Goal: Task Accomplishment & Management: Manage account settings

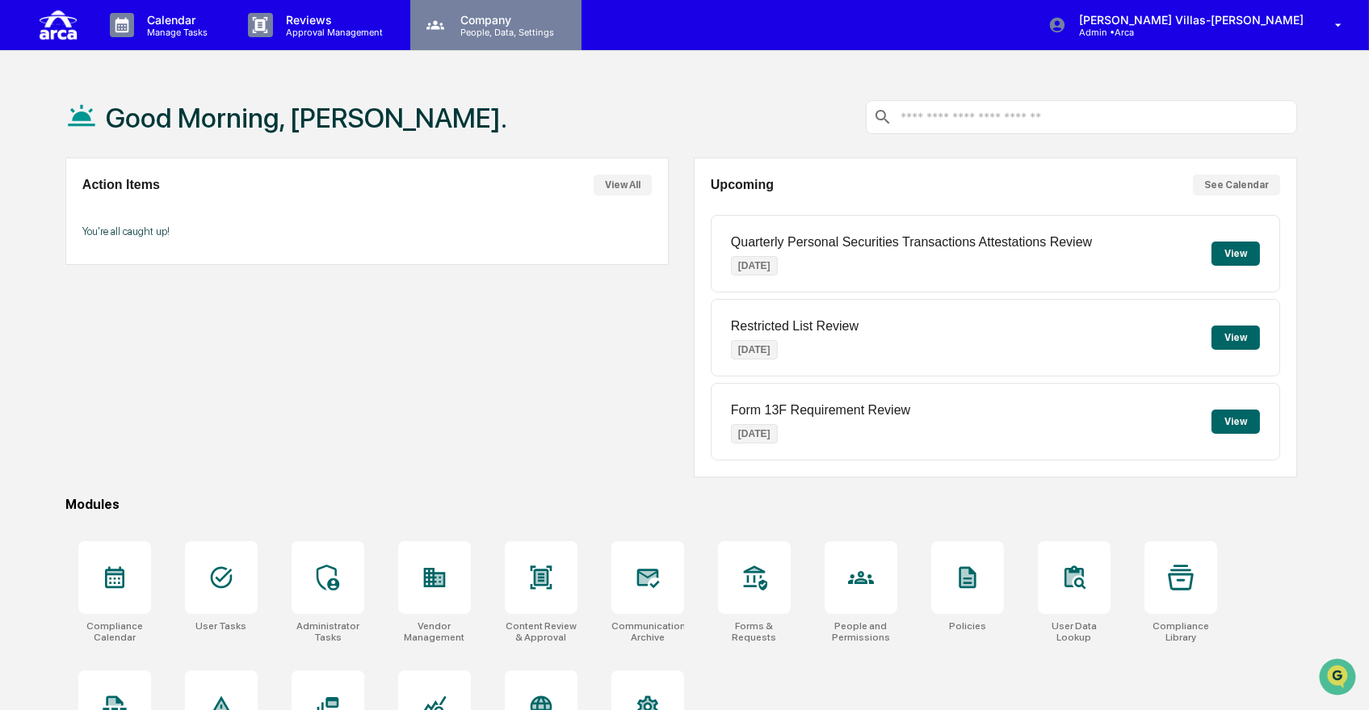
click at [501, 20] on p "Company" at bounding box center [504, 20] width 115 height 14
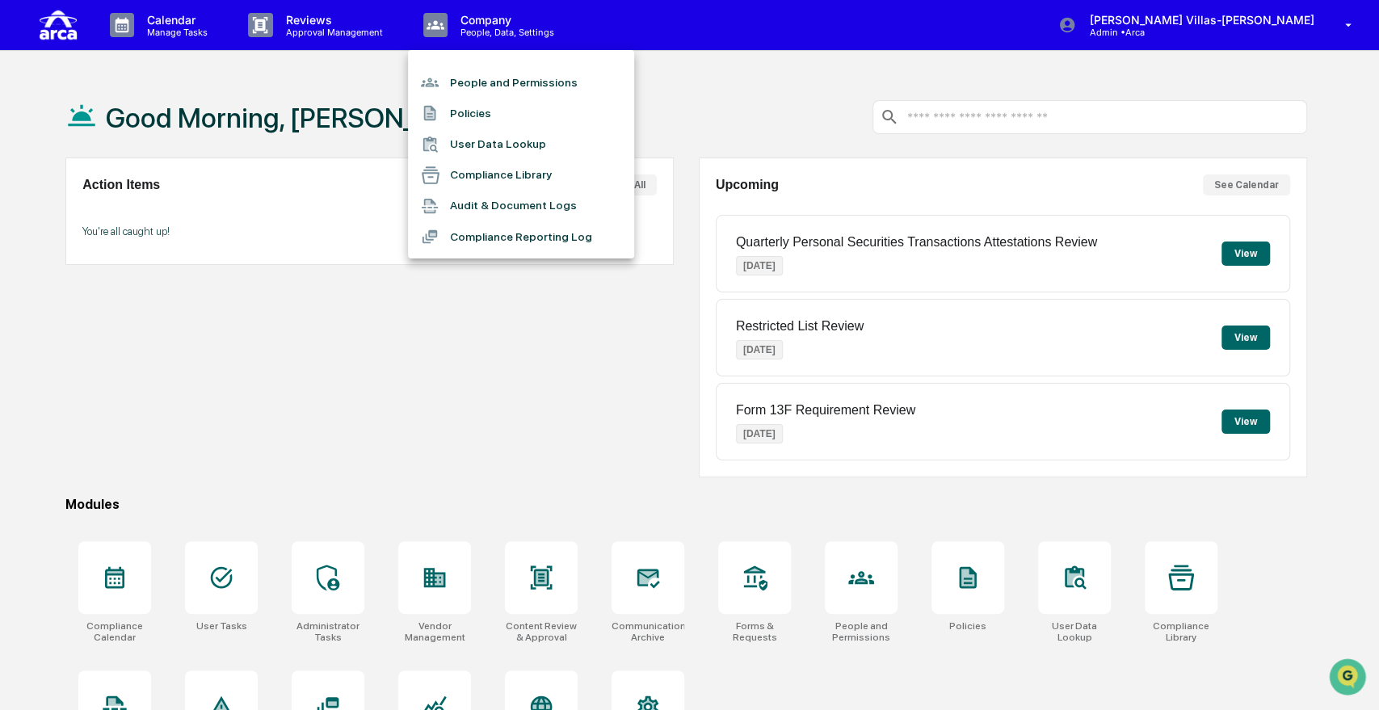
click at [482, 208] on li "Audit & Document Logs" at bounding box center [521, 206] width 226 height 31
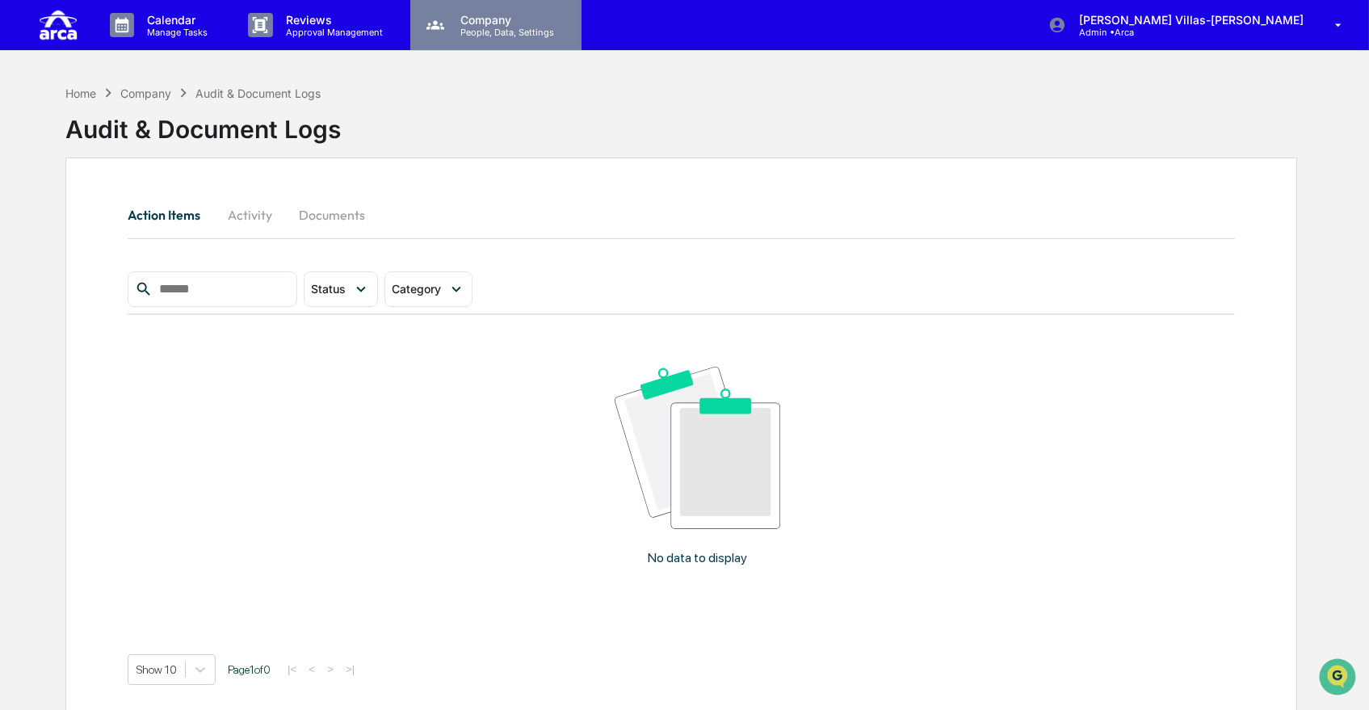
click at [478, 24] on p "Company" at bounding box center [504, 20] width 115 height 14
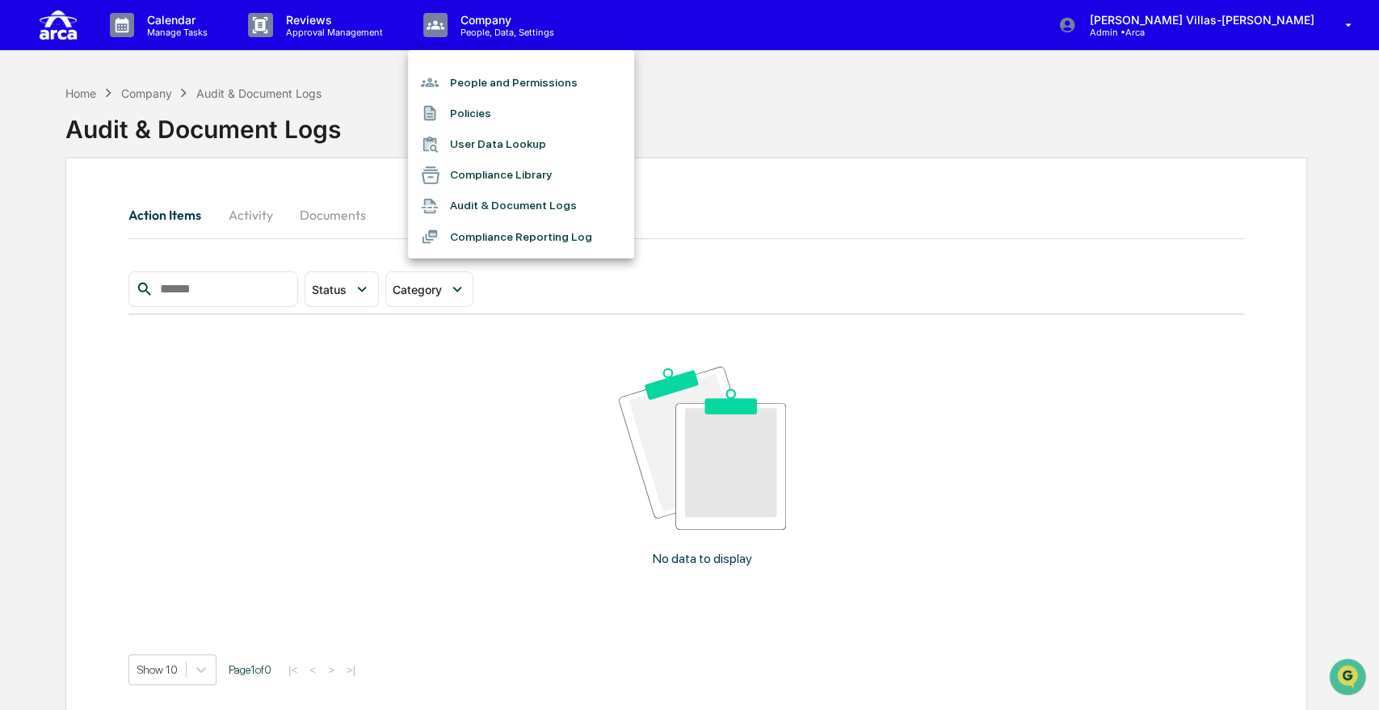
click at [323, 31] on div at bounding box center [689, 355] width 1379 height 710
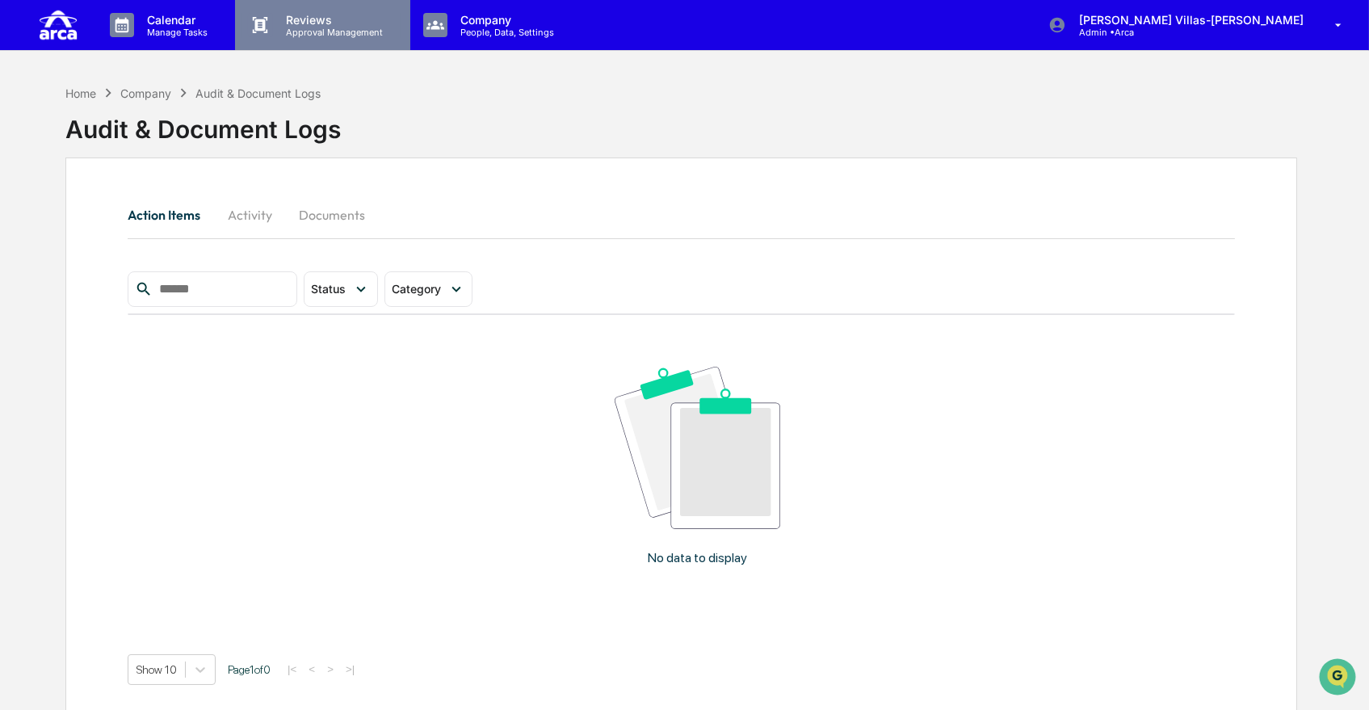
click at [310, 30] on p "Approval Management" at bounding box center [332, 32] width 118 height 11
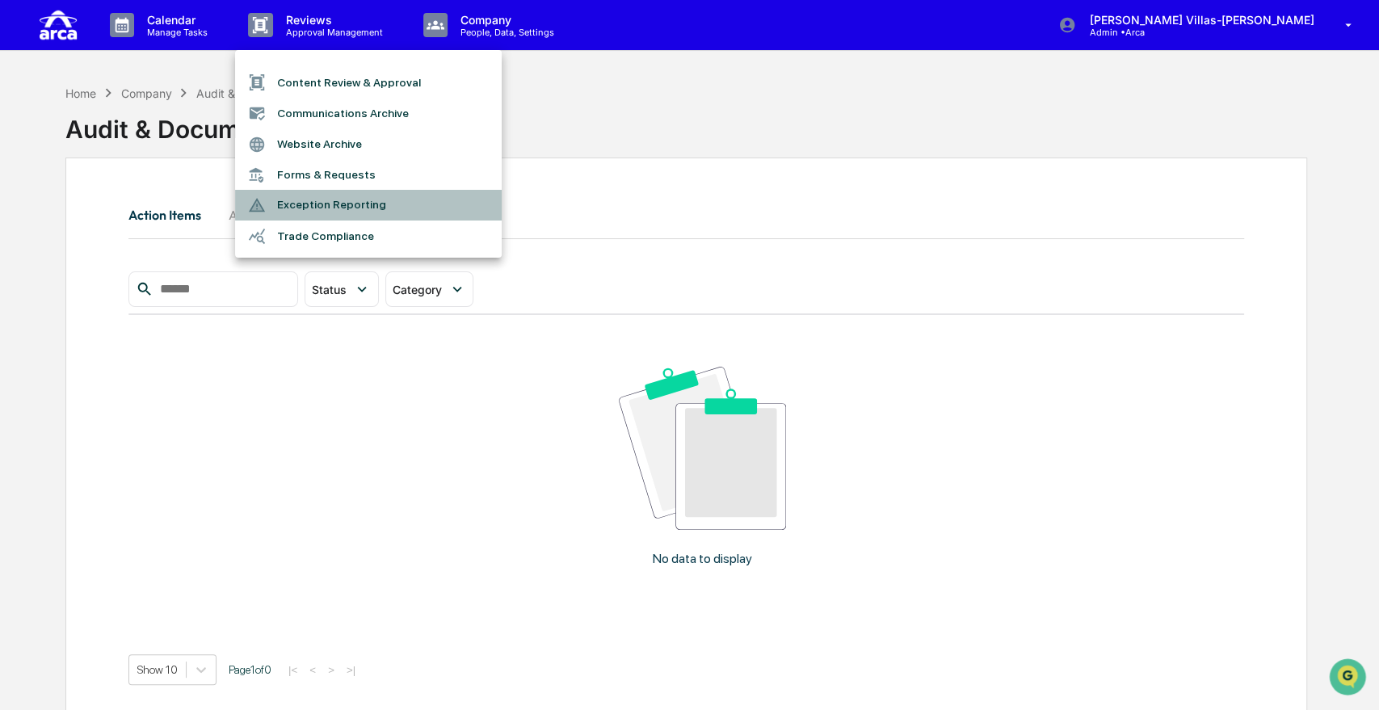
click at [308, 216] on li "Exception Reporting" at bounding box center [368, 205] width 267 height 31
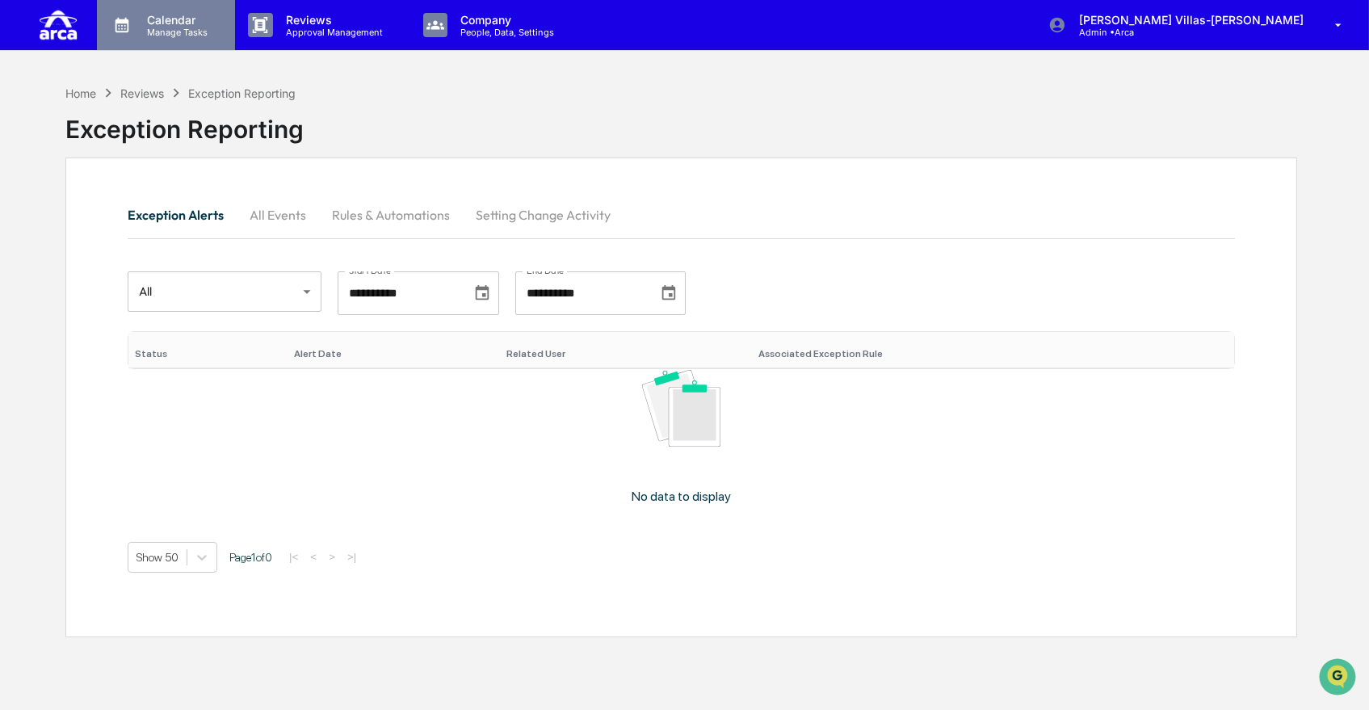
click at [174, 23] on p "Calendar" at bounding box center [175, 20] width 82 height 14
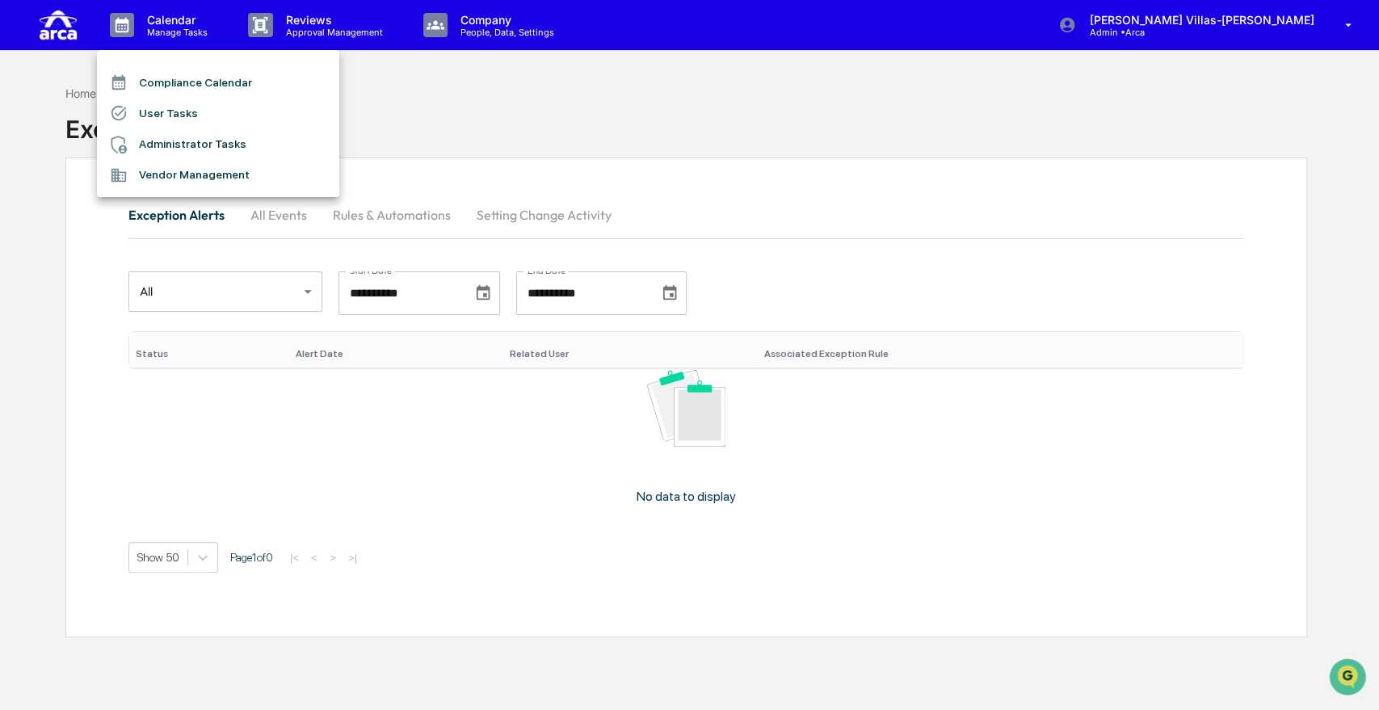
click at [465, 37] on div at bounding box center [689, 355] width 1379 height 710
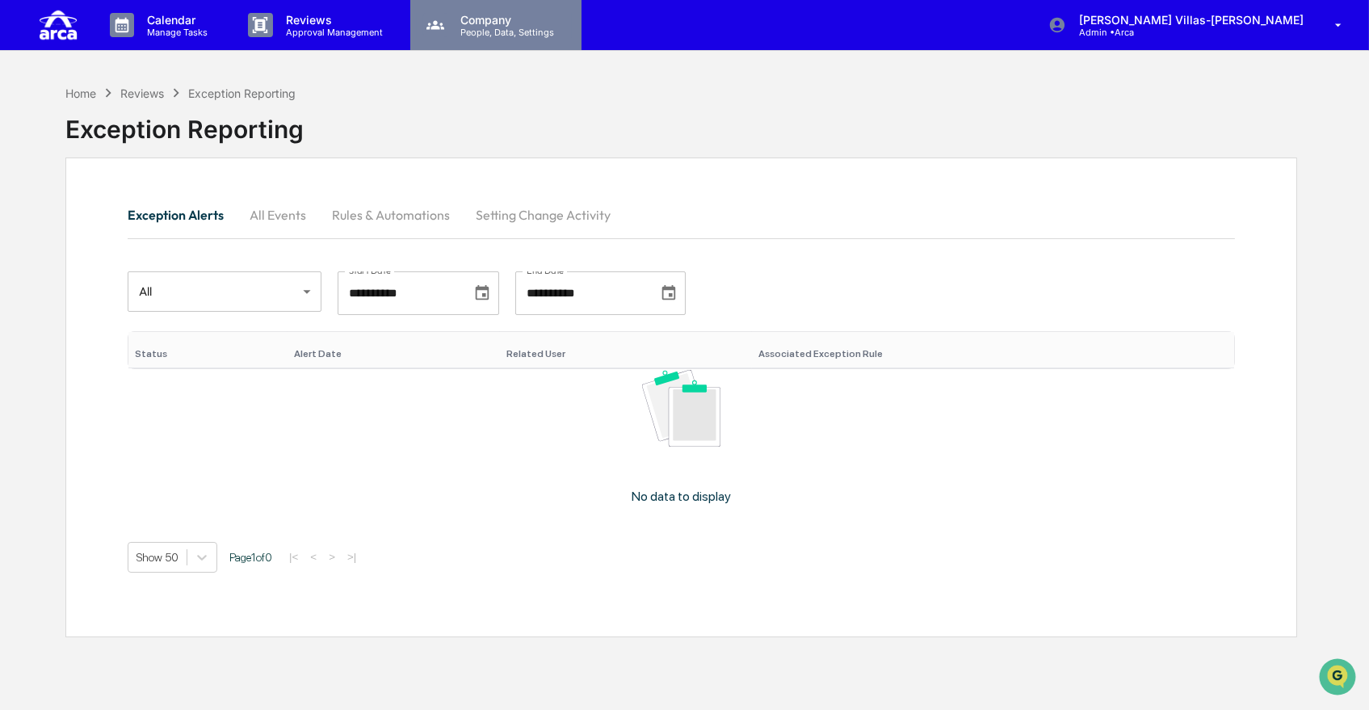
click at [472, 25] on p "Company" at bounding box center [504, 20] width 115 height 14
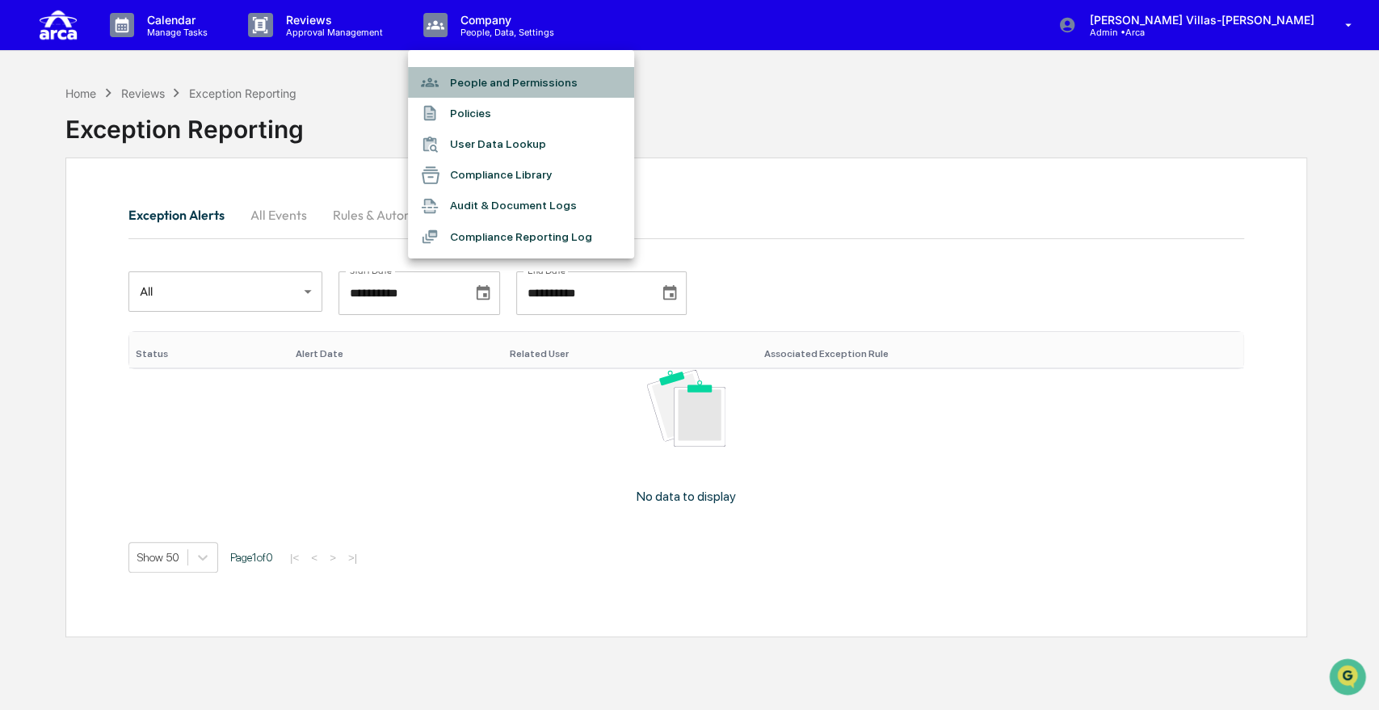
click at [468, 79] on li "People and Permissions" at bounding box center [521, 82] width 226 height 31
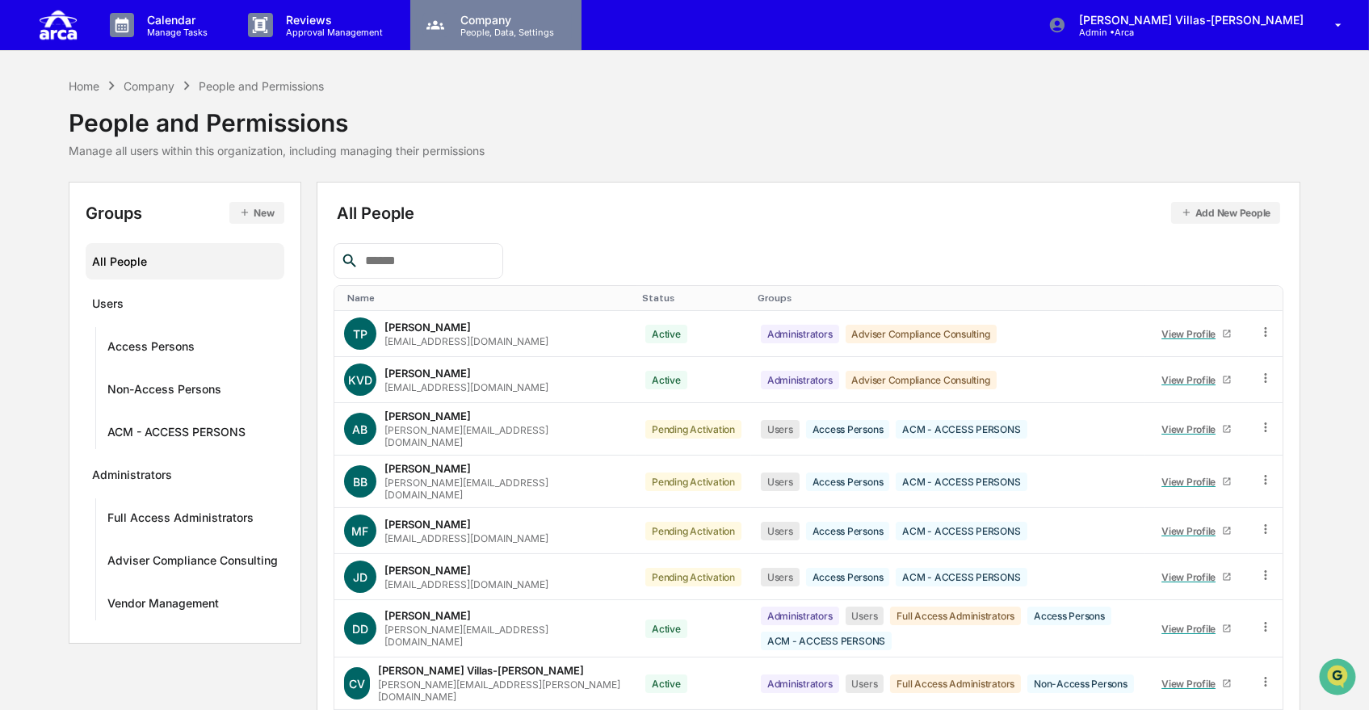
click at [481, 32] on p "People, Data, Settings" at bounding box center [504, 32] width 115 height 11
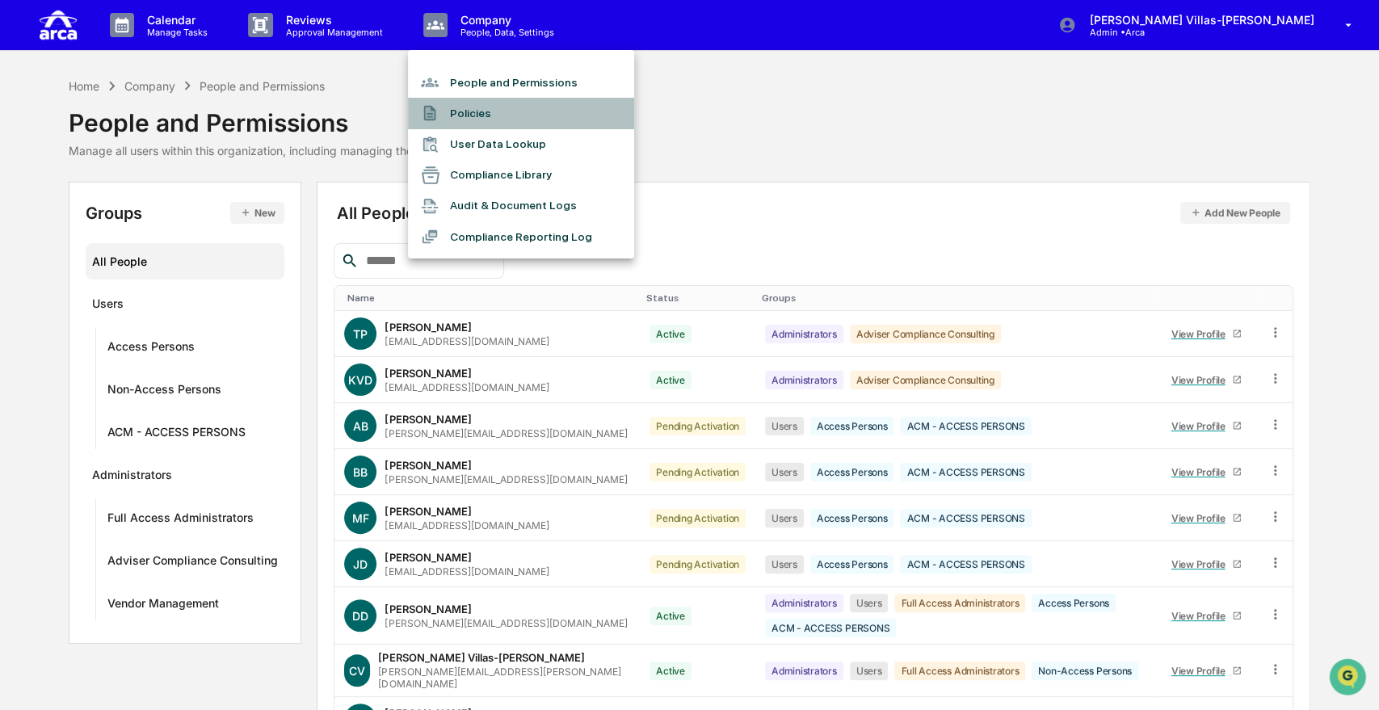
click at [467, 116] on li "Policies" at bounding box center [521, 113] width 226 height 31
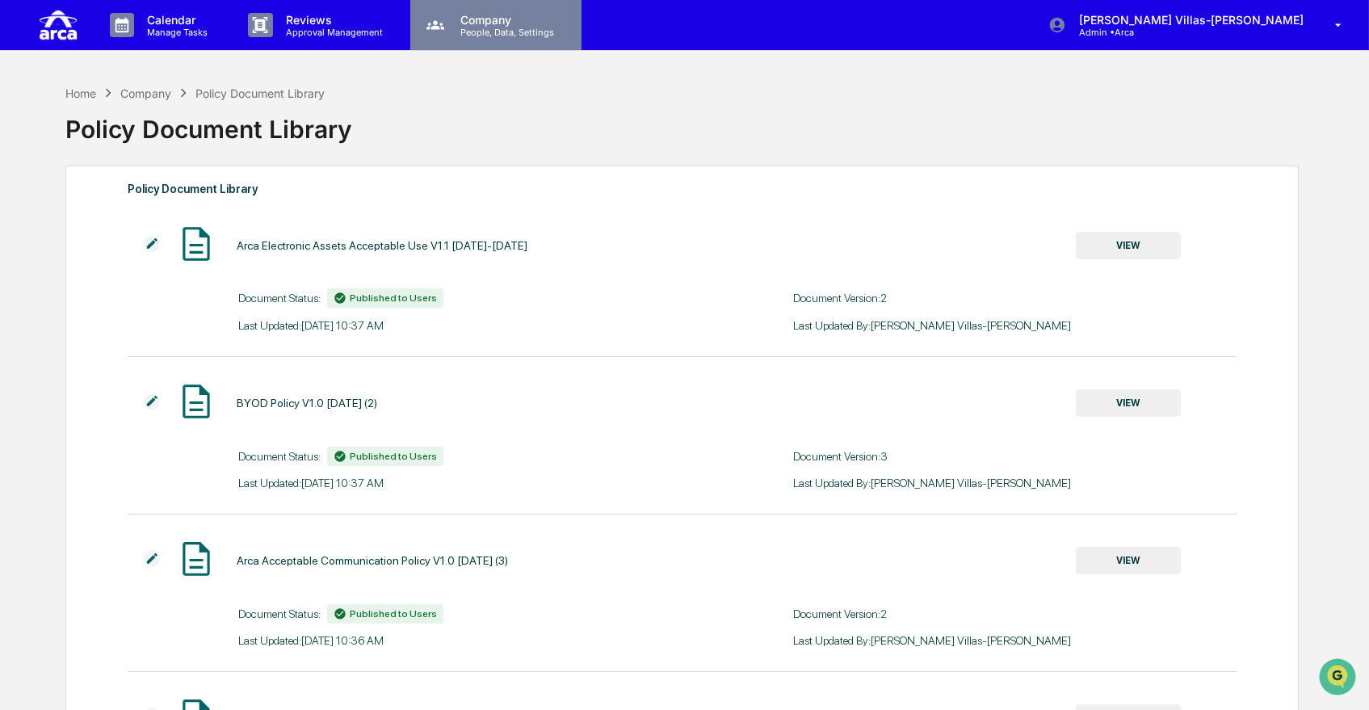
click at [484, 29] on p "People, Data, Settings" at bounding box center [504, 32] width 115 height 11
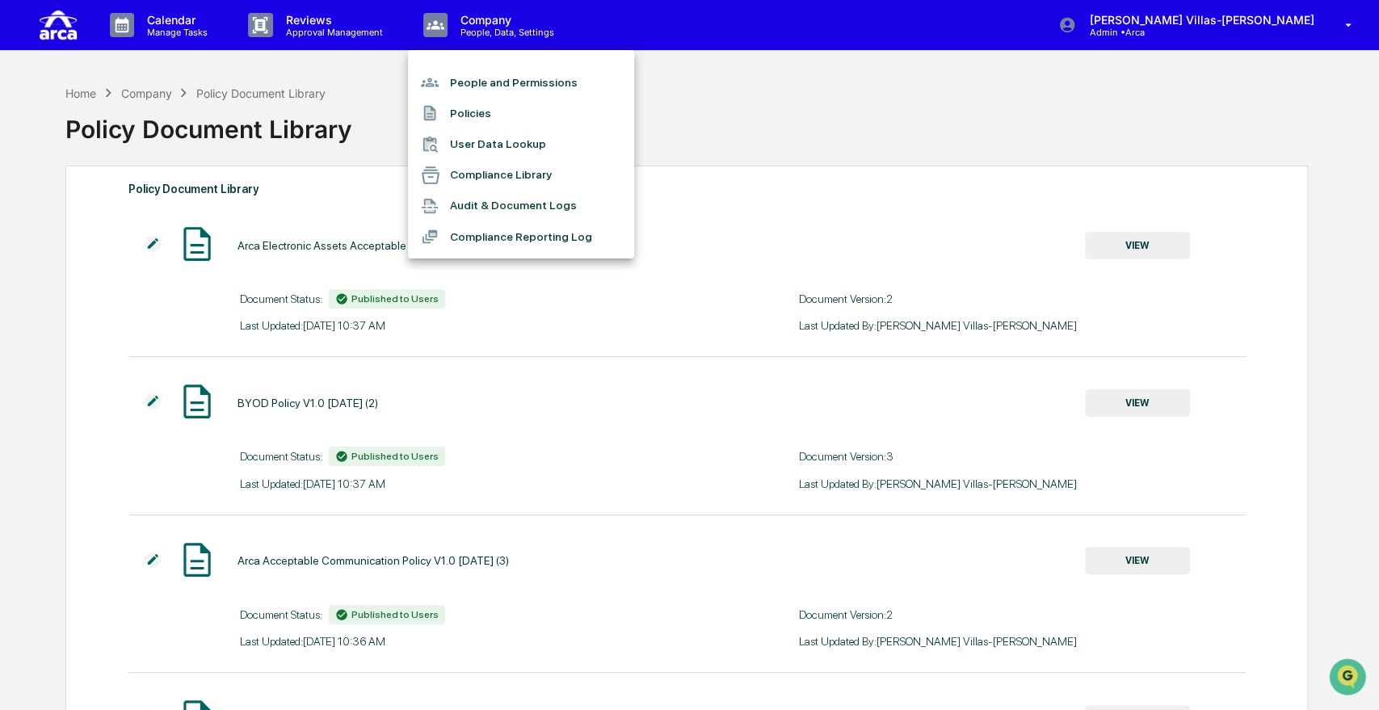
click at [475, 176] on li "Compliance Library" at bounding box center [521, 175] width 226 height 31
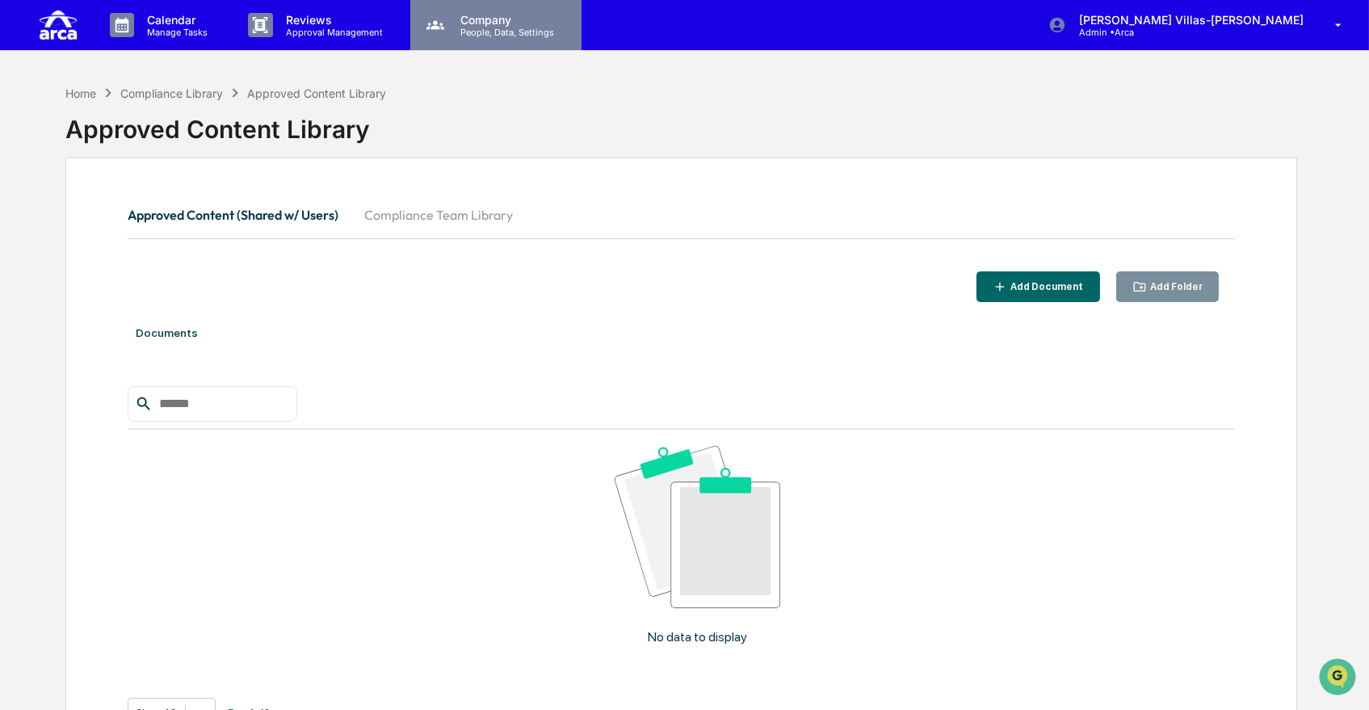
click at [468, 42] on div "Company People, Data, Settings" at bounding box center [495, 25] width 171 height 50
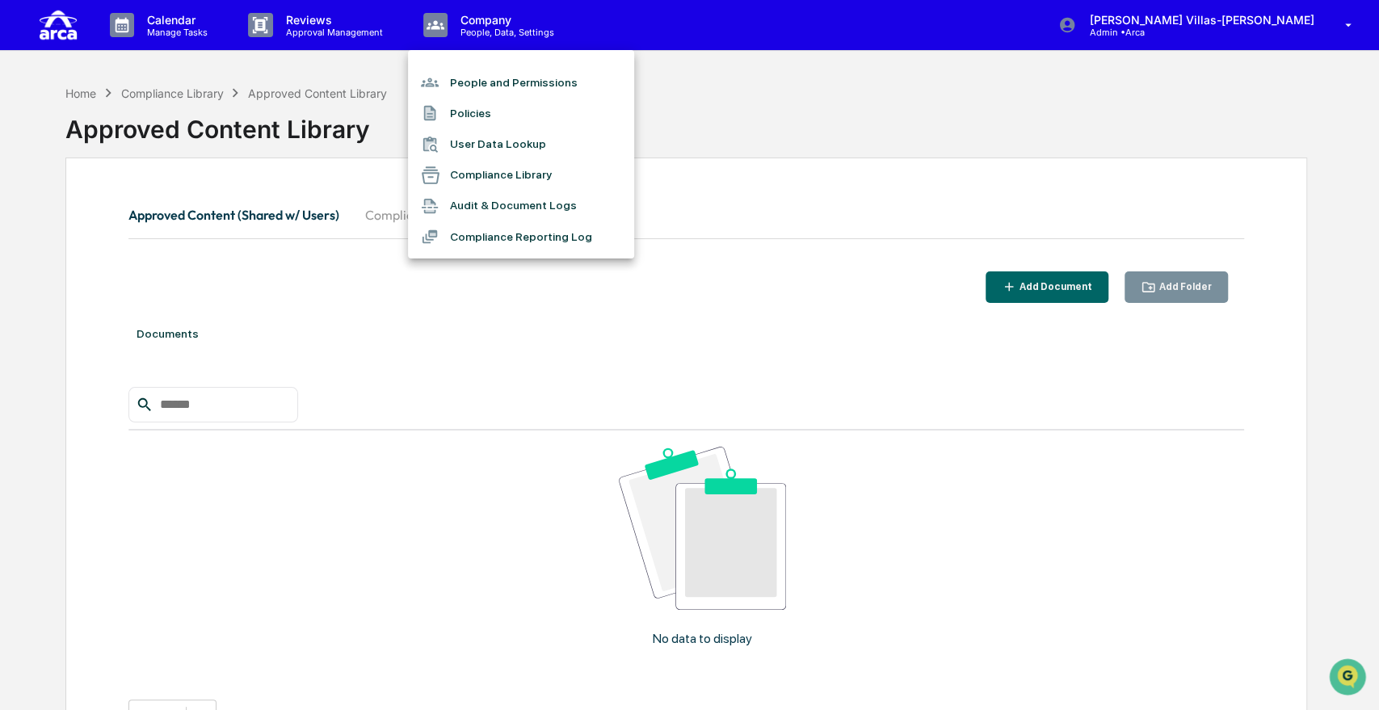
click at [492, 232] on li "Compliance Reporting Log" at bounding box center [521, 236] width 226 height 31
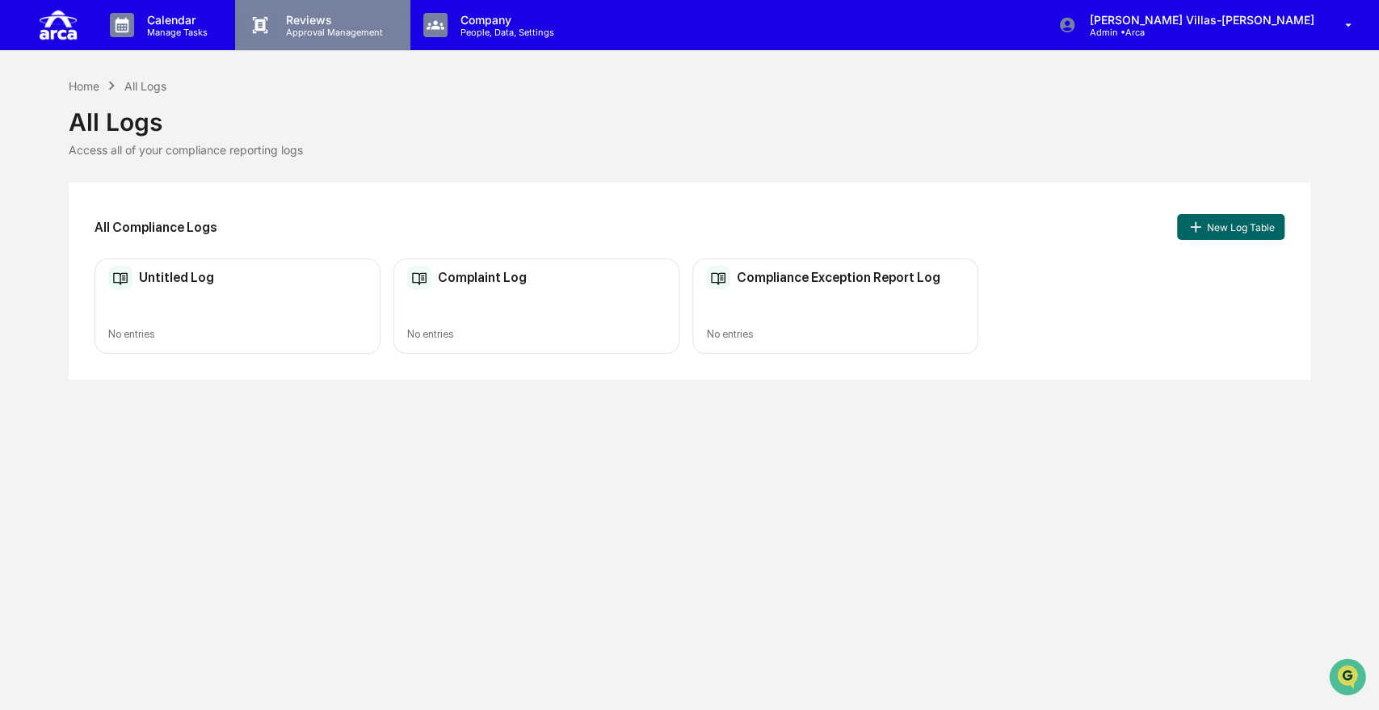
click at [323, 27] on p "Approval Management" at bounding box center [332, 32] width 118 height 11
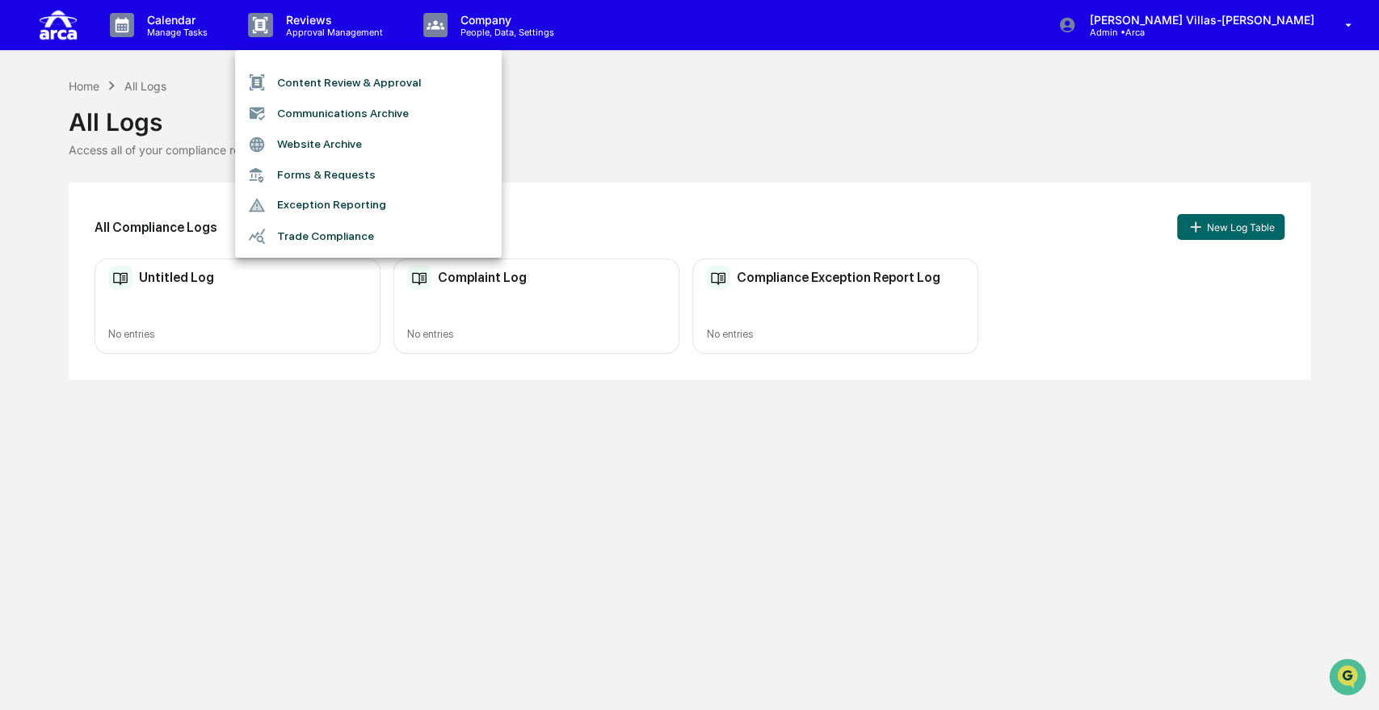
click at [323, 83] on li "Content Review & Approval" at bounding box center [368, 82] width 267 height 31
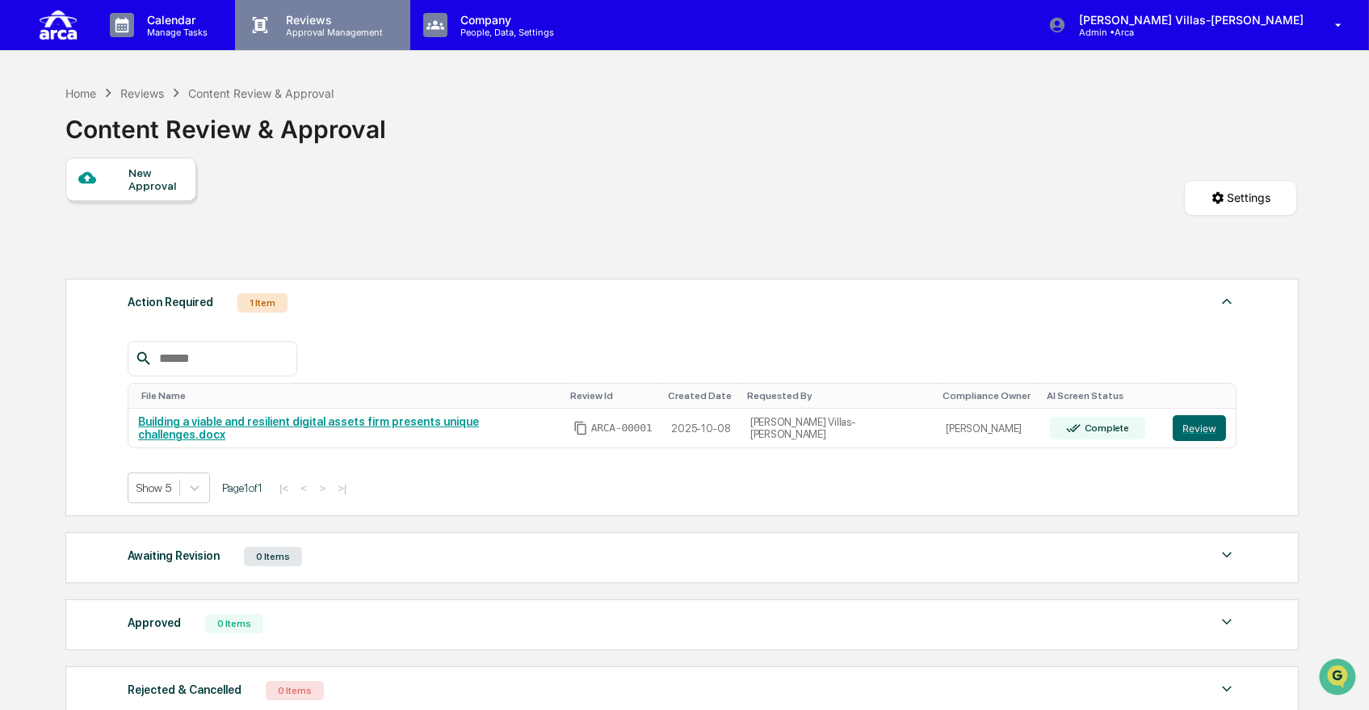
click at [306, 18] on p "Reviews" at bounding box center [332, 20] width 118 height 14
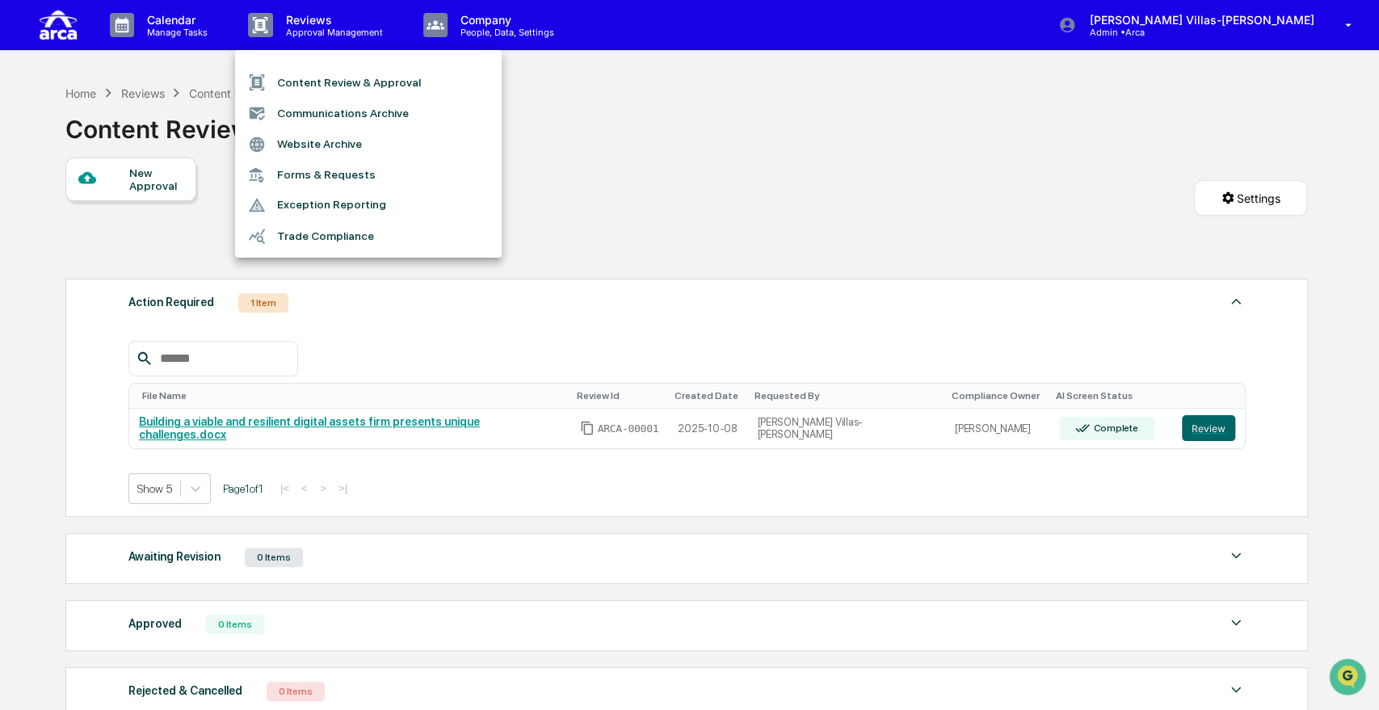
click at [304, 173] on li "Forms & Requests" at bounding box center [368, 175] width 267 height 30
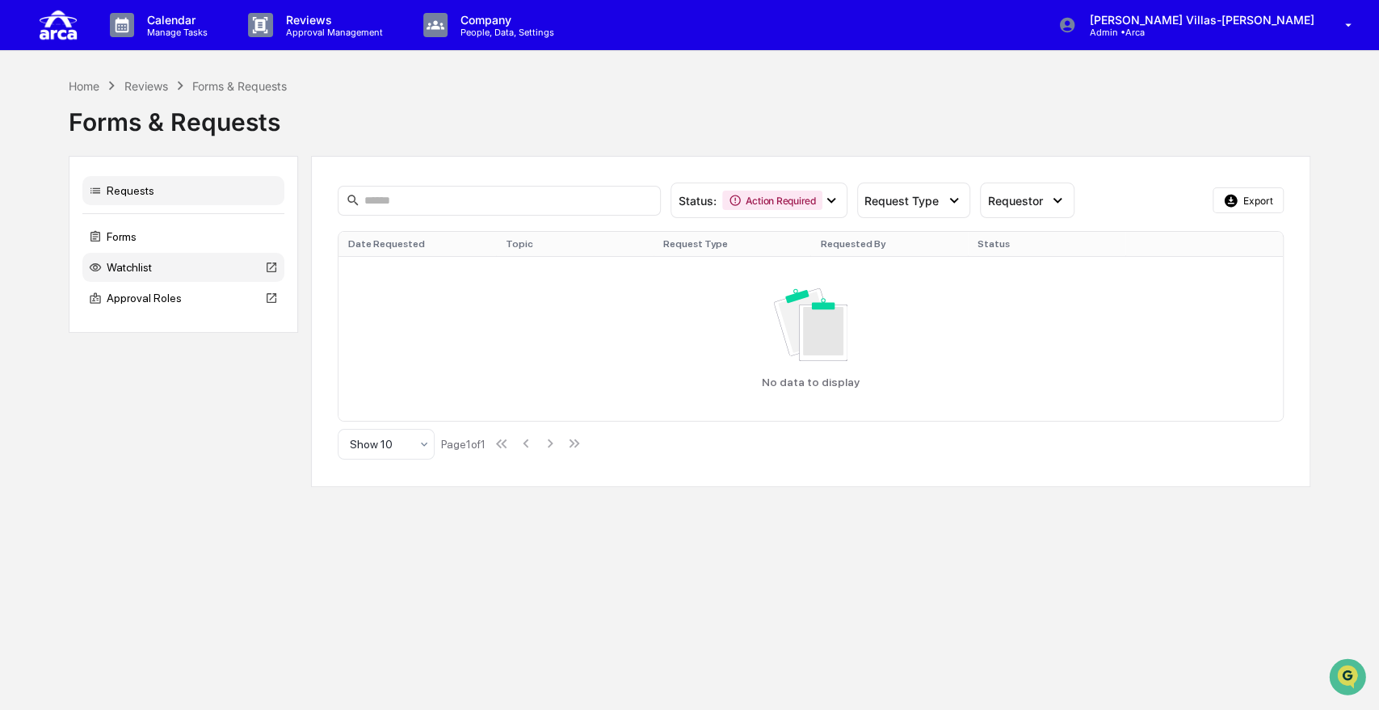
click at [145, 264] on div "Watchlist" at bounding box center [183, 267] width 202 height 29
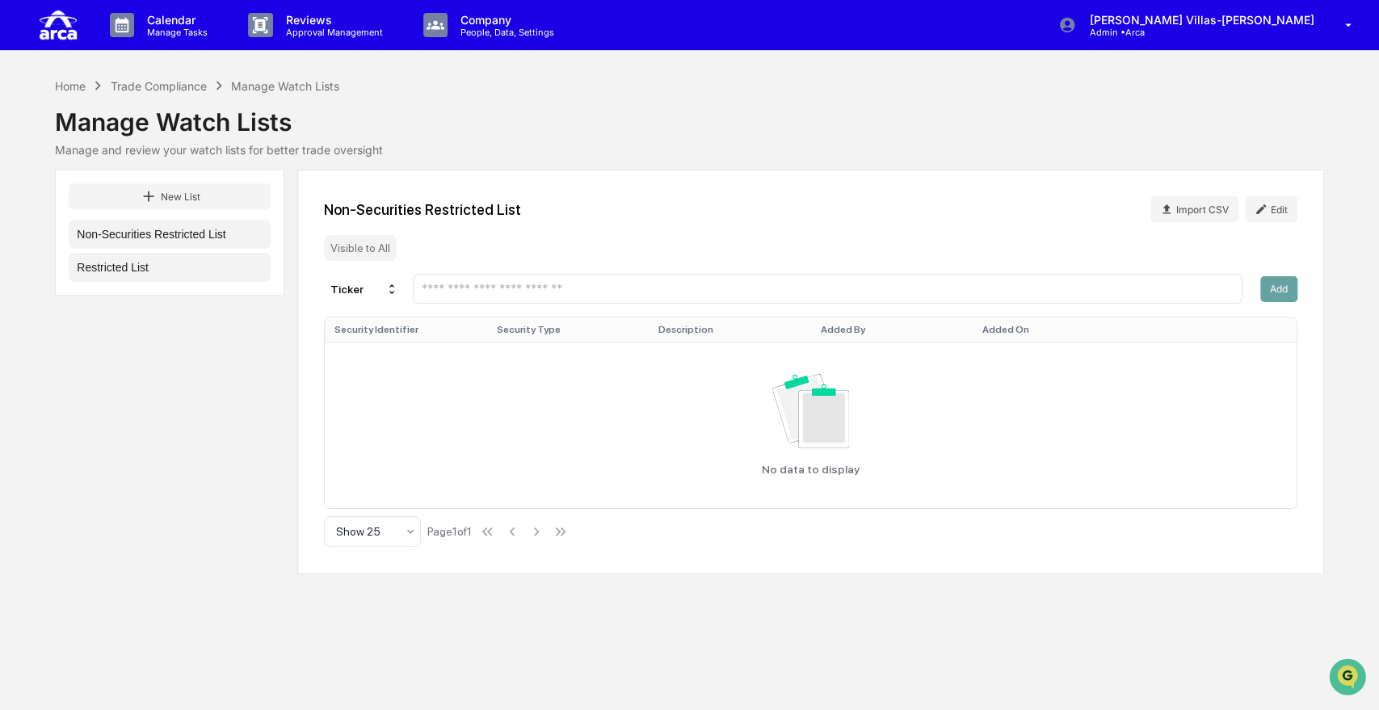
click at [130, 276] on button "Restricted List" at bounding box center [170, 267] width 202 height 29
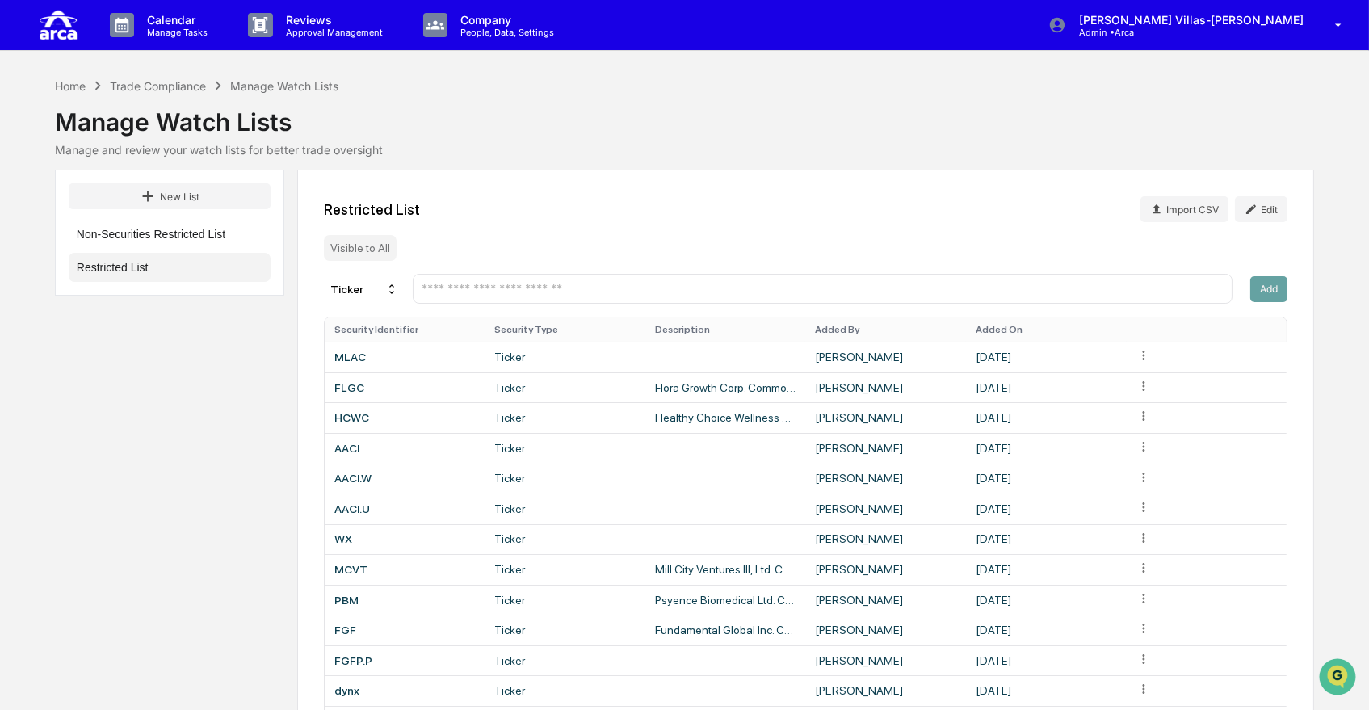
click at [543, 290] on input "text" at bounding box center [822, 288] width 805 height 15
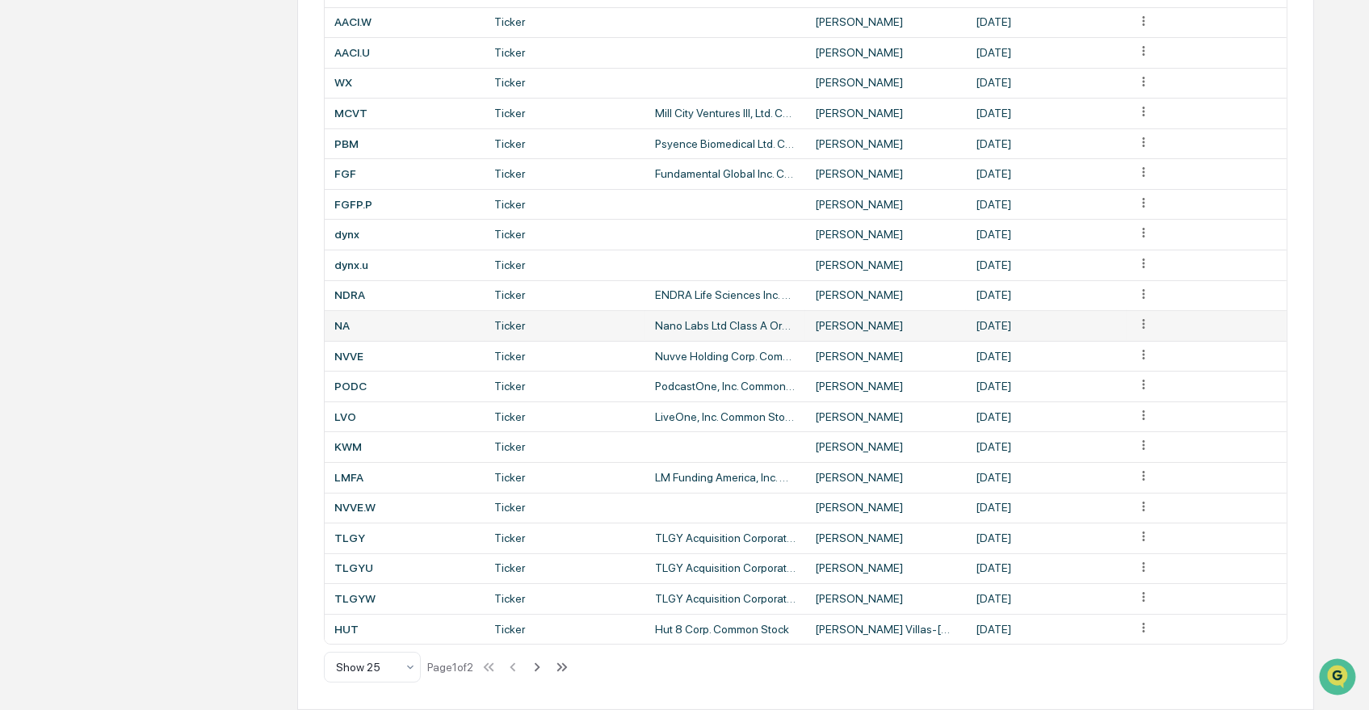
scroll to position [469, 0]
click at [540, 668] on icon at bounding box center [538, 667] width 6 height 9
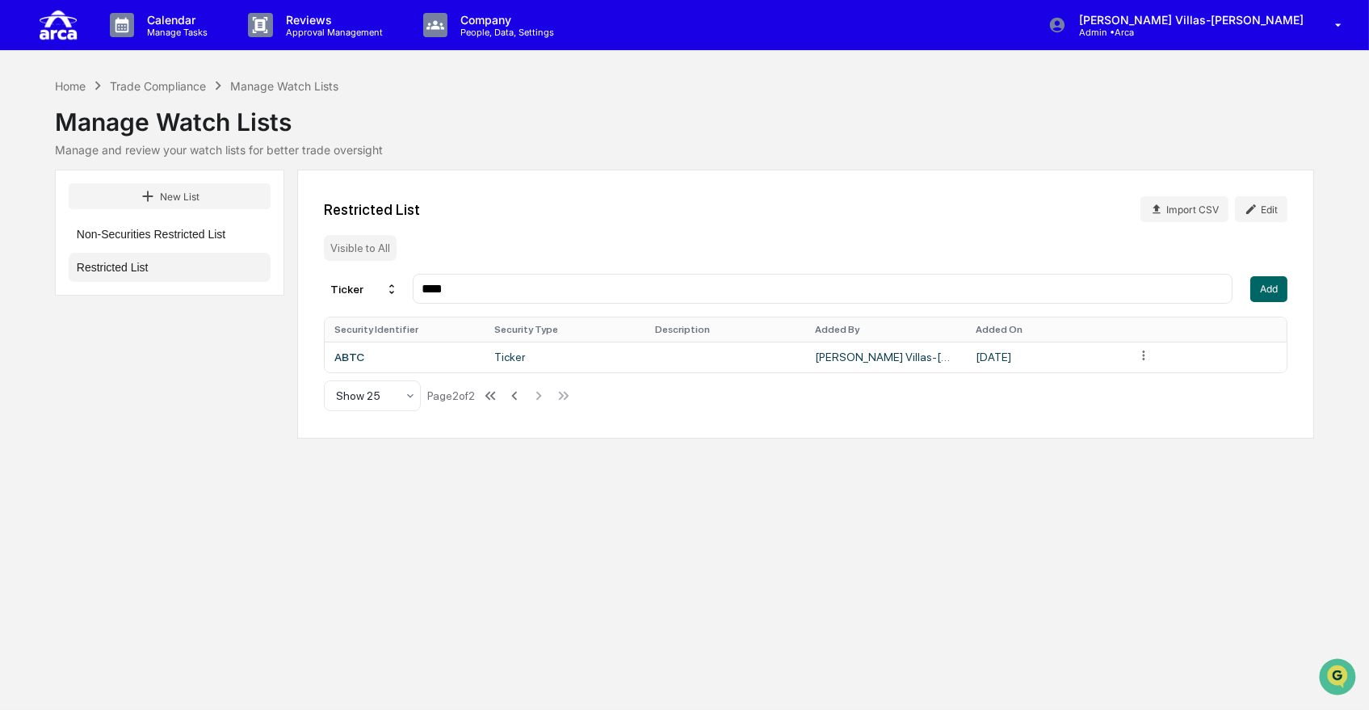
scroll to position [0, 0]
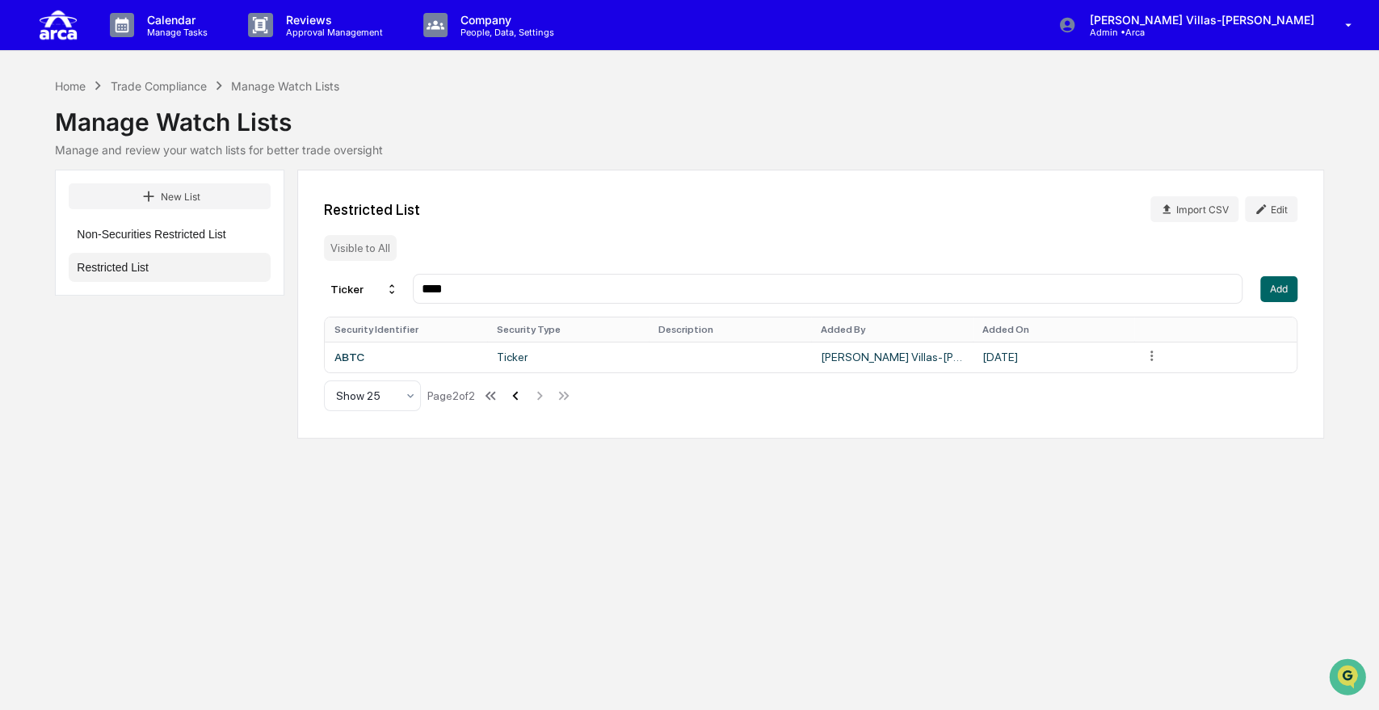
click at [518, 399] on icon at bounding box center [515, 395] width 6 height 9
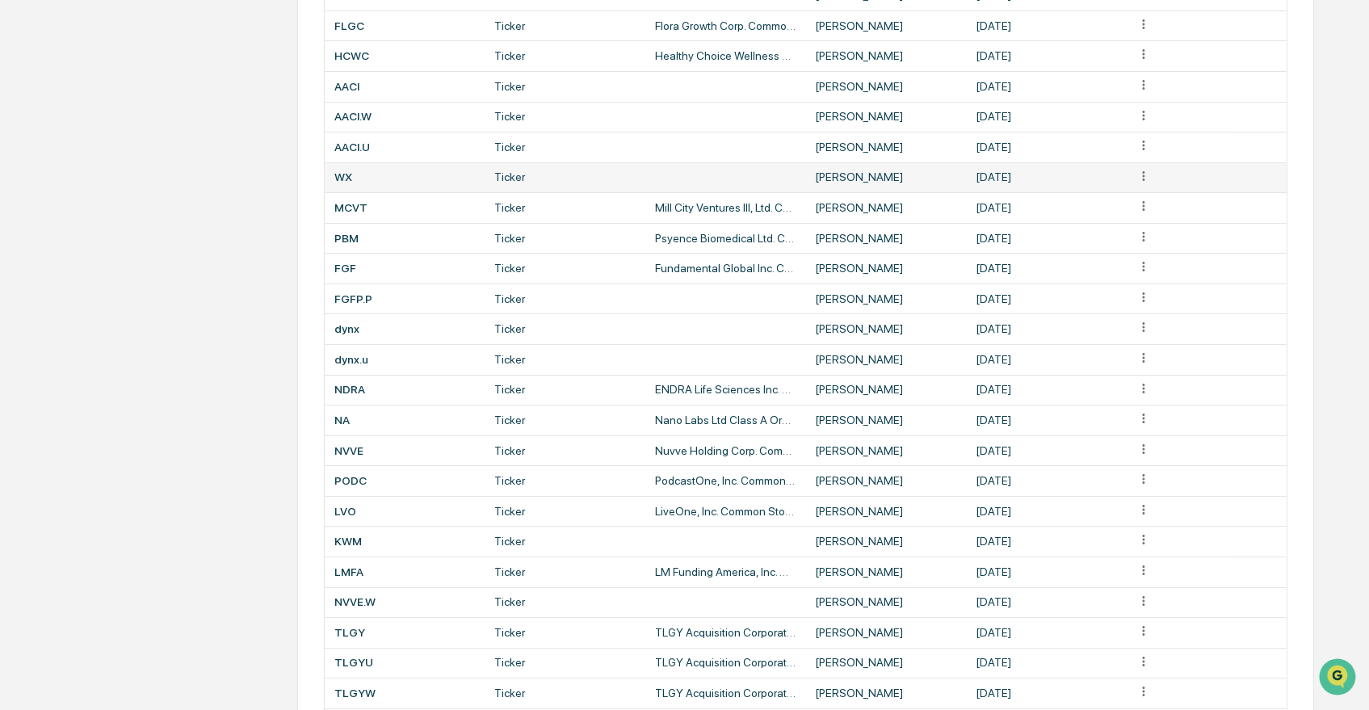
scroll to position [110, 0]
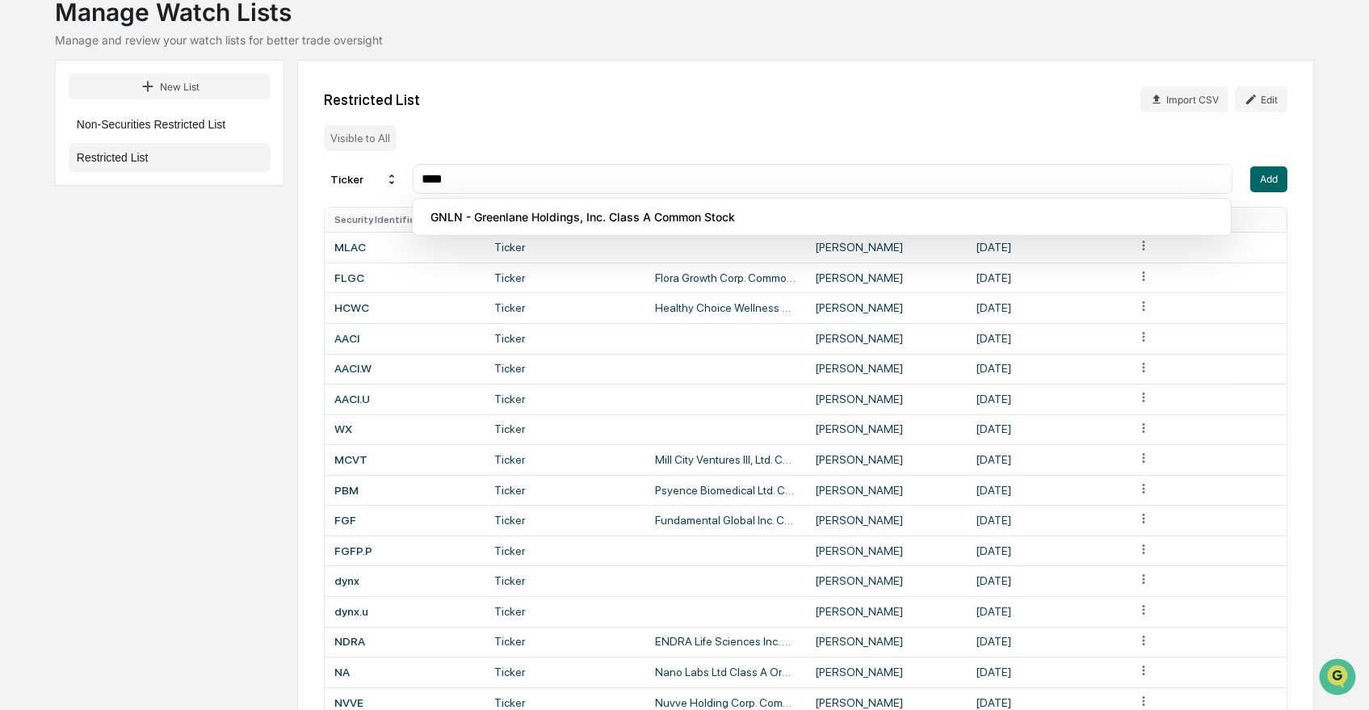
click at [534, 176] on input "****" at bounding box center [822, 178] width 805 height 15
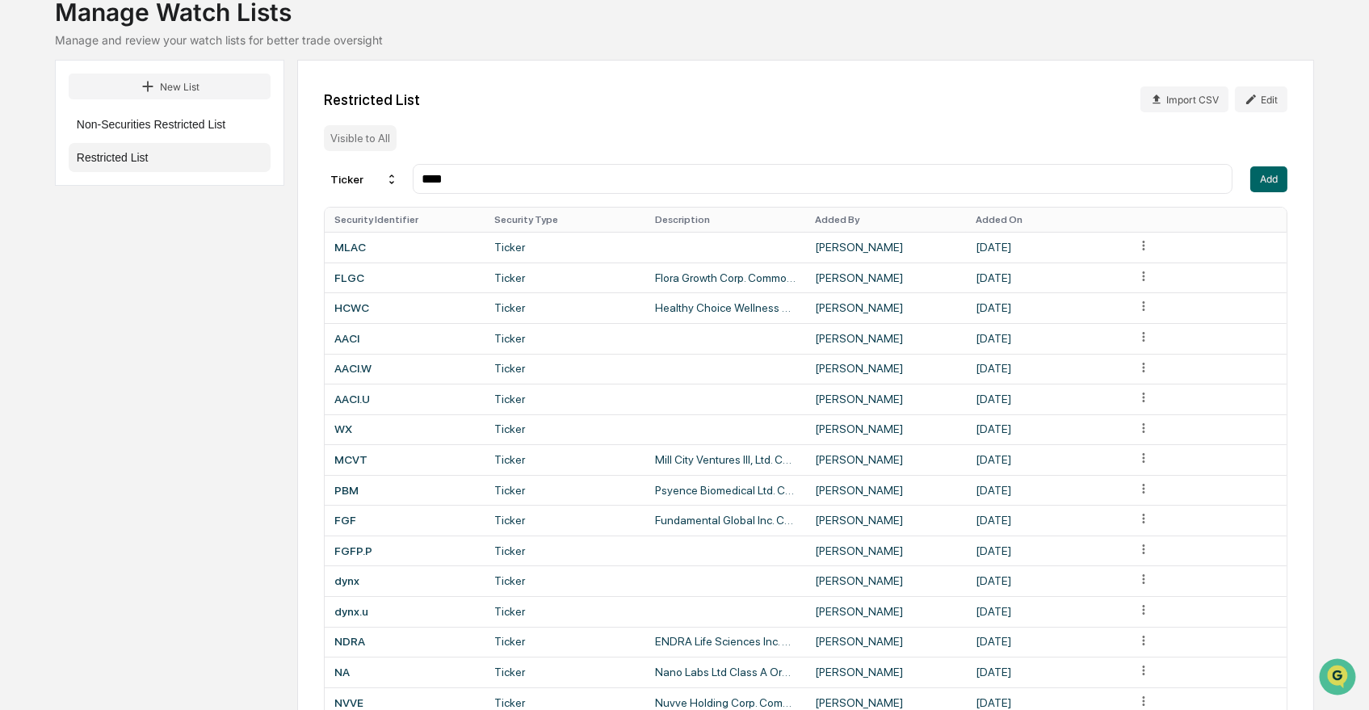
click at [1196, 179] on input "****" at bounding box center [822, 178] width 805 height 15
click at [527, 184] on input "****" at bounding box center [822, 178] width 805 height 15
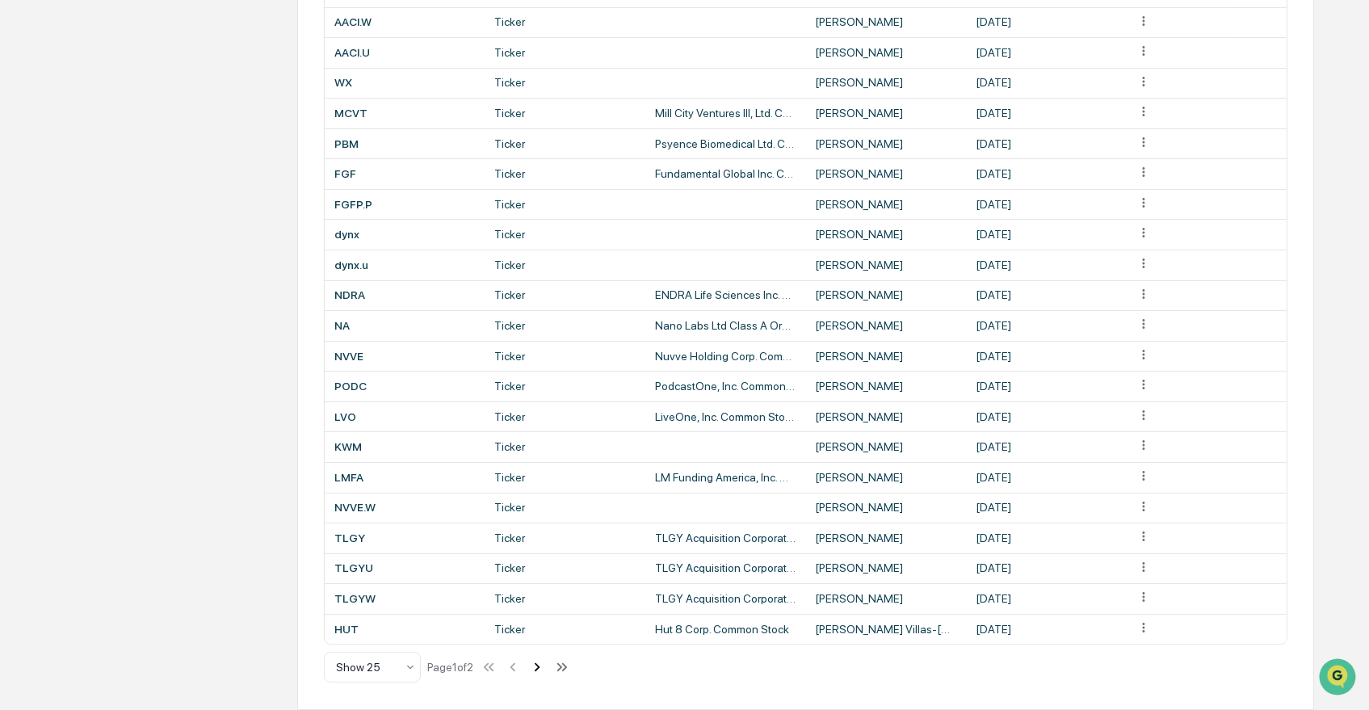
click at [541, 660] on icon at bounding box center [537, 667] width 18 height 18
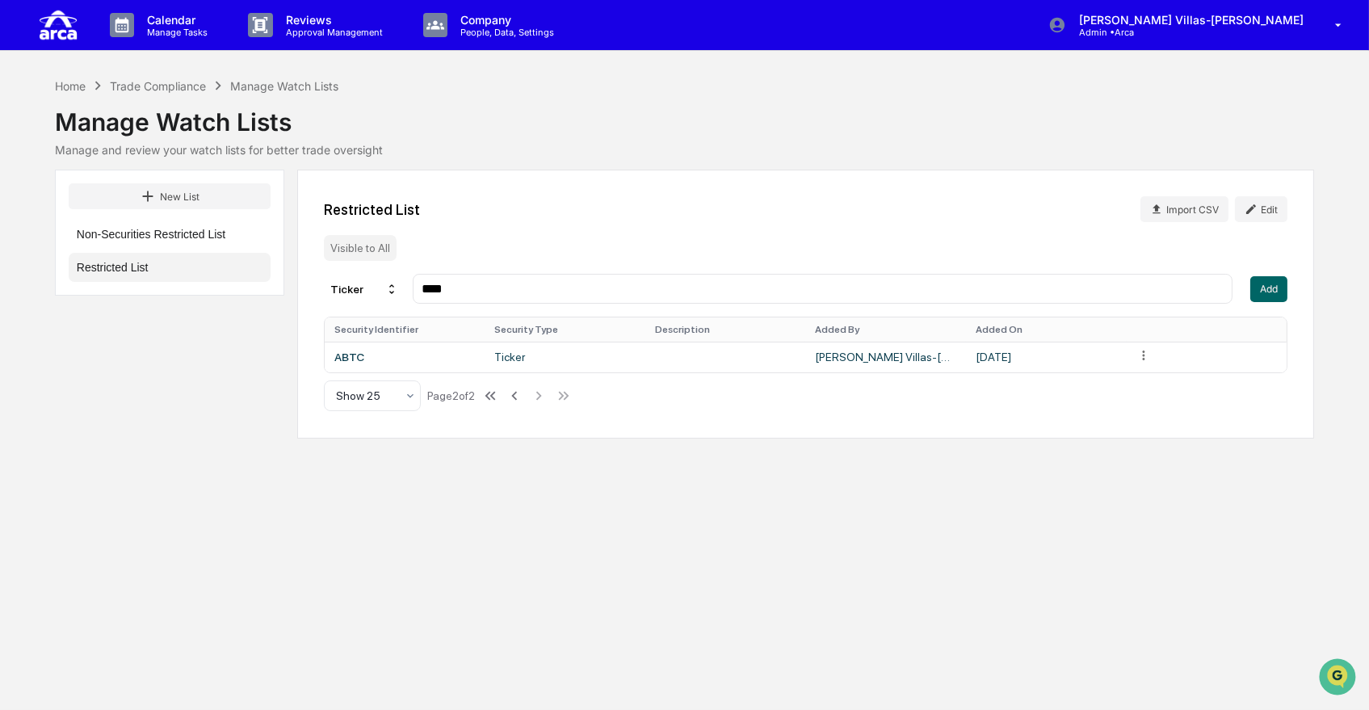
scroll to position [0, 0]
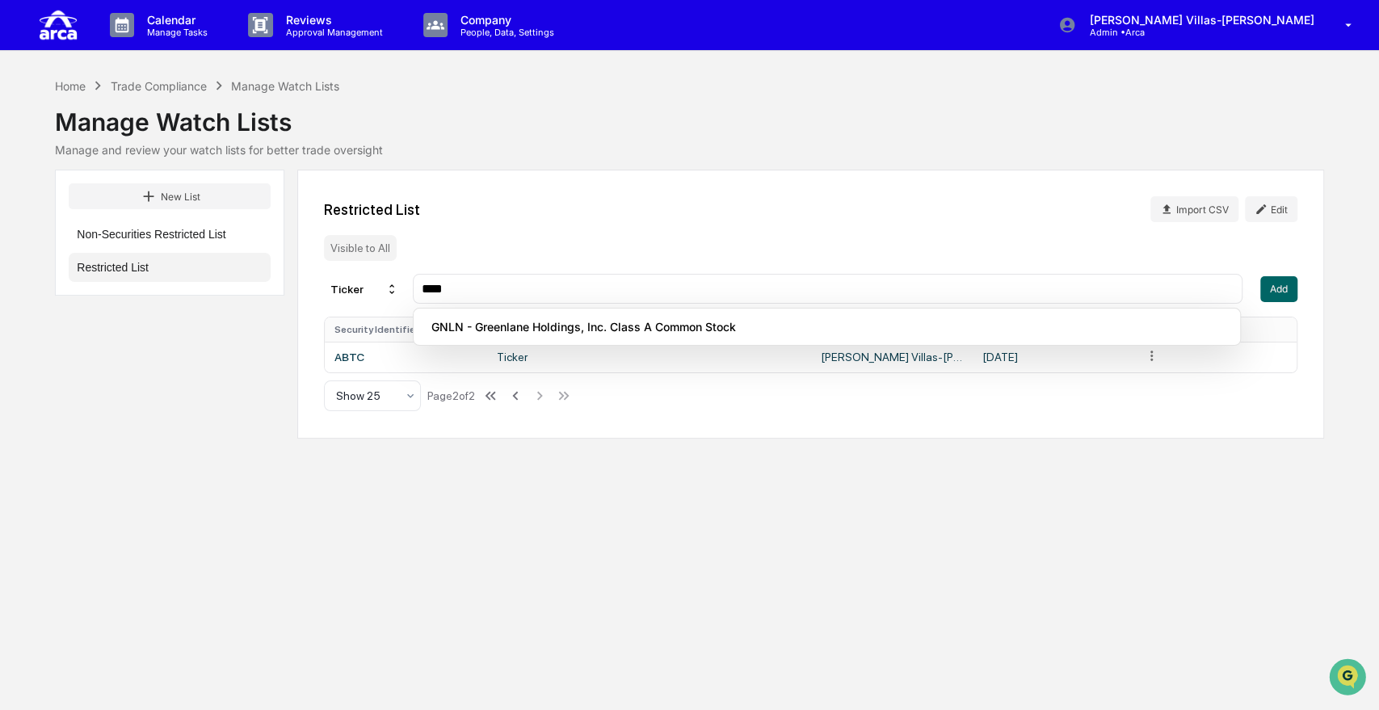
click at [513, 288] on input "****" at bounding box center [827, 288] width 814 height 15
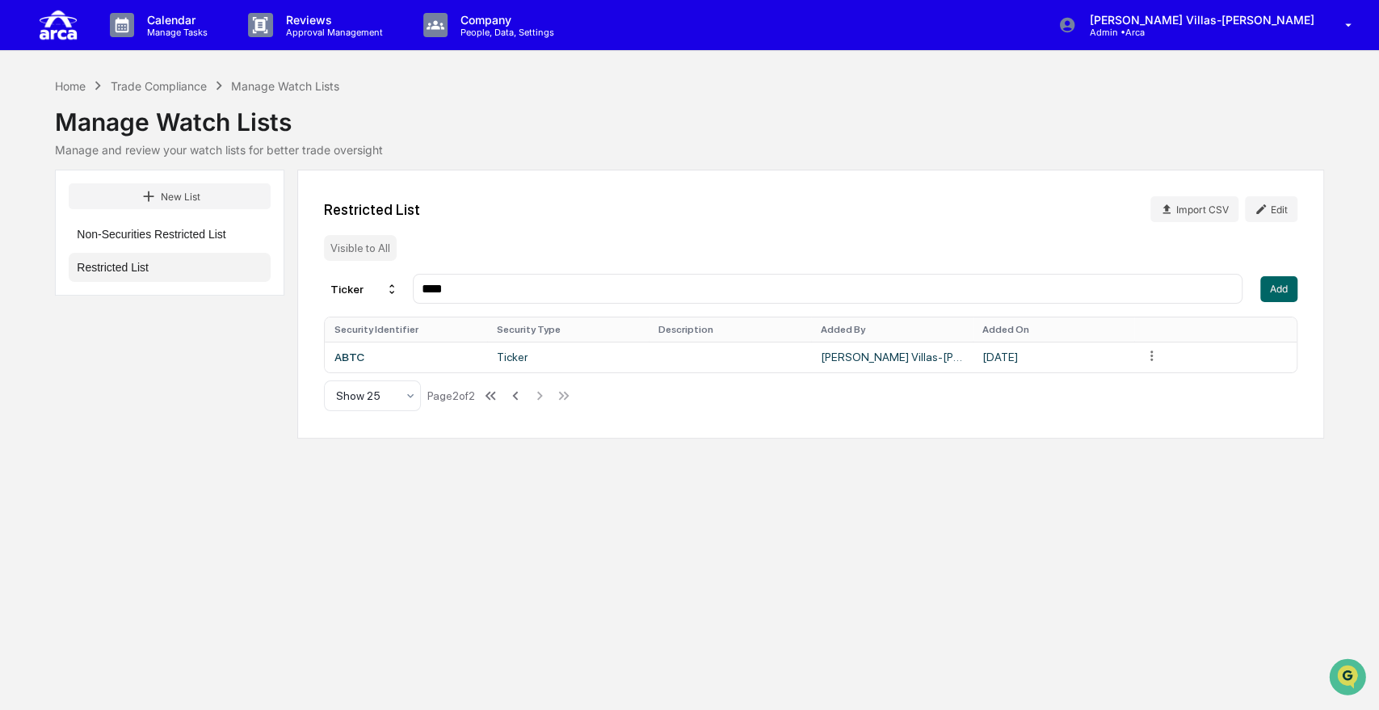
click at [519, 321] on th "Security Type" at bounding box center [568, 329] width 162 height 24
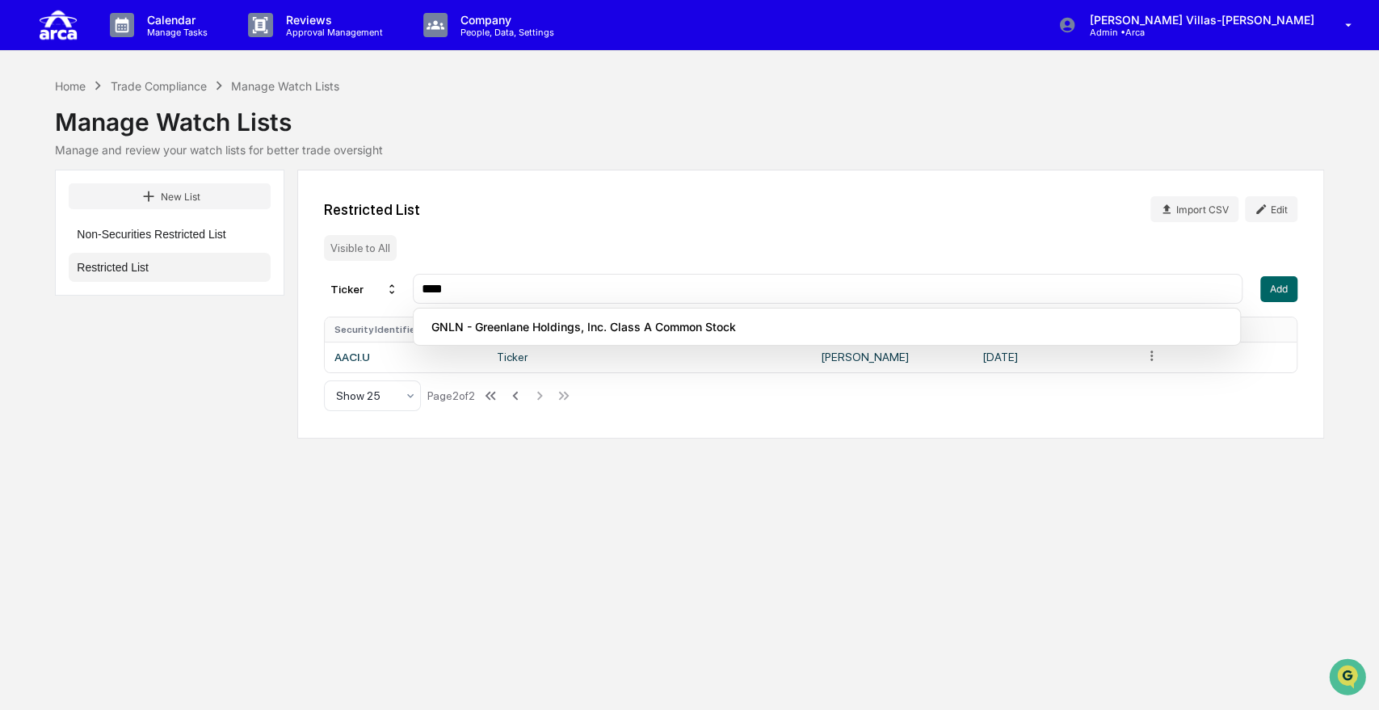
click at [510, 288] on input "****" at bounding box center [827, 288] width 814 height 15
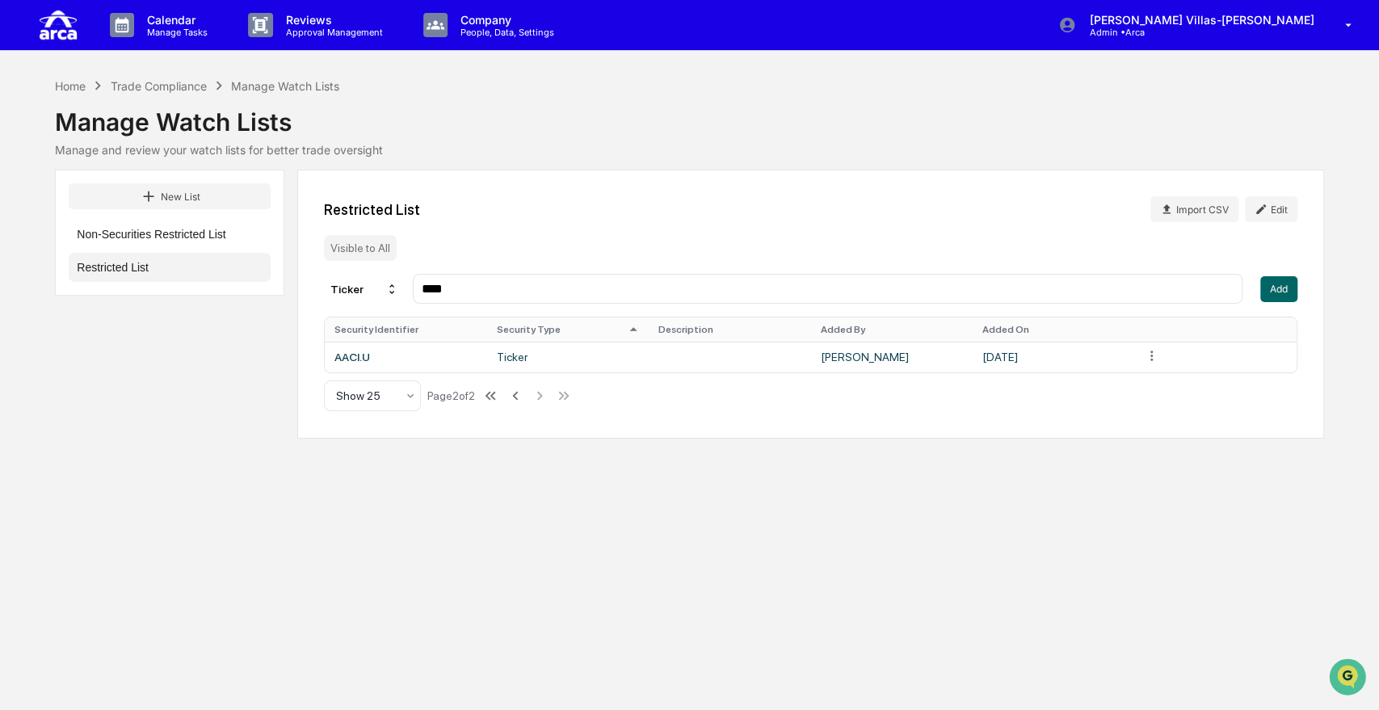
click at [474, 288] on input "****" at bounding box center [827, 288] width 814 height 15
click at [394, 295] on icon at bounding box center [391, 289] width 13 height 13
click at [487, 284] on input "****" at bounding box center [827, 288] width 814 height 15
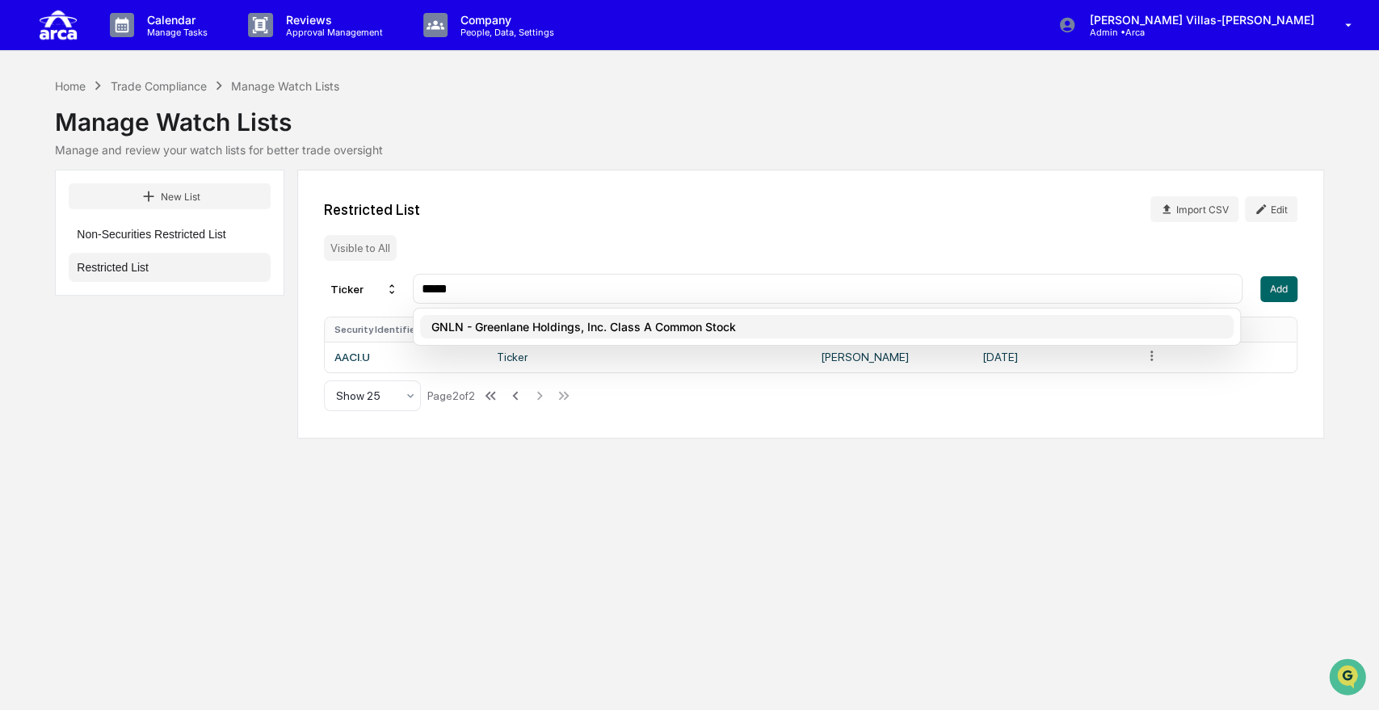
type input "****"
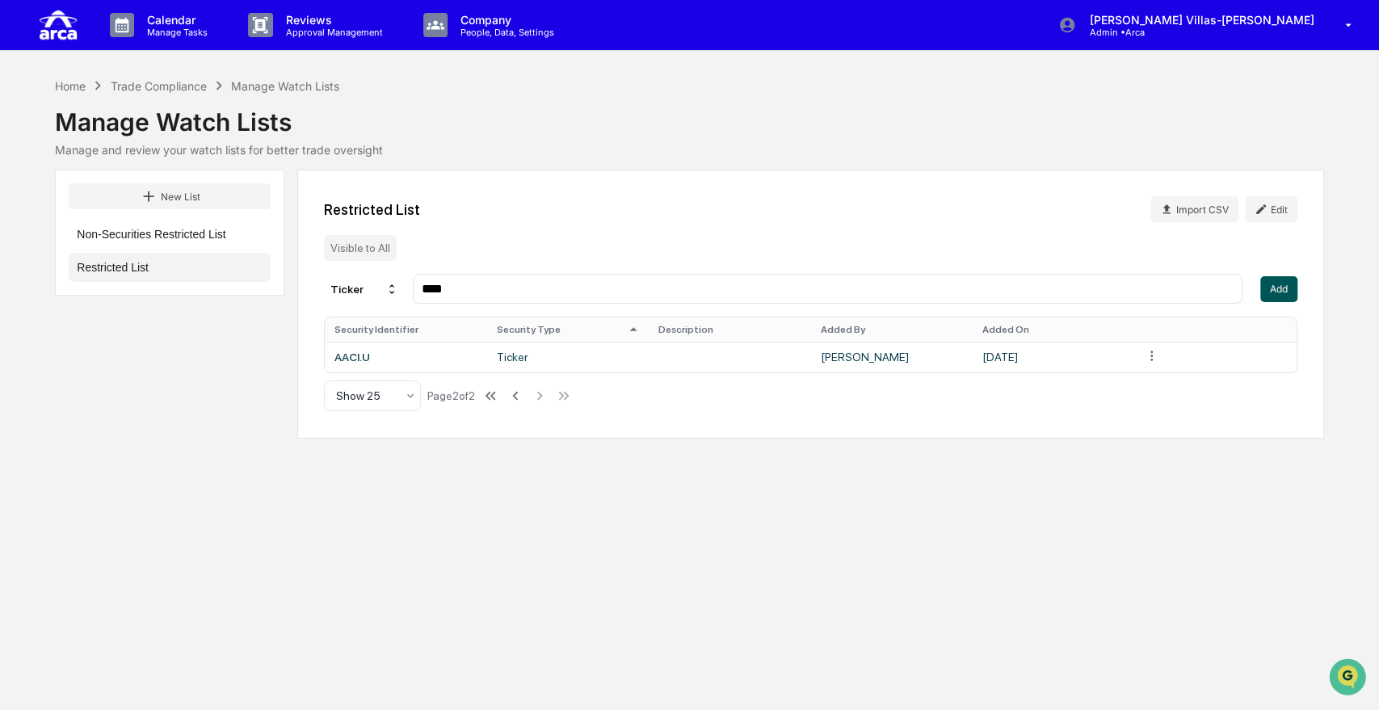
click at [1282, 294] on button "Add" at bounding box center [1278, 289] width 37 height 26
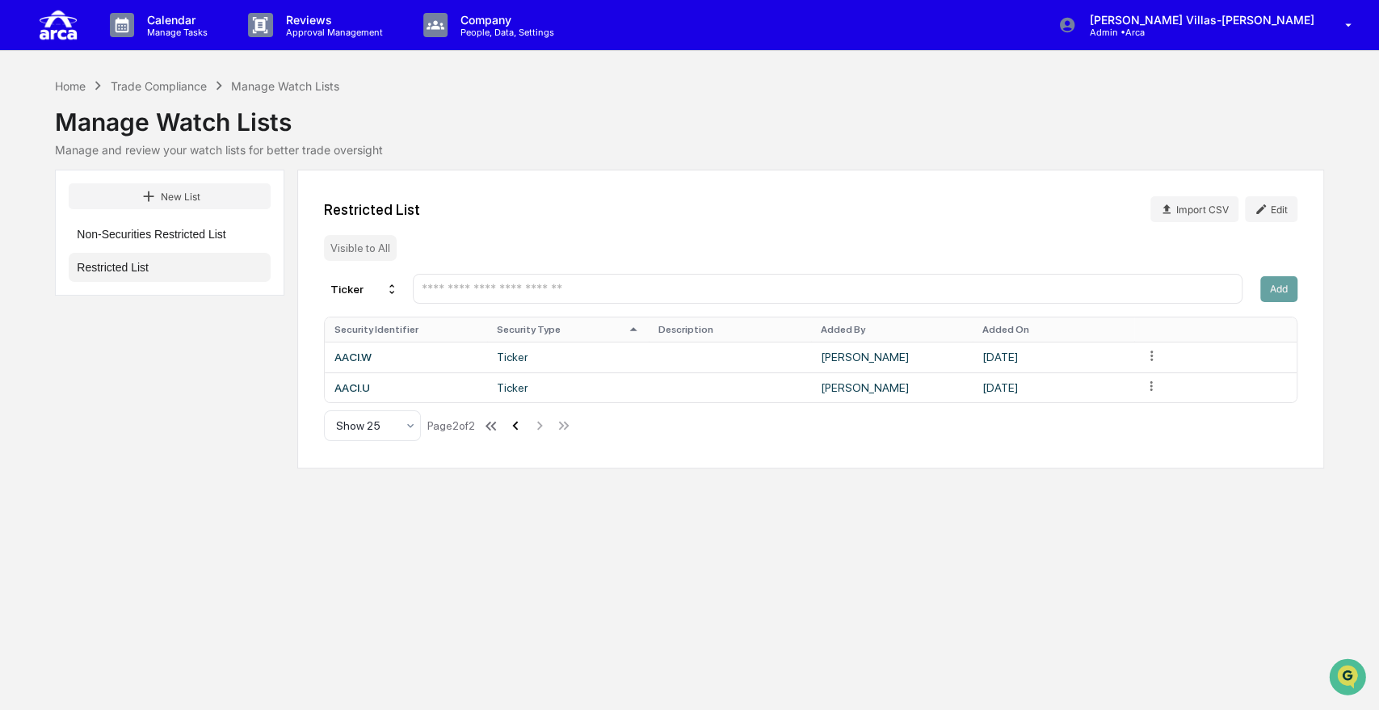
click at [518, 426] on icon at bounding box center [515, 426] width 6 height 9
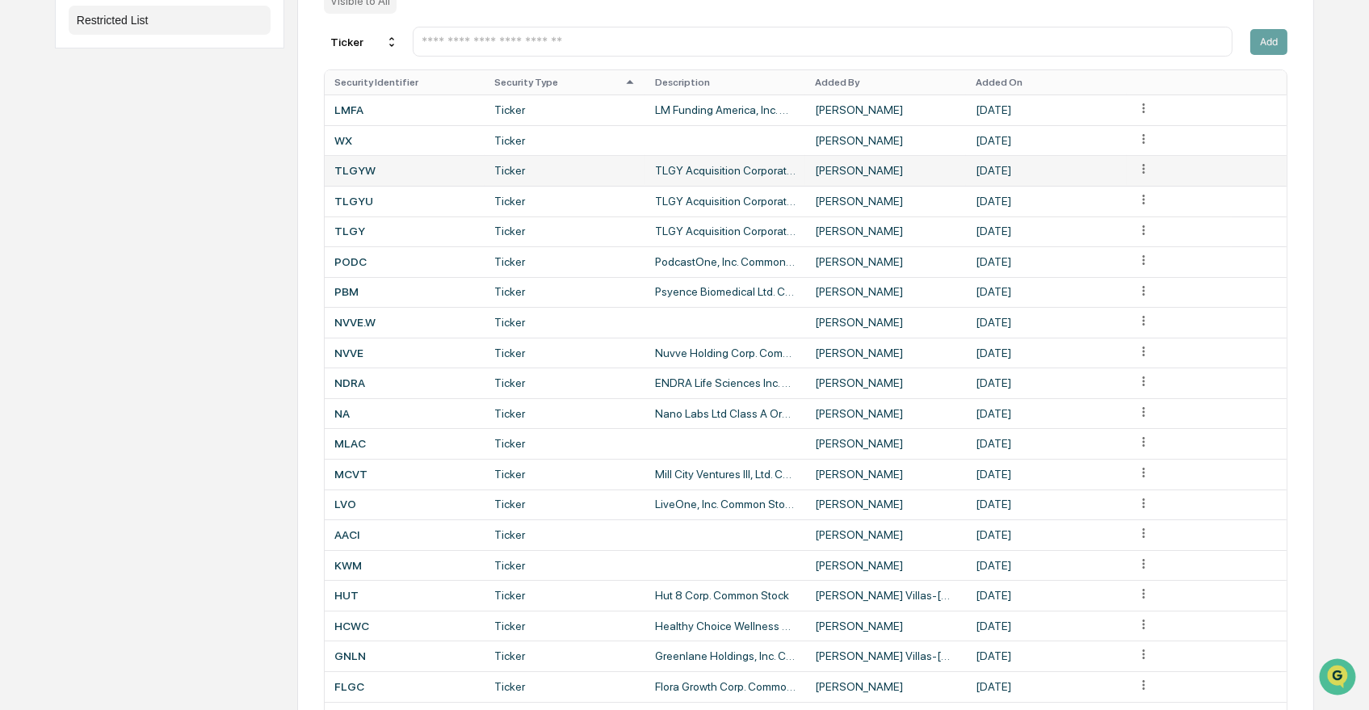
scroll to position [359, 0]
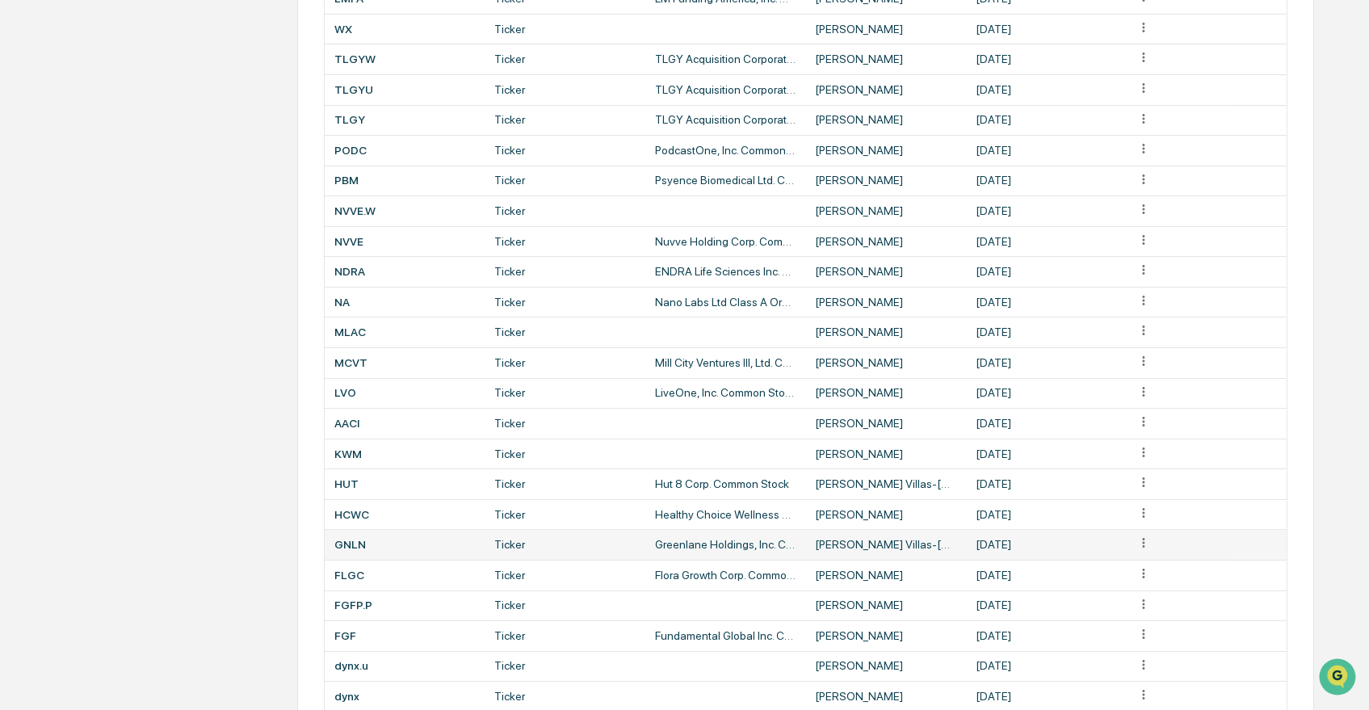
click at [370, 551] on div "GNLN" at bounding box center [404, 544] width 141 height 13
click at [766, 553] on td "Greenlane Holdings, Inc. Class A Common Stock" at bounding box center [725, 544] width 161 height 31
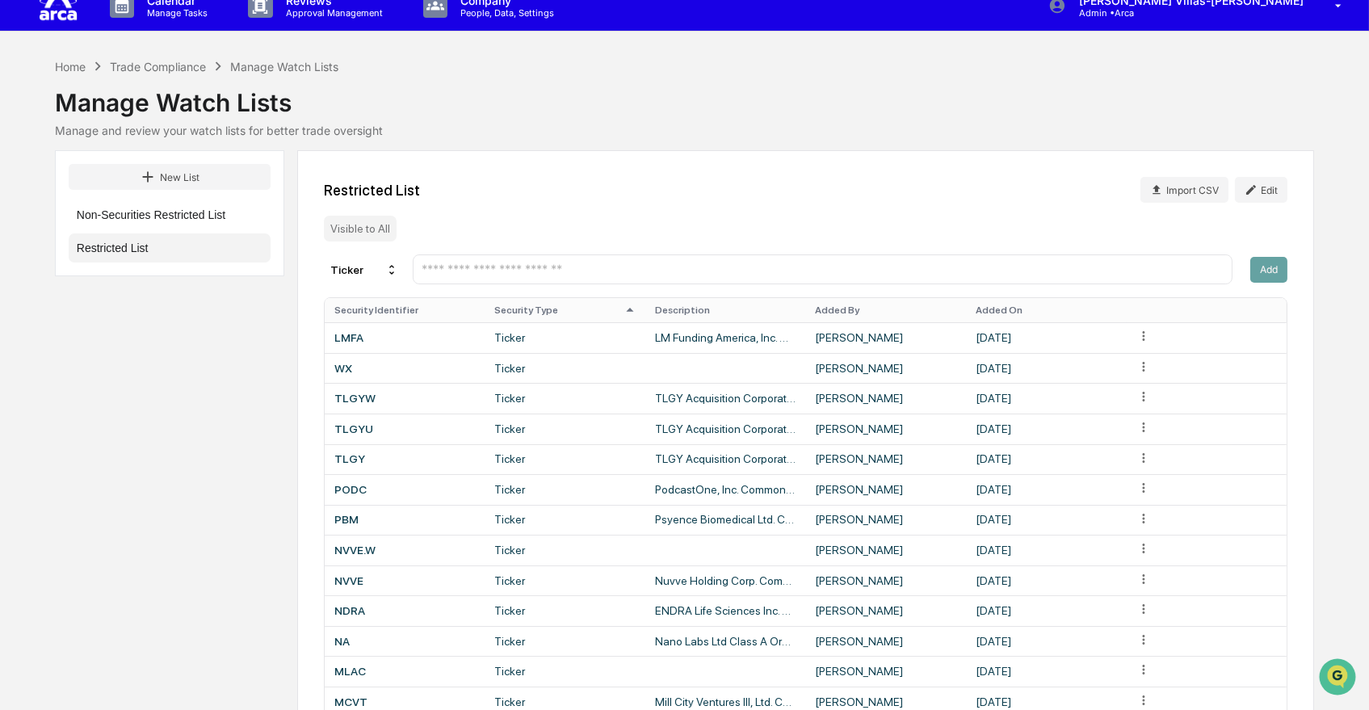
scroll to position [0, 0]
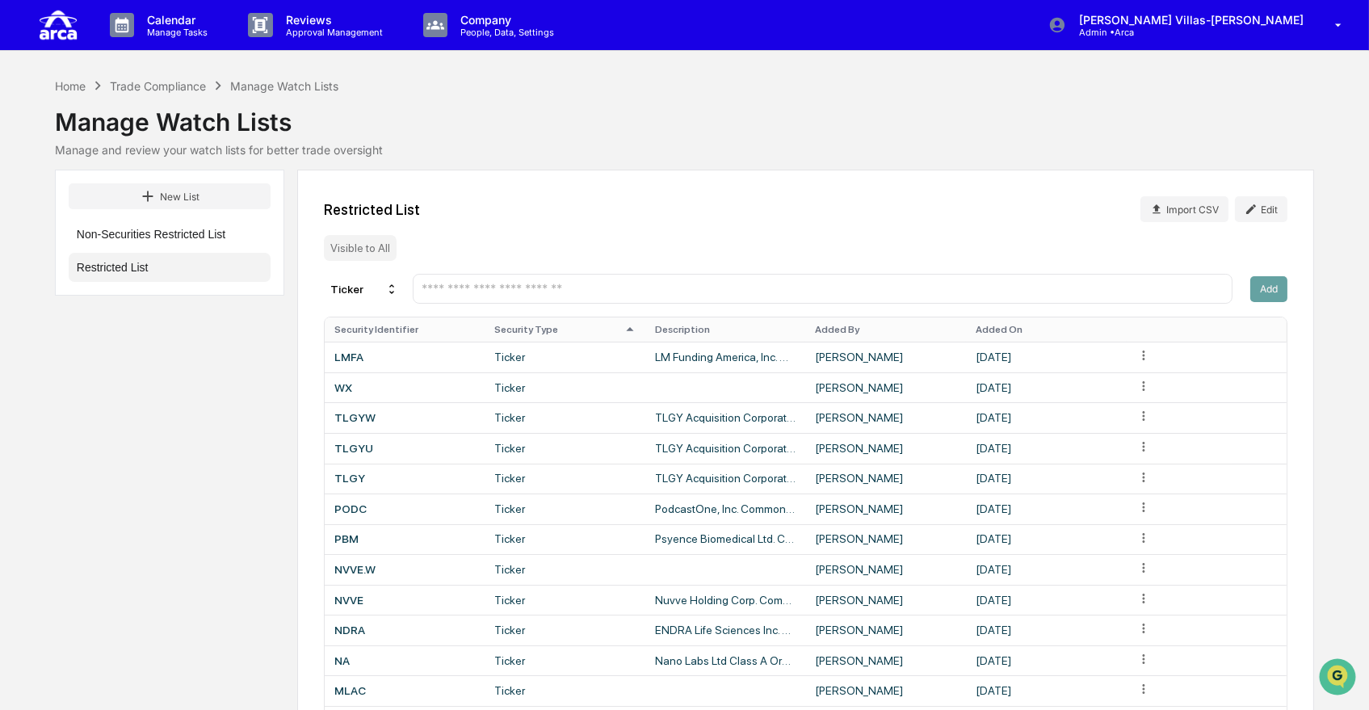
click at [513, 283] on input "text" at bounding box center [822, 288] width 805 height 15
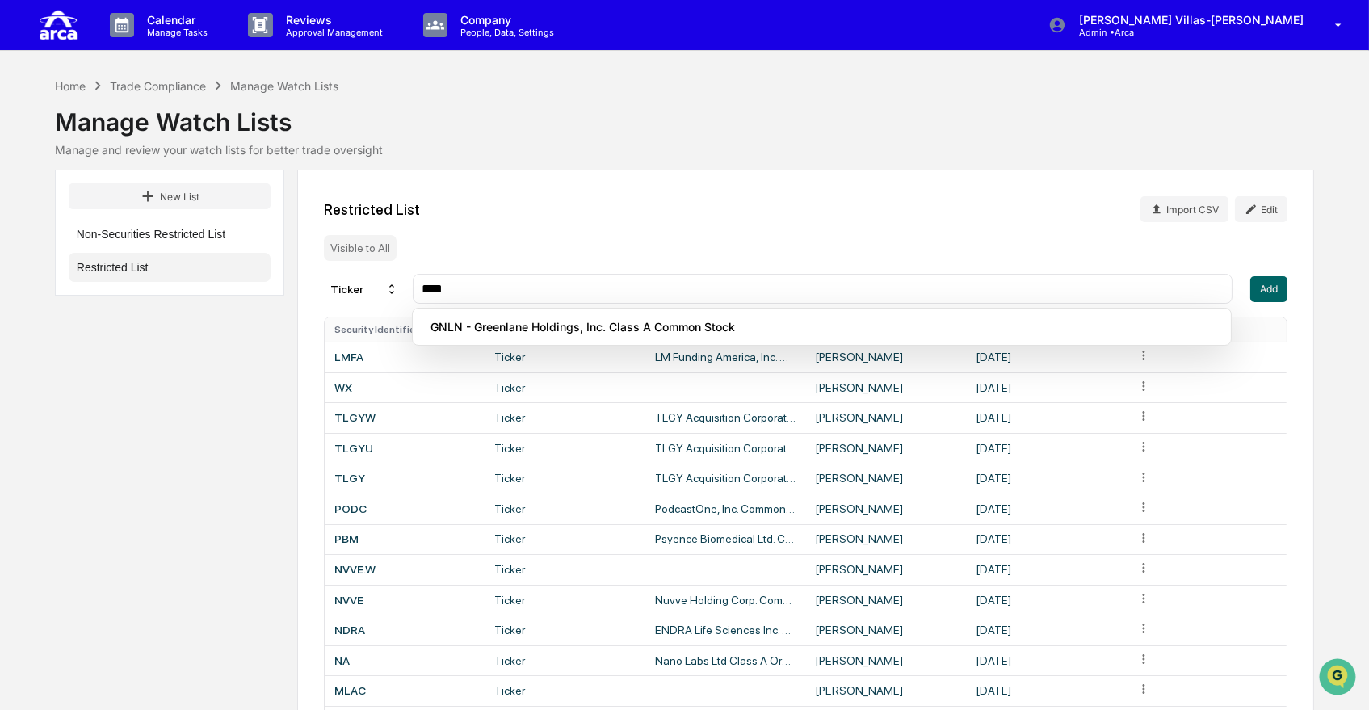
type input "****"
drag, startPoint x: 481, startPoint y: 289, endPoint x: 354, endPoint y: 303, distance: 128.4
click at [354, 304] on div "Ticker ****" at bounding box center [778, 289] width 909 height 30
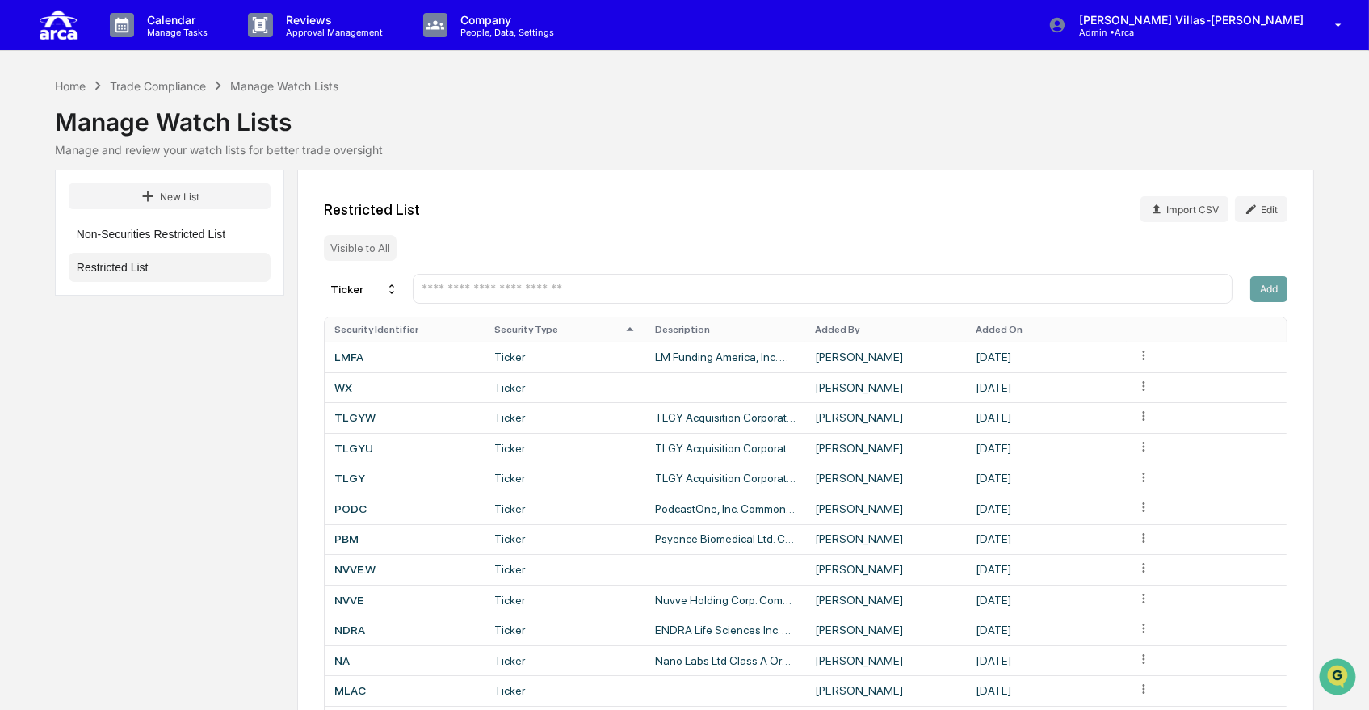
click at [484, 126] on div "Manage Watch Lists" at bounding box center [684, 116] width 1259 height 42
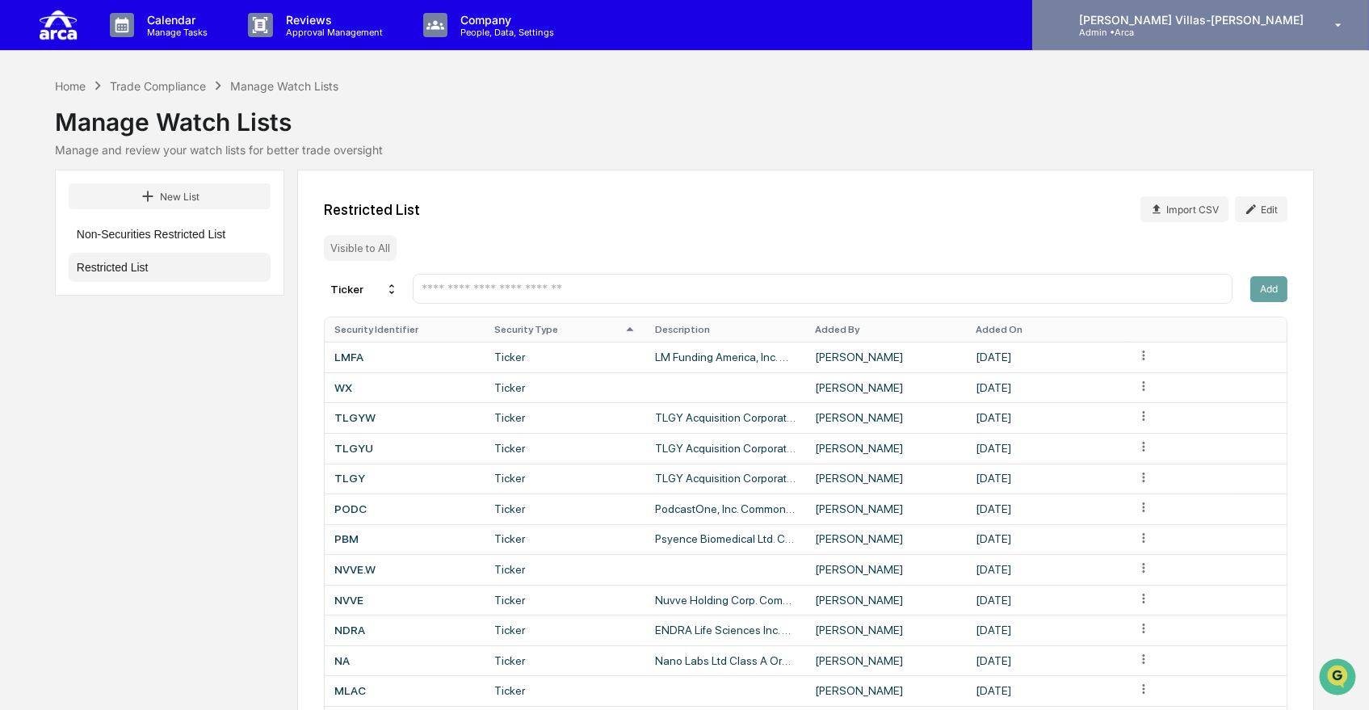
click at [1222, 17] on p "[PERSON_NAME] Villas-[PERSON_NAME]" at bounding box center [1189, 20] width 246 height 14
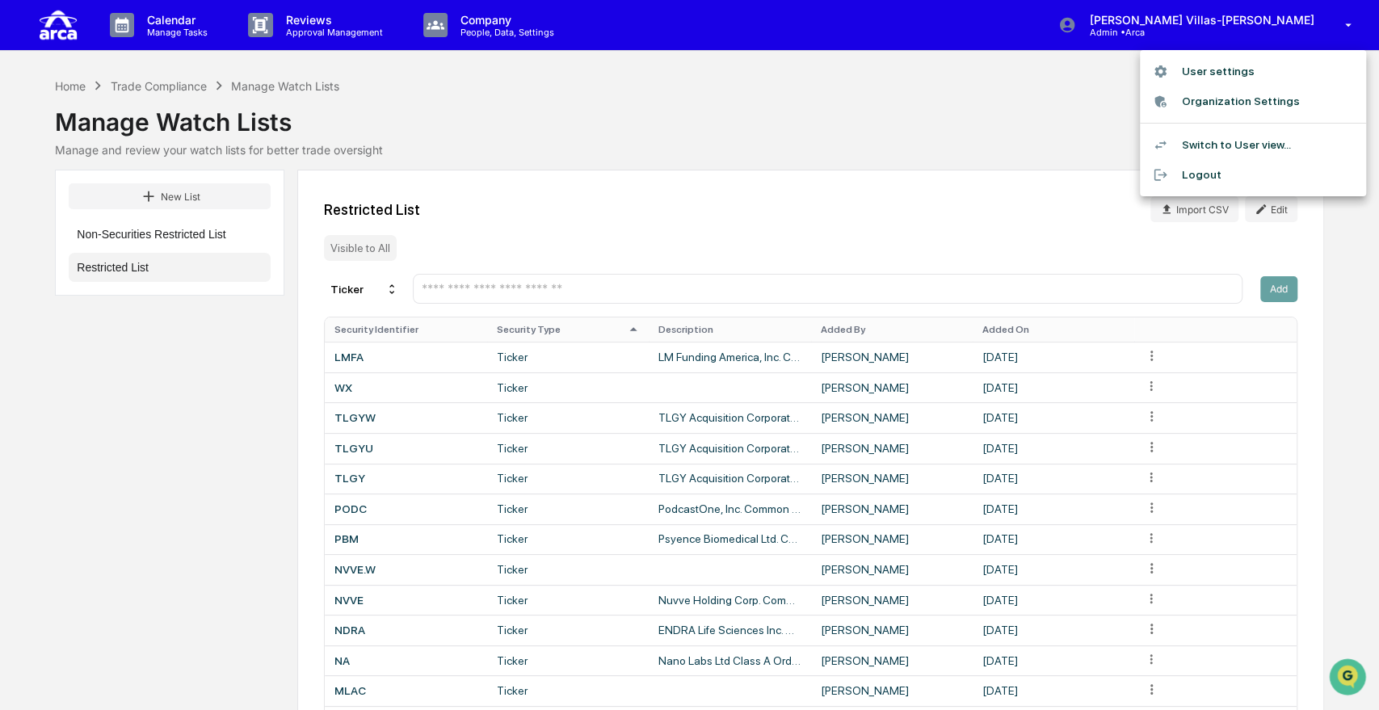
click at [578, 82] on div at bounding box center [689, 355] width 1379 height 710
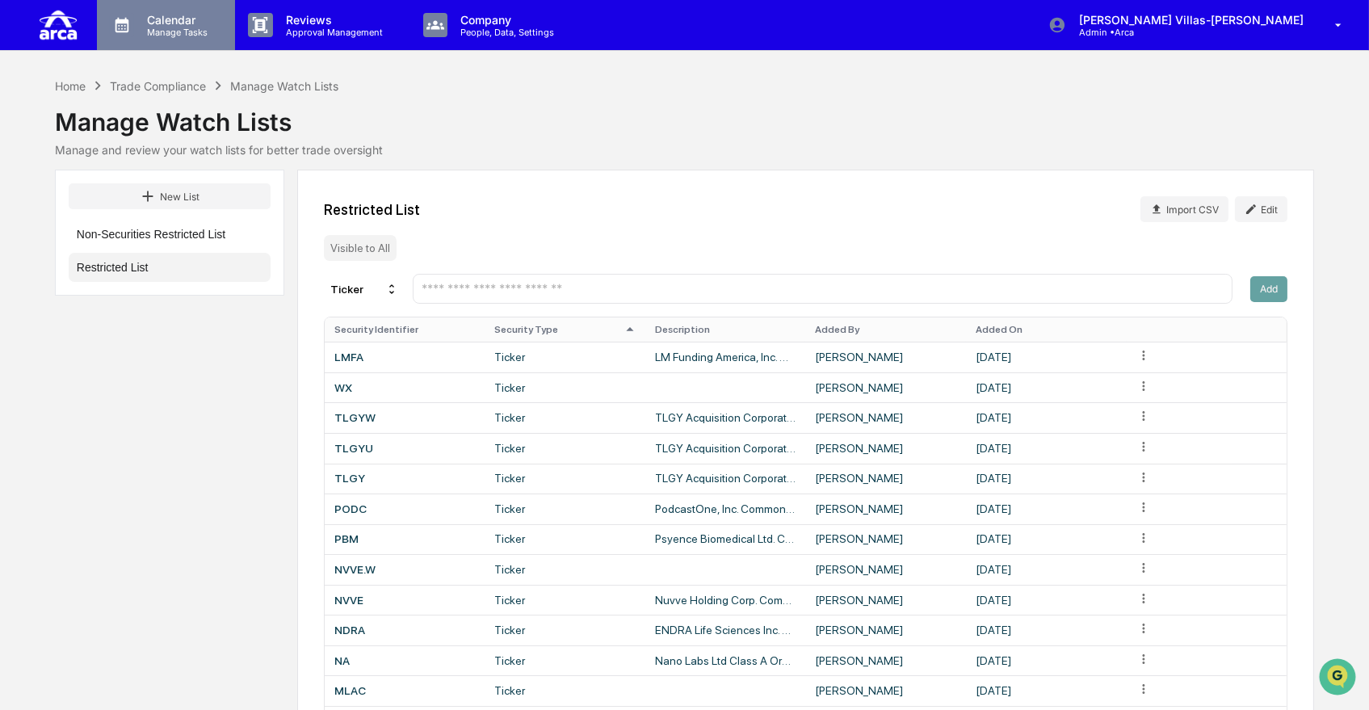
click at [175, 37] on div "Calendar Manage Tasks" at bounding box center [166, 25] width 138 height 50
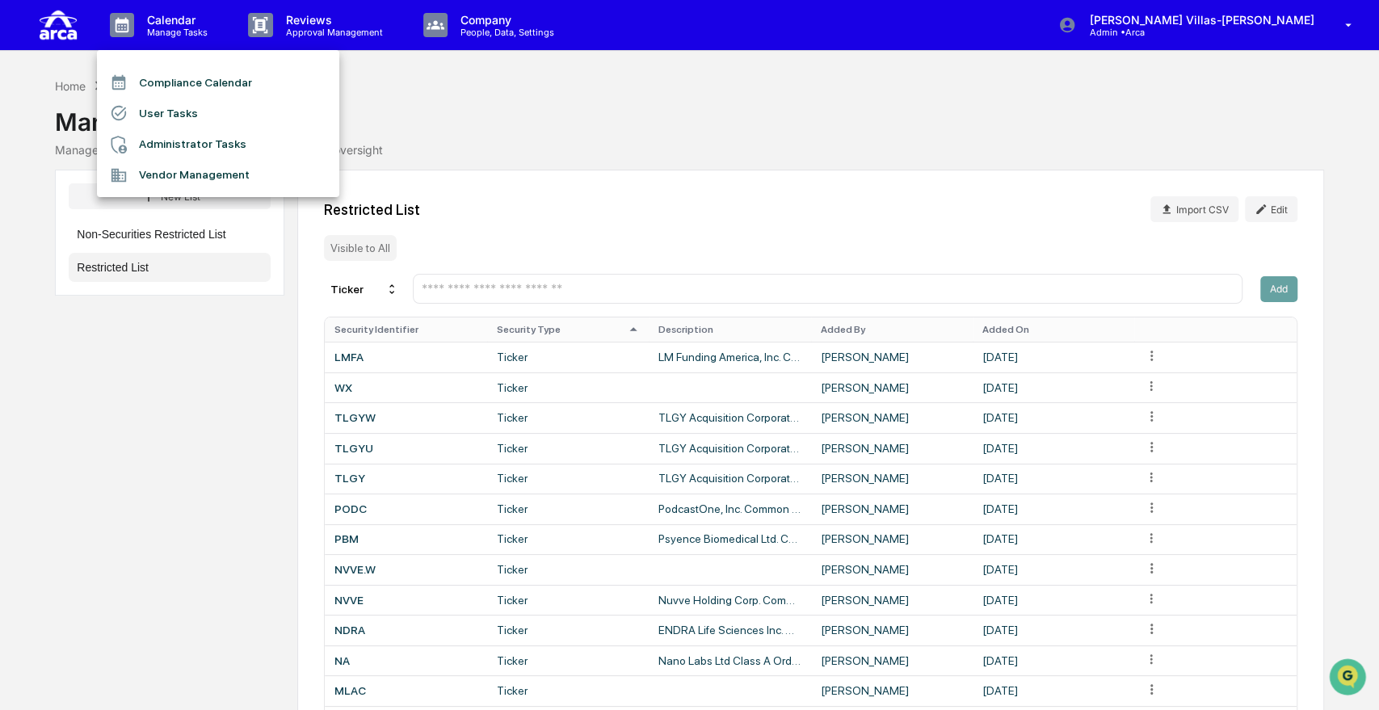
click at [187, 108] on li "User Tasks" at bounding box center [218, 113] width 242 height 31
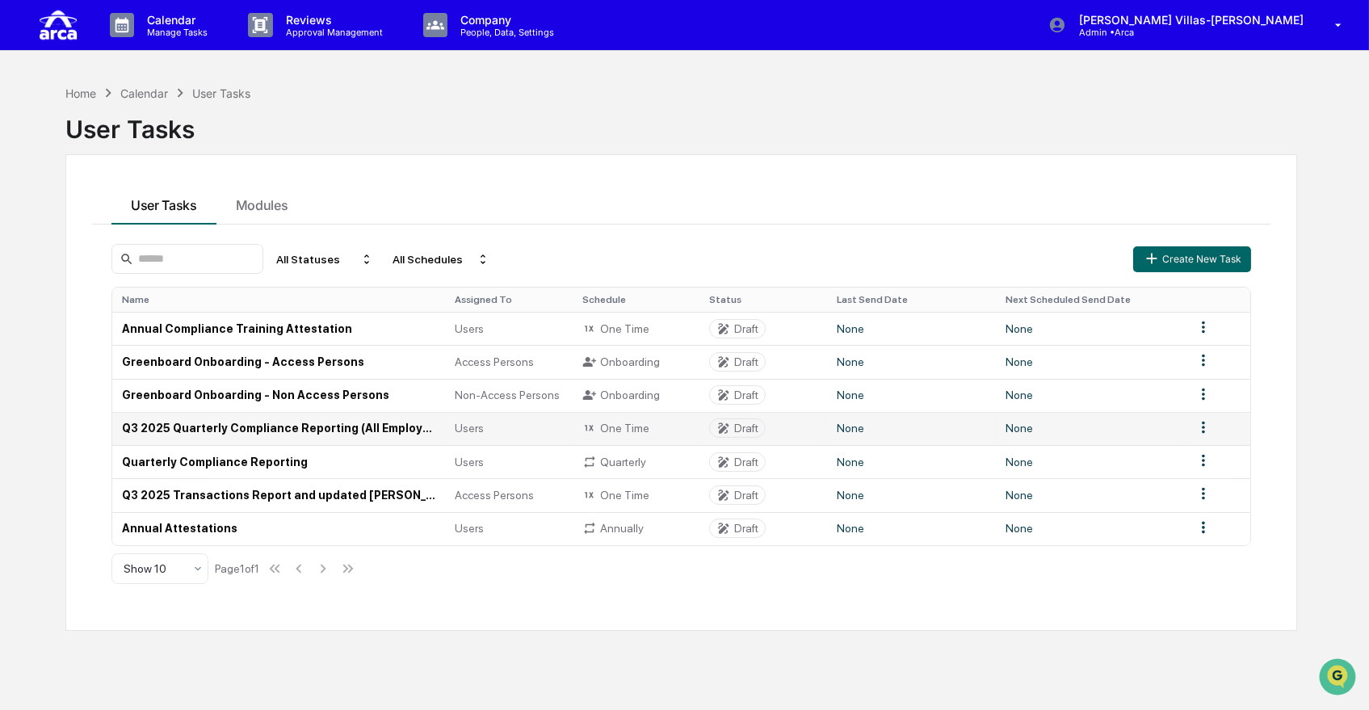
click at [254, 428] on td "Q3 2025 Quarterly Compliance Reporting (All Employees)" at bounding box center [278, 428] width 333 height 33
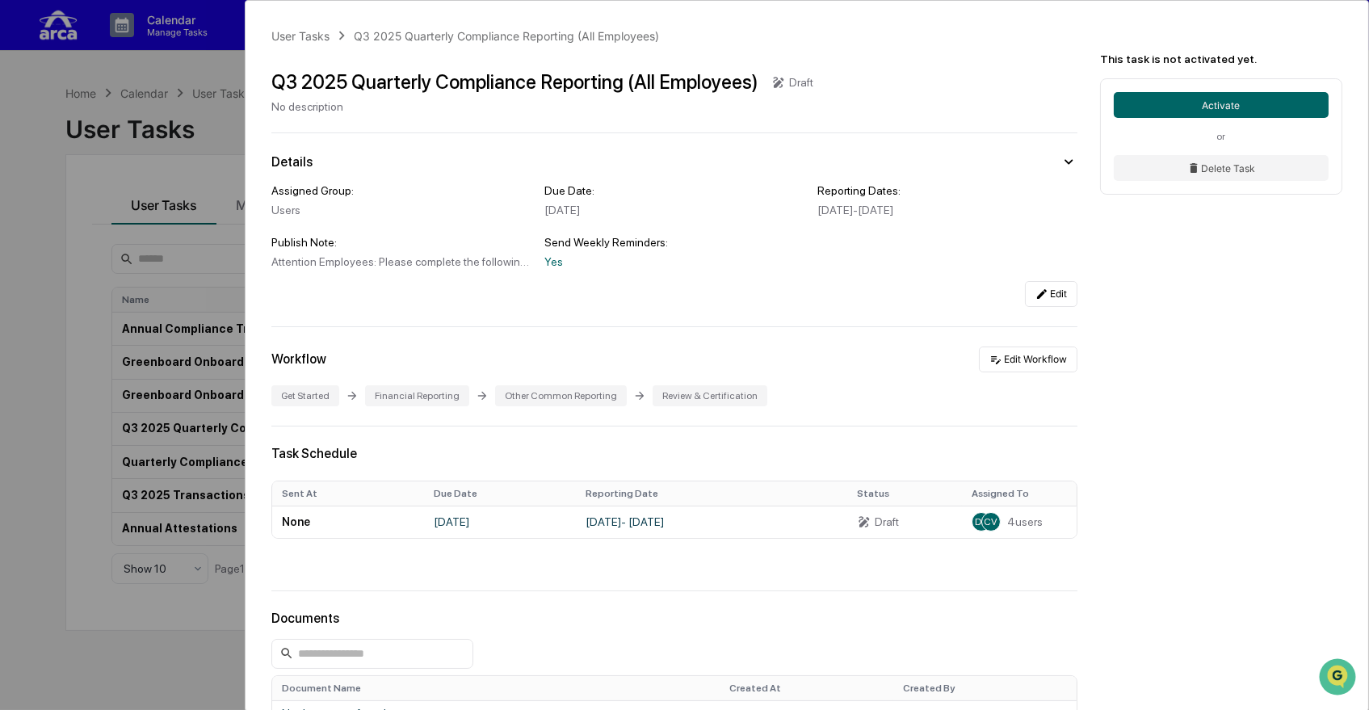
click at [674, 400] on div "Review & Certification" at bounding box center [710, 395] width 115 height 21
click at [989, 359] on icon at bounding box center [995, 359] width 13 height 13
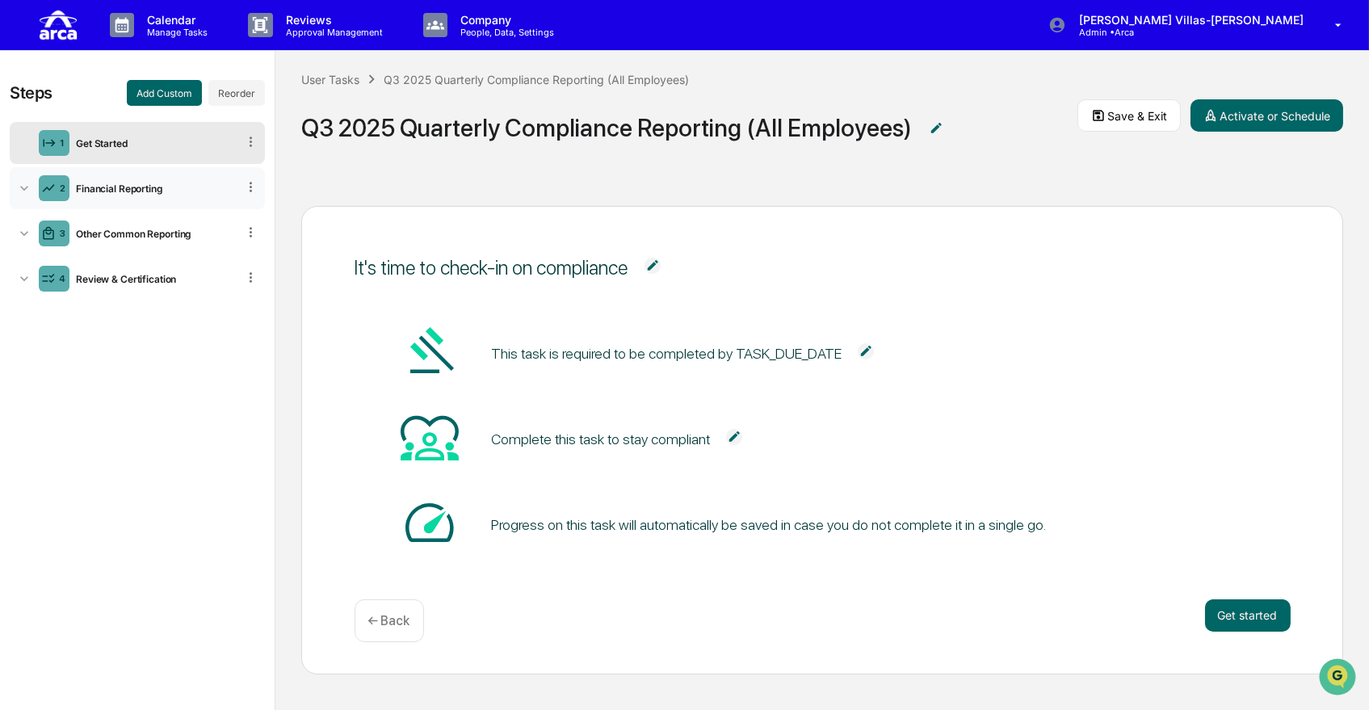
click at [114, 188] on div "Financial Reporting" at bounding box center [152, 189] width 167 height 12
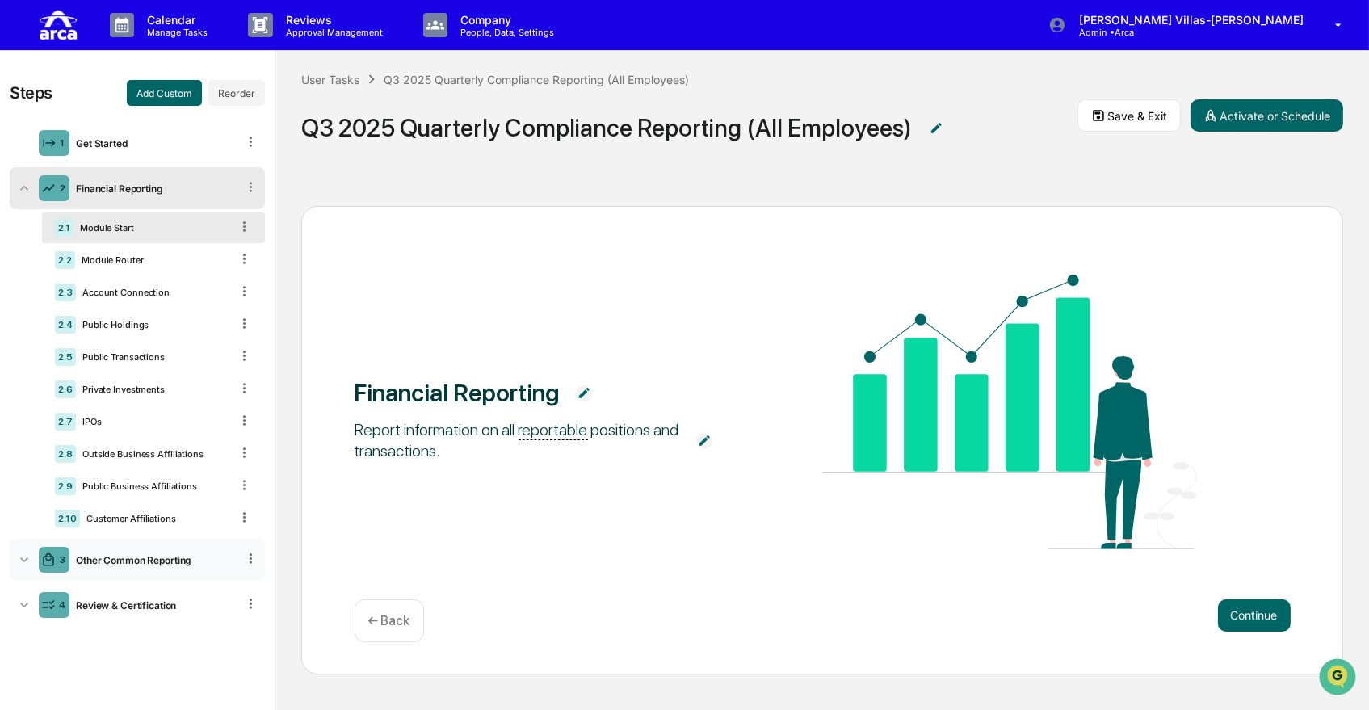
click at [151, 566] on div "Other Common Reporting" at bounding box center [152, 560] width 167 height 12
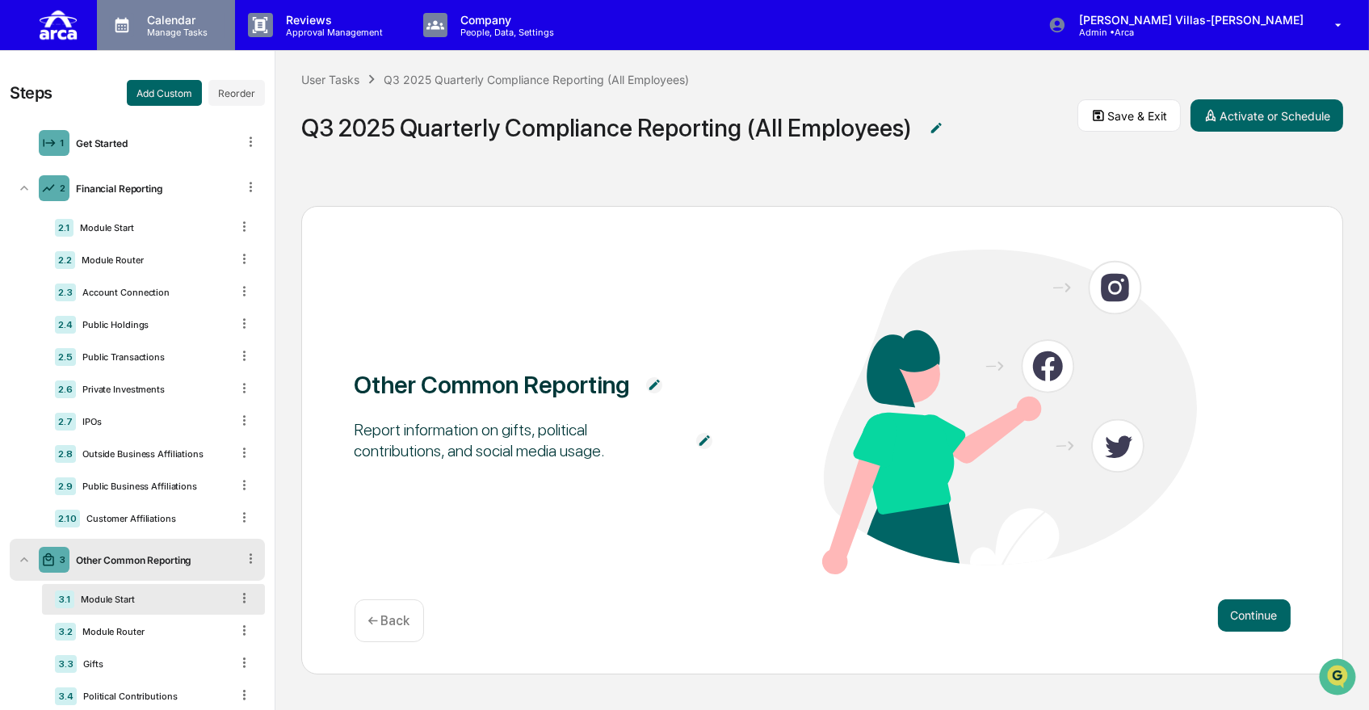
click at [193, 23] on p "Calendar" at bounding box center [175, 20] width 82 height 14
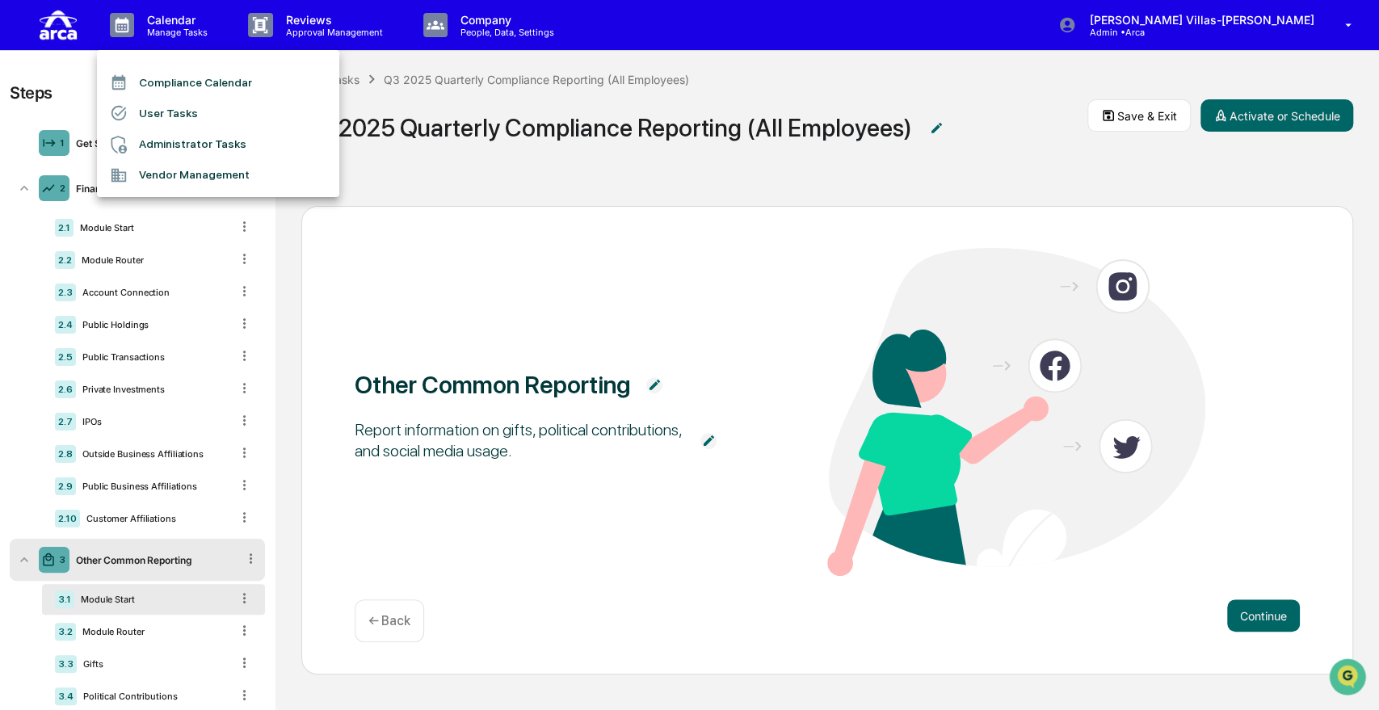
click at [166, 113] on li "User Tasks" at bounding box center [218, 113] width 242 height 31
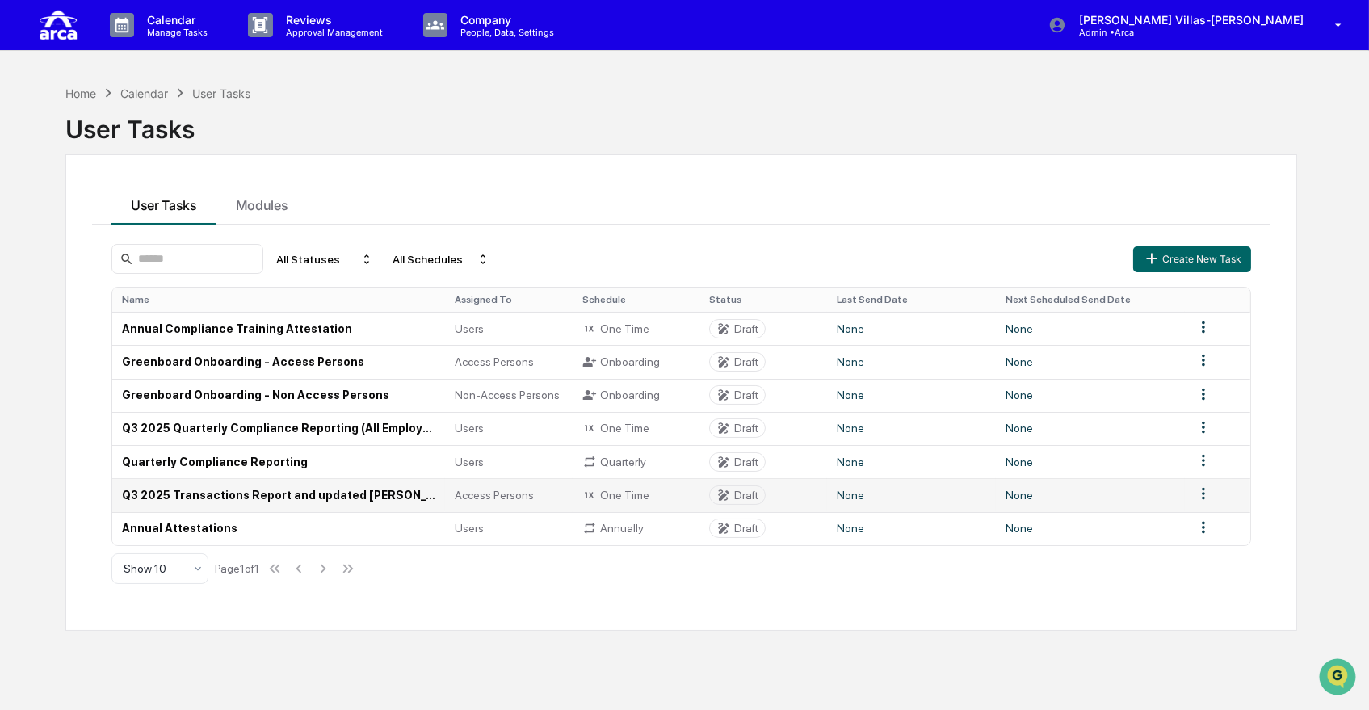
click at [240, 502] on td "Q3 2025 Transactions Report and updated [PERSON_NAME] Confirmation (Access Pers…" at bounding box center [278, 494] width 333 height 33
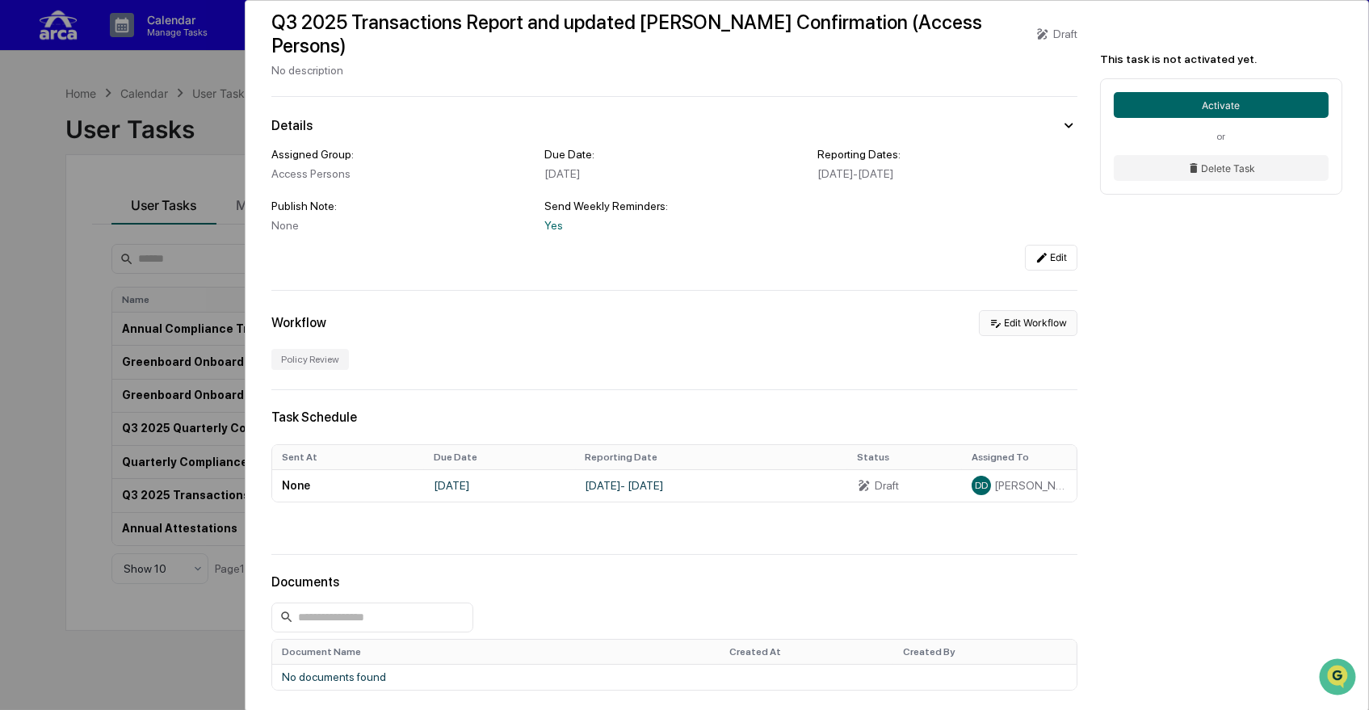
scroll to position [90, 0]
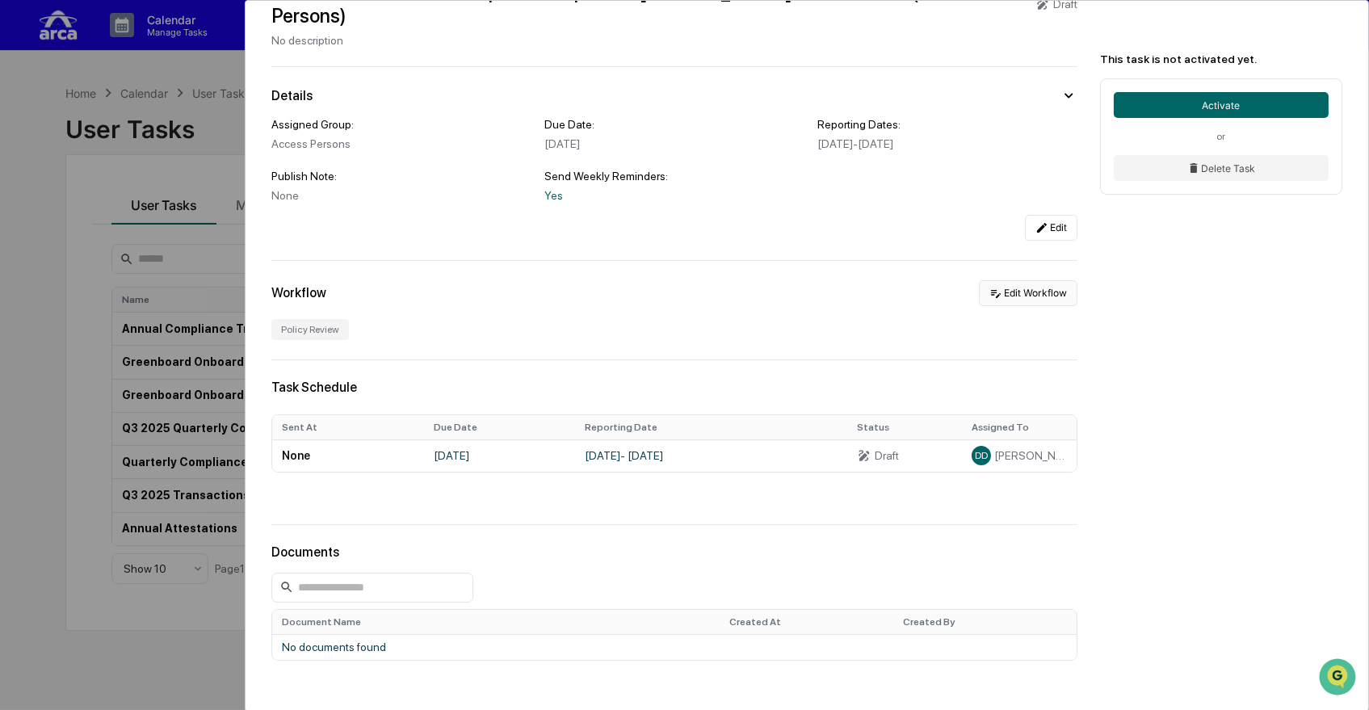
click at [1020, 280] on button "Edit Workflow" at bounding box center [1028, 293] width 99 height 26
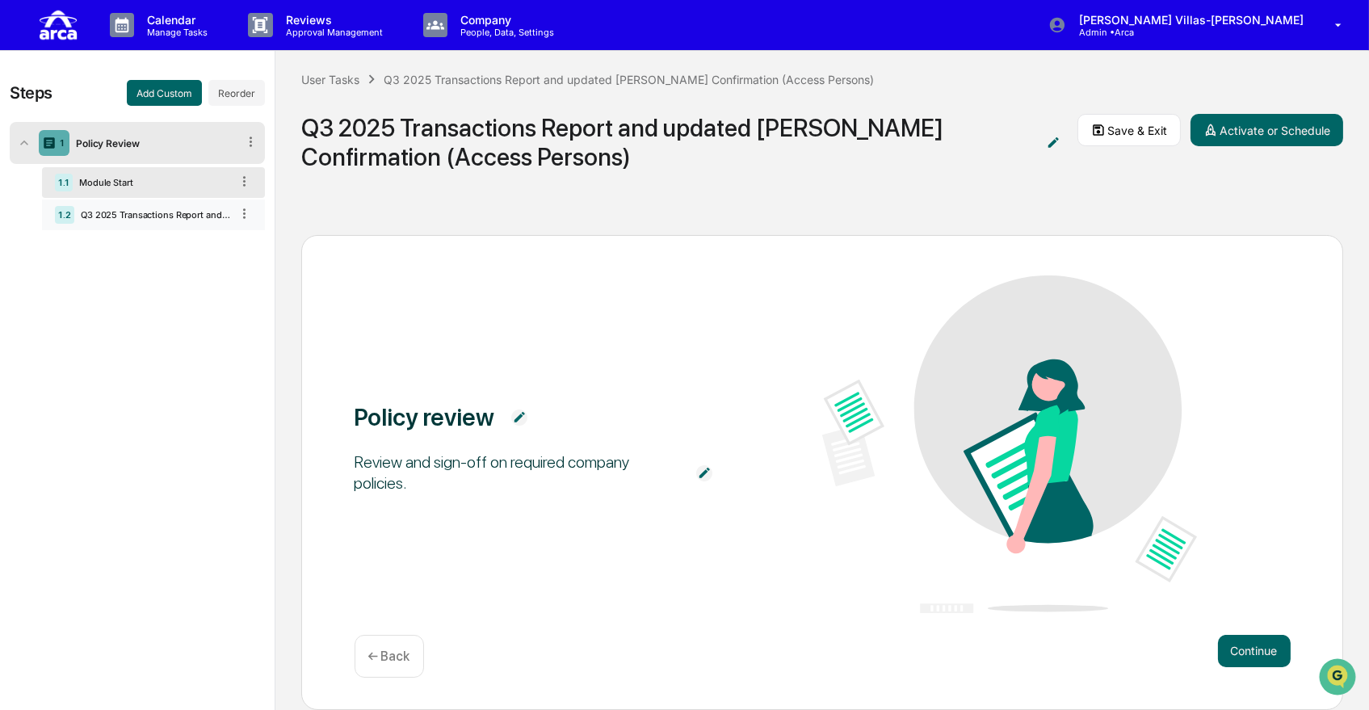
click at [129, 220] on div "Q3 2025 Transactions Report and updated [PERSON_NAME] Confirmation (Access Pers…" at bounding box center [152, 214] width 156 height 11
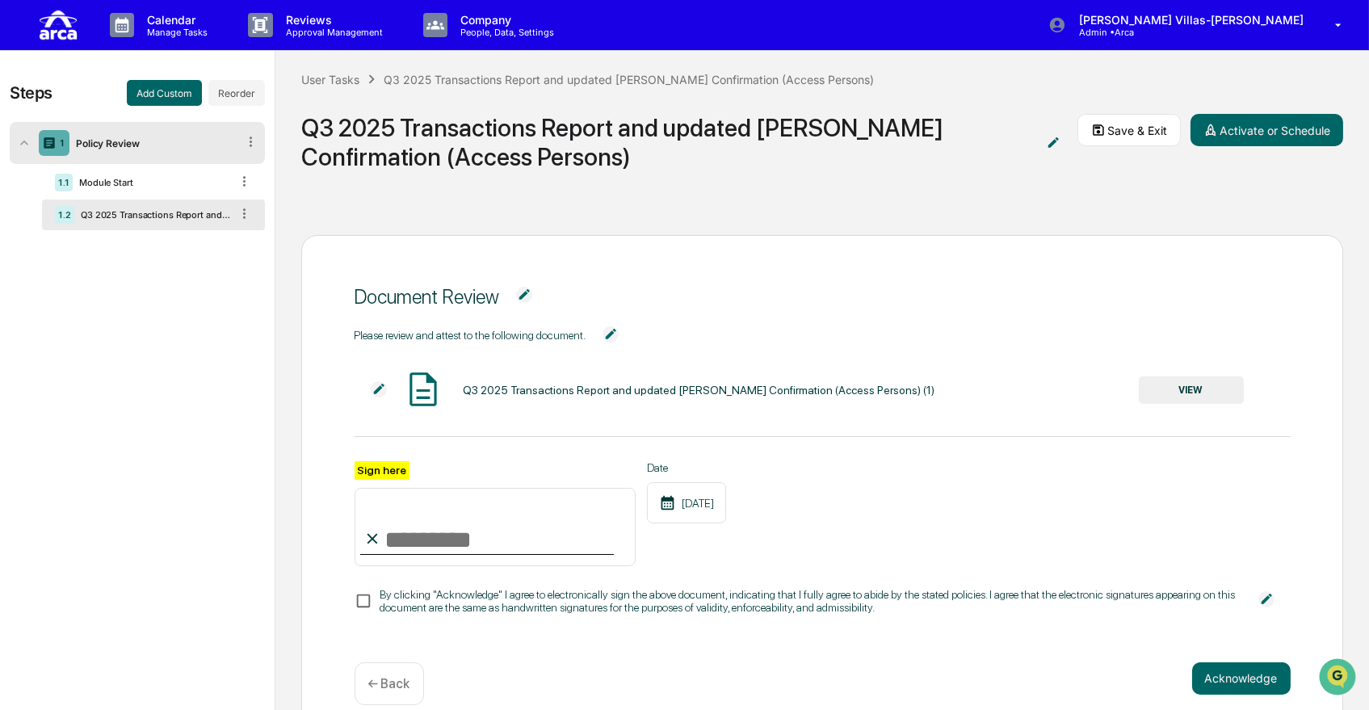
scroll to position [58, 0]
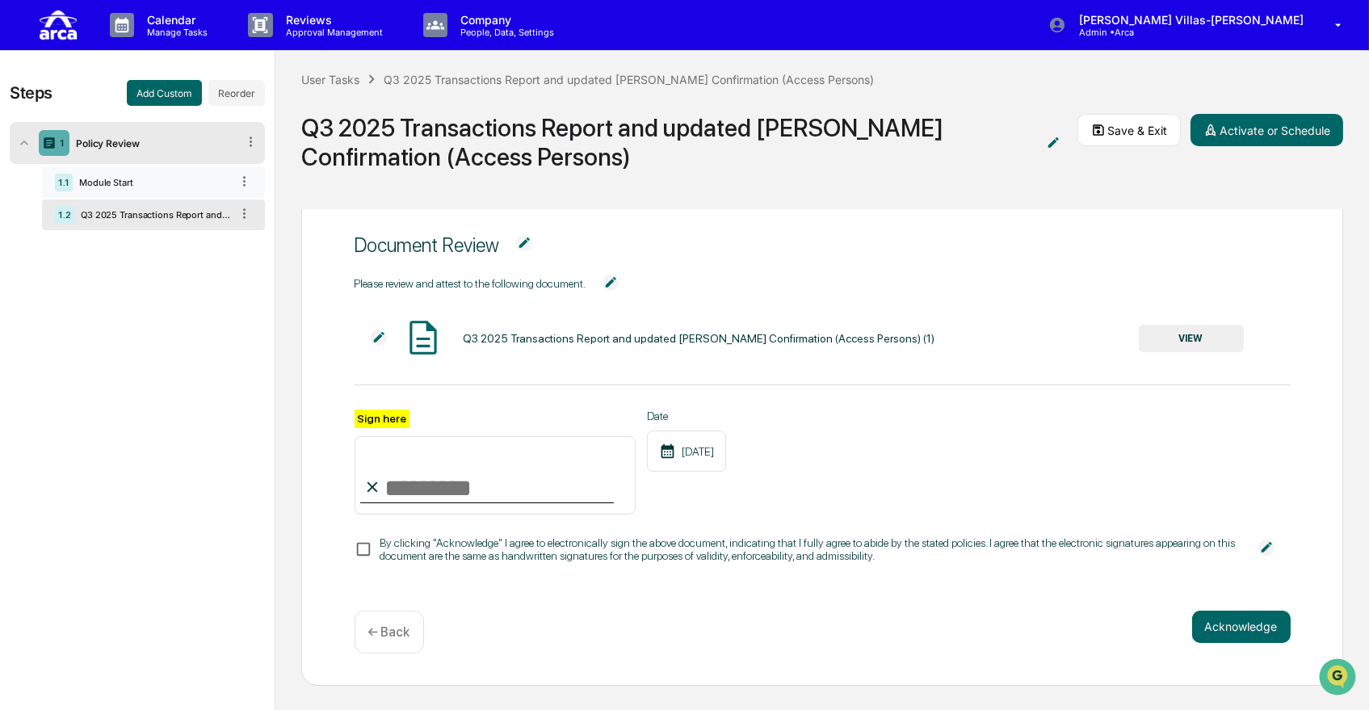
click at [128, 180] on div "Module Start" at bounding box center [152, 182] width 158 height 11
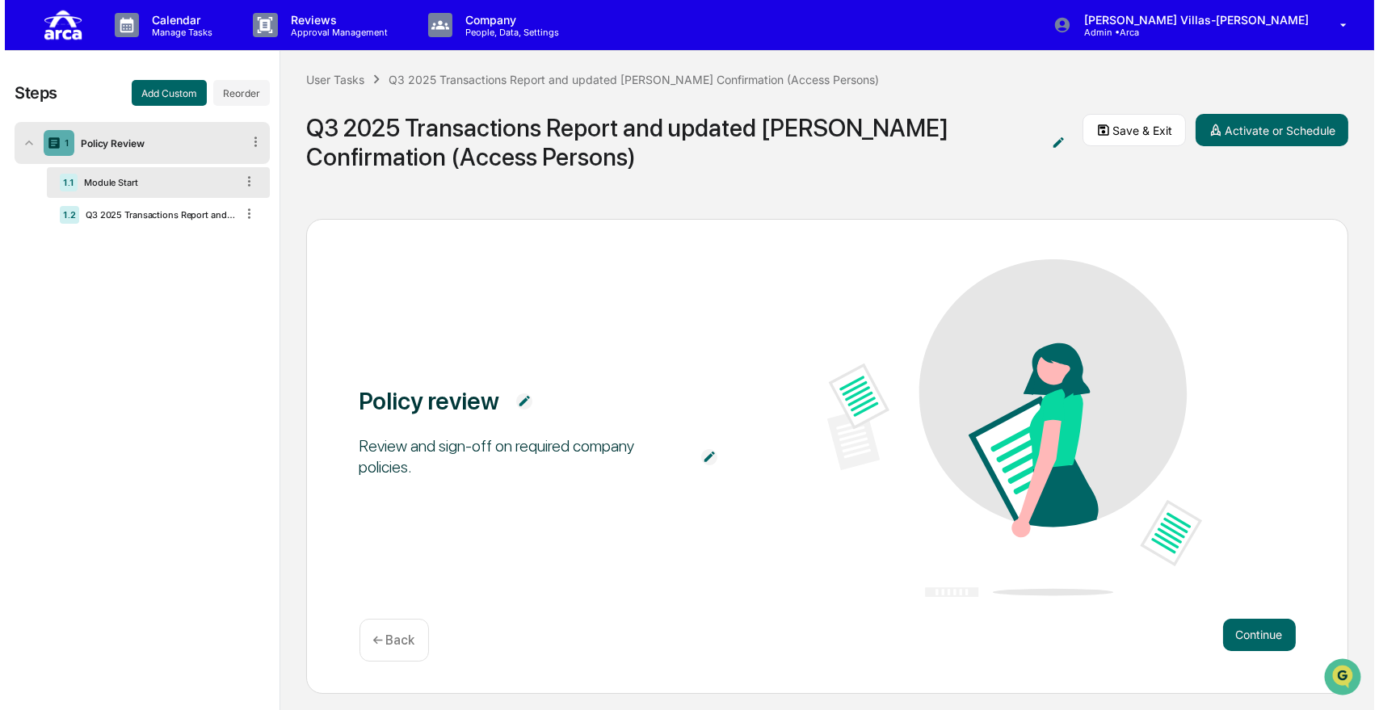
scroll to position [19, 0]
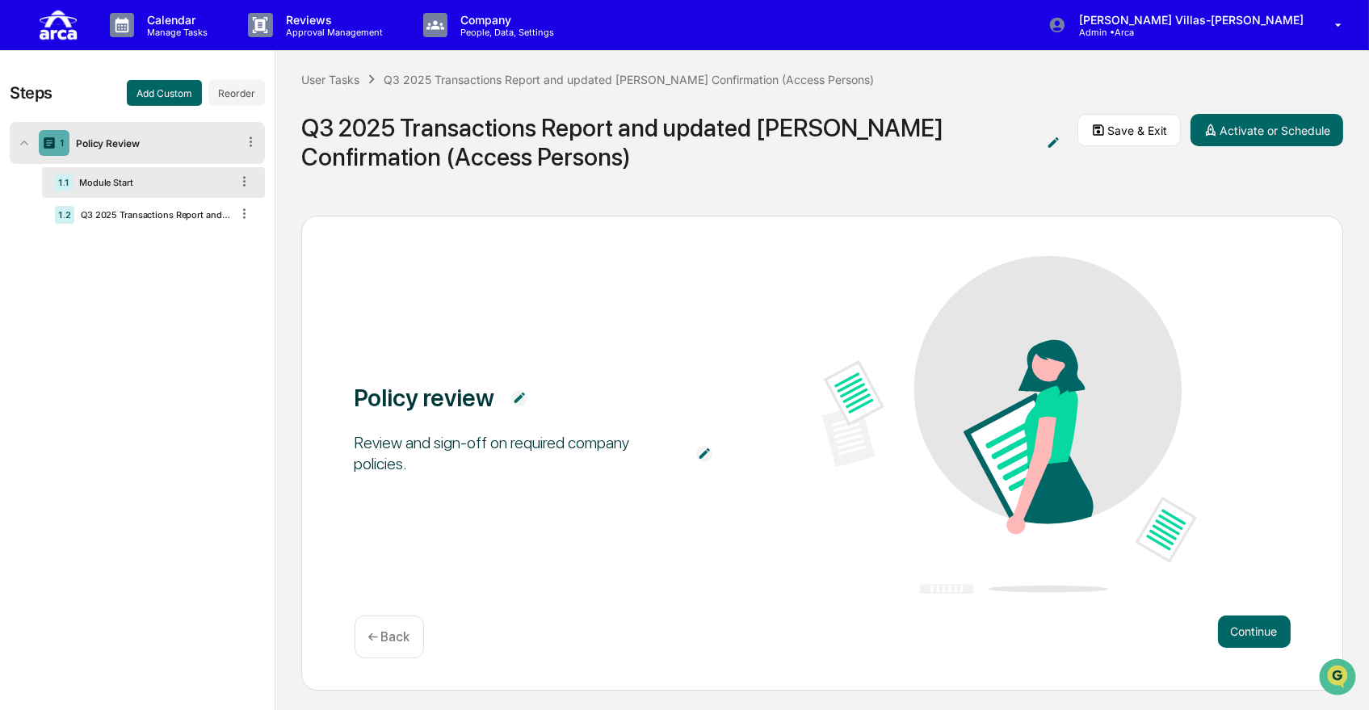
click at [174, 147] on div "Policy Review" at bounding box center [152, 143] width 167 height 12
click at [140, 216] on div "Q3 2025 Transactions Report and updated [PERSON_NAME] Confirmation (Access Pers…" at bounding box center [152, 214] width 156 height 11
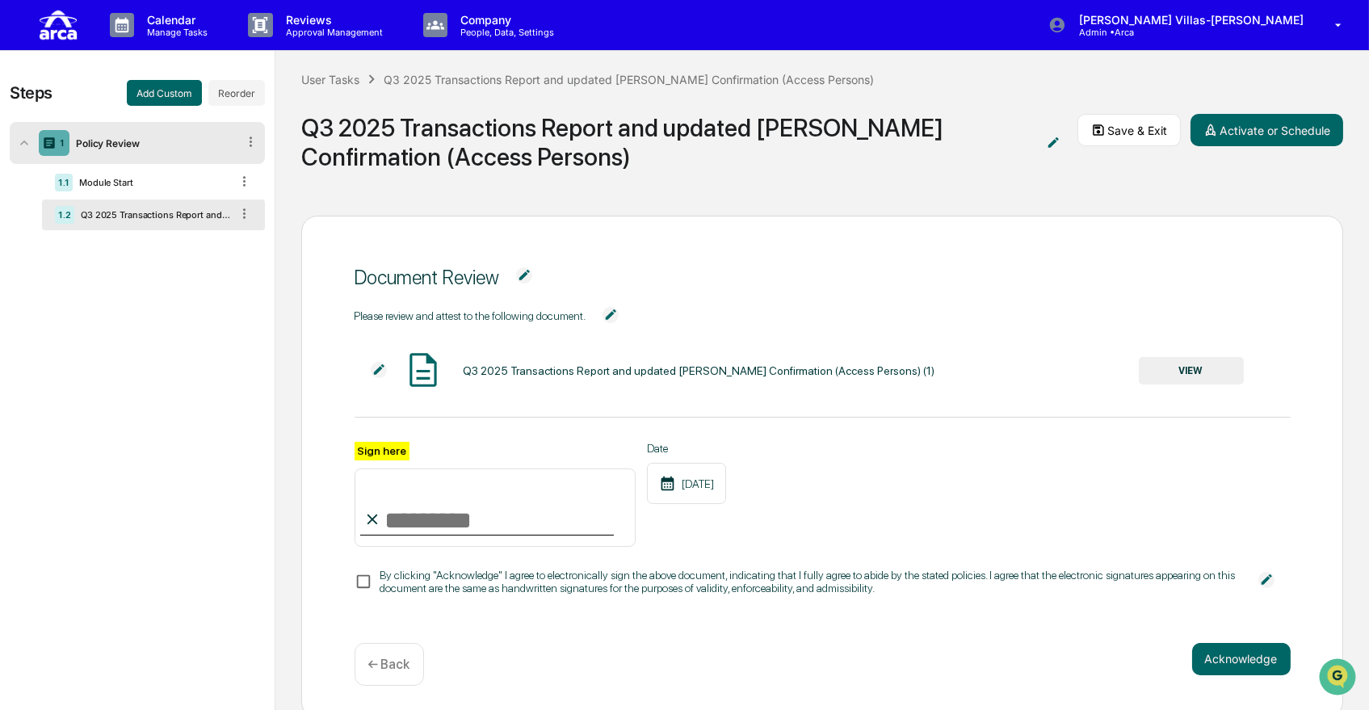
click at [1155, 373] on button "VIEW" at bounding box center [1191, 370] width 105 height 27
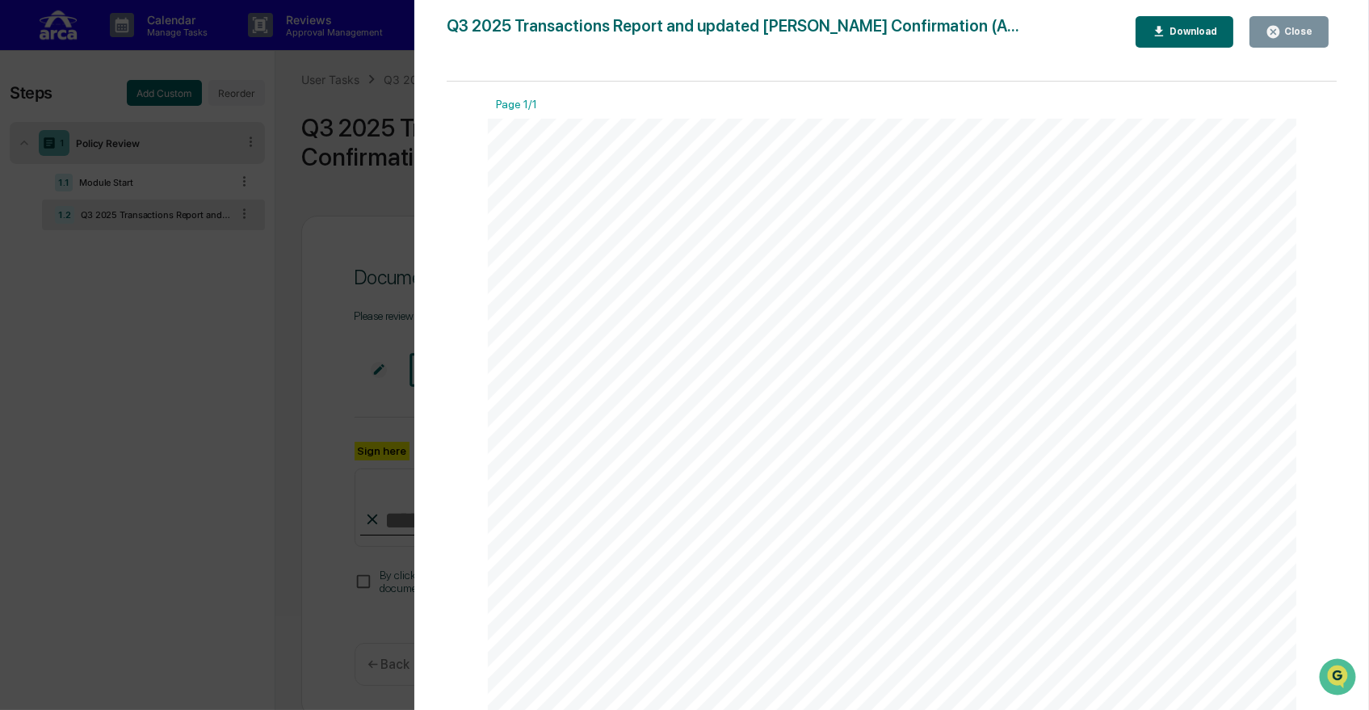
click at [326, 225] on div "Version History [DATE] 08:11 PM [PERSON_NAME] Q3 2025 Transactions Report and u…" at bounding box center [684, 355] width 1369 height 710
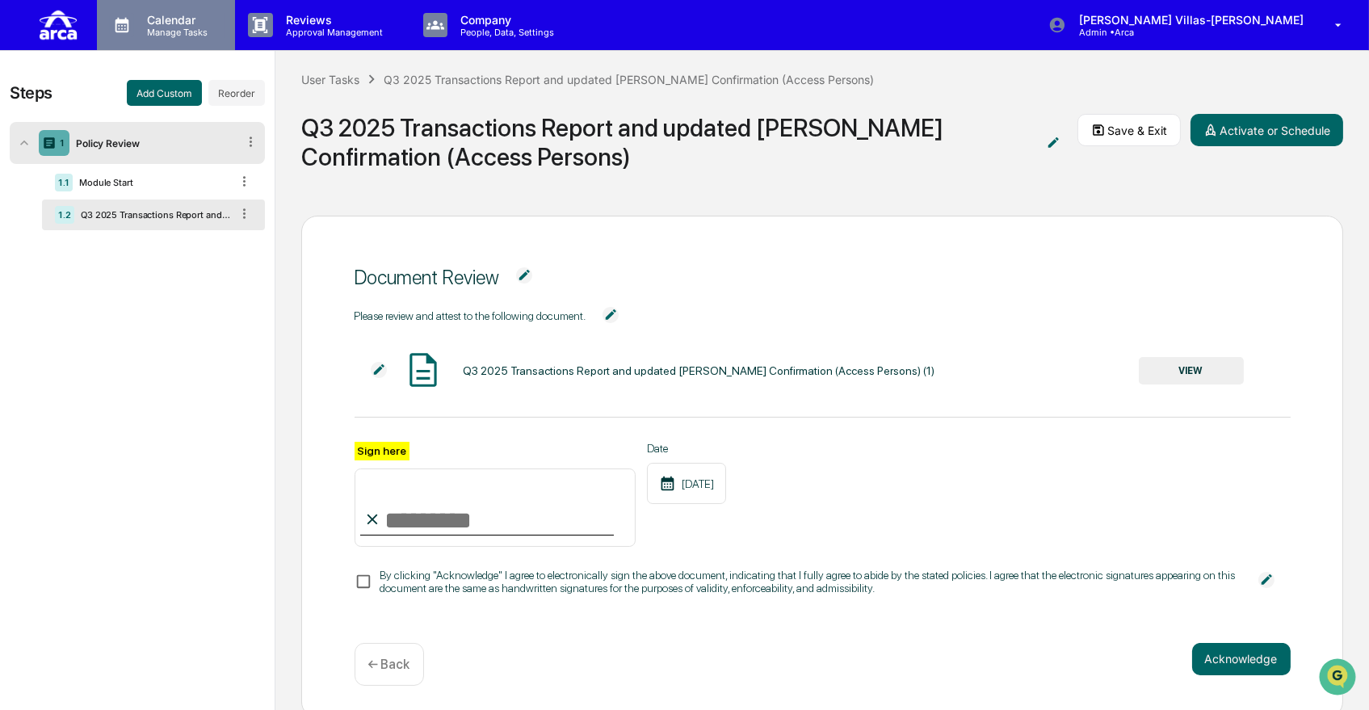
click at [163, 32] on p "Manage Tasks" at bounding box center [175, 32] width 82 height 11
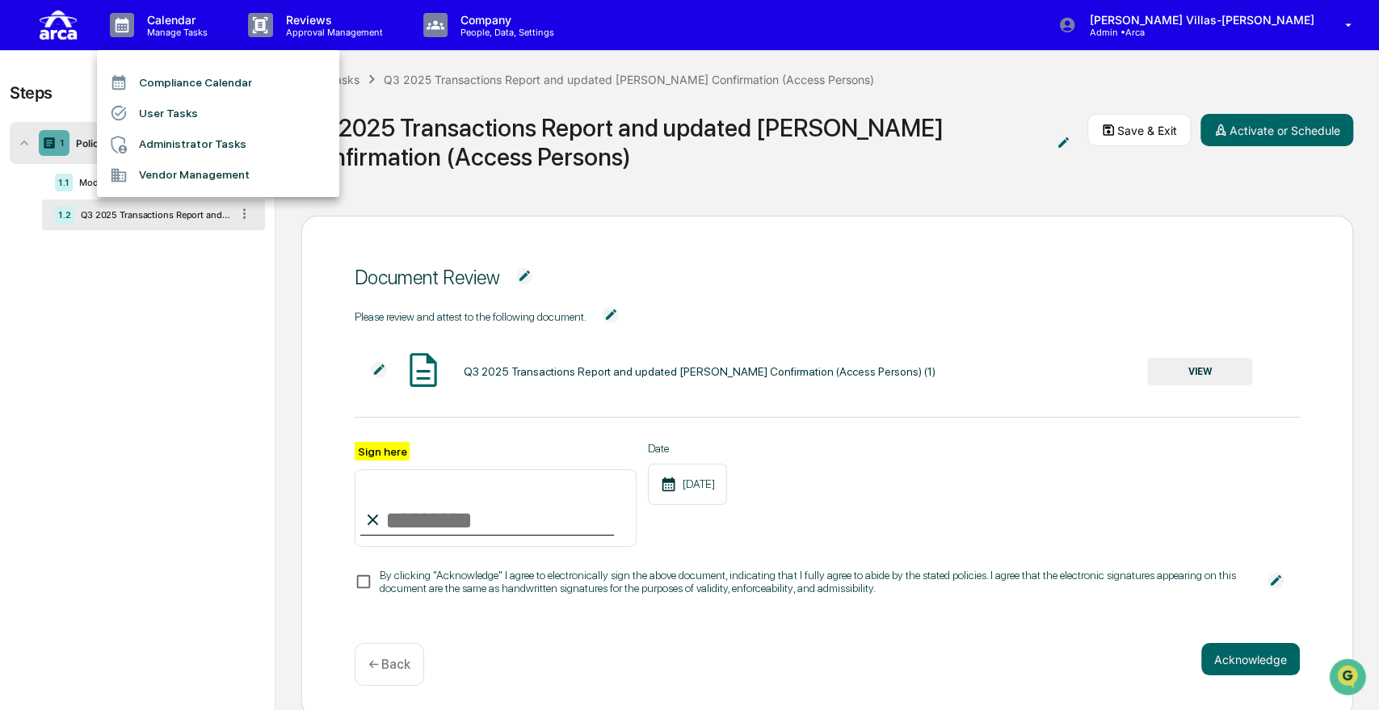
click at [179, 111] on li "User Tasks" at bounding box center [218, 113] width 242 height 31
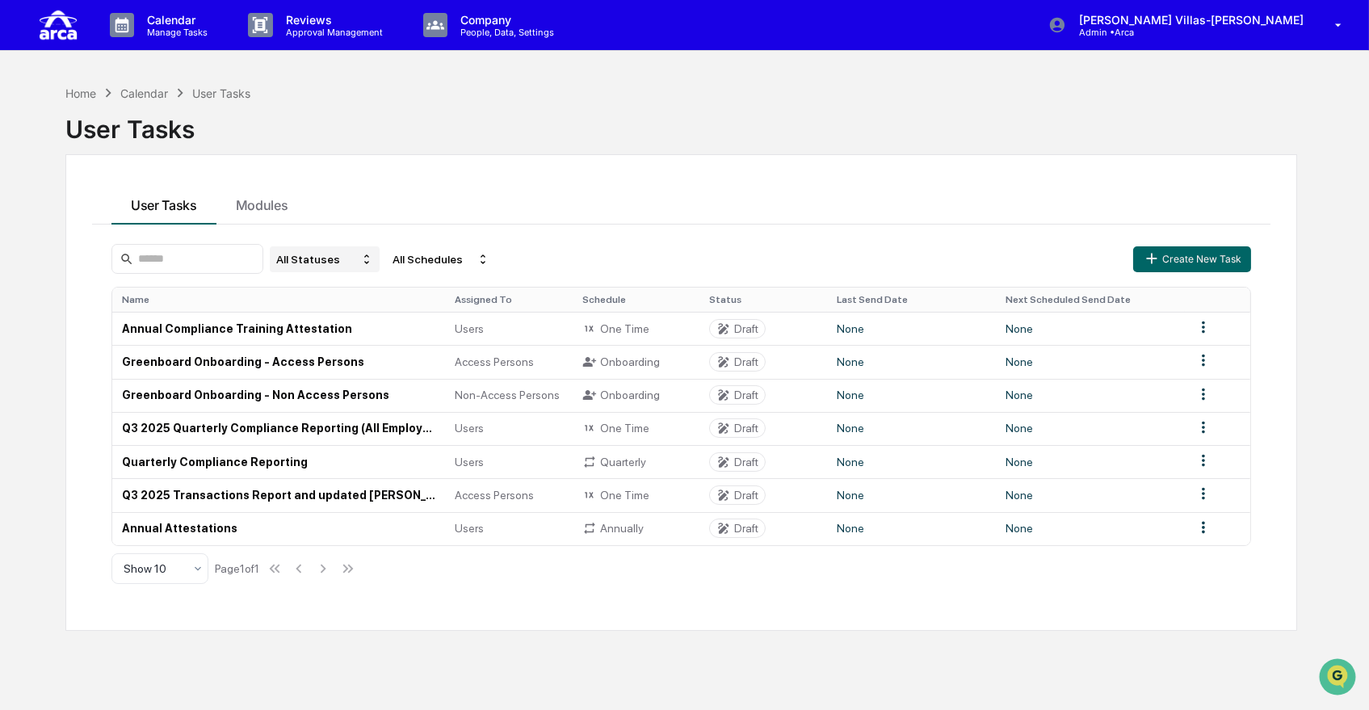
click at [350, 263] on div "All Statuses" at bounding box center [325, 259] width 110 height 26
click at [346, 364] on div "Closed" at bounding box center [353, 356] width 122 height 19
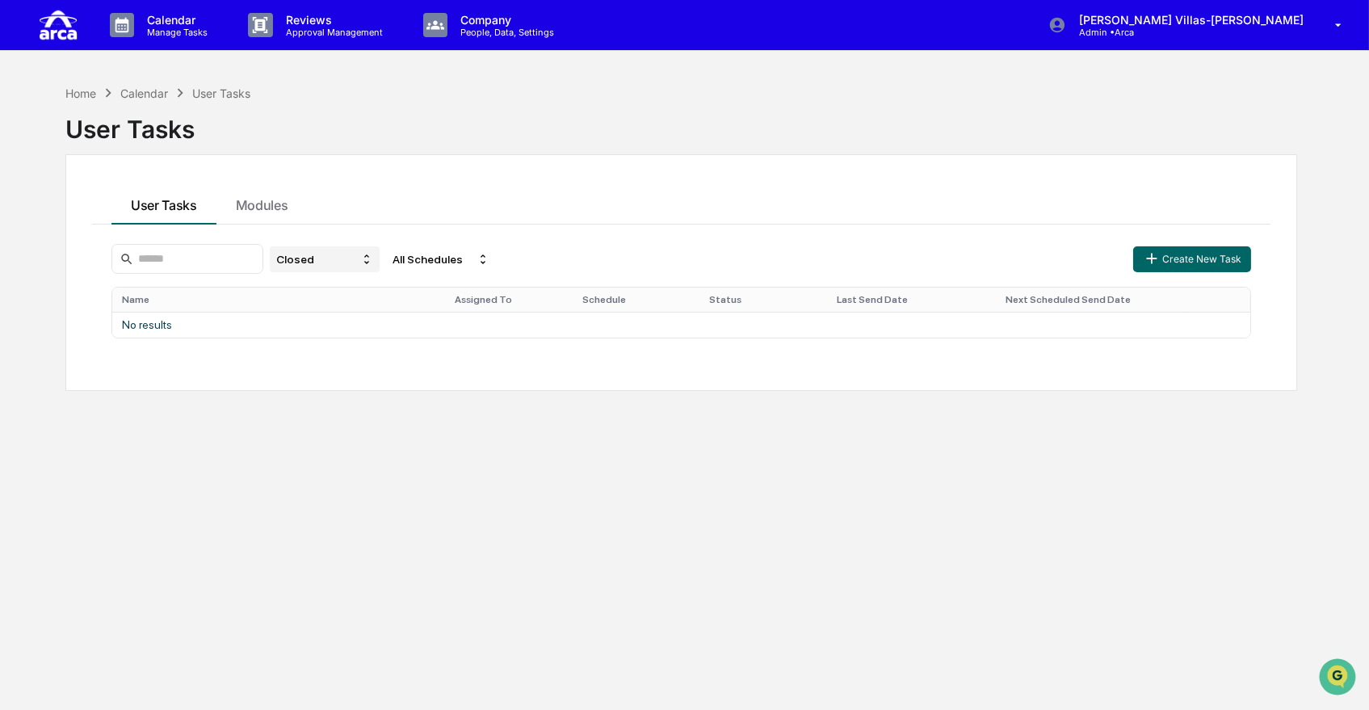
click at [327, 256] on div "Closed" at bounding box center [325, 259] width 110 height 26
click at [326, 383] on div "Deleted" at bounding box center [318, 378] width 40 height 13
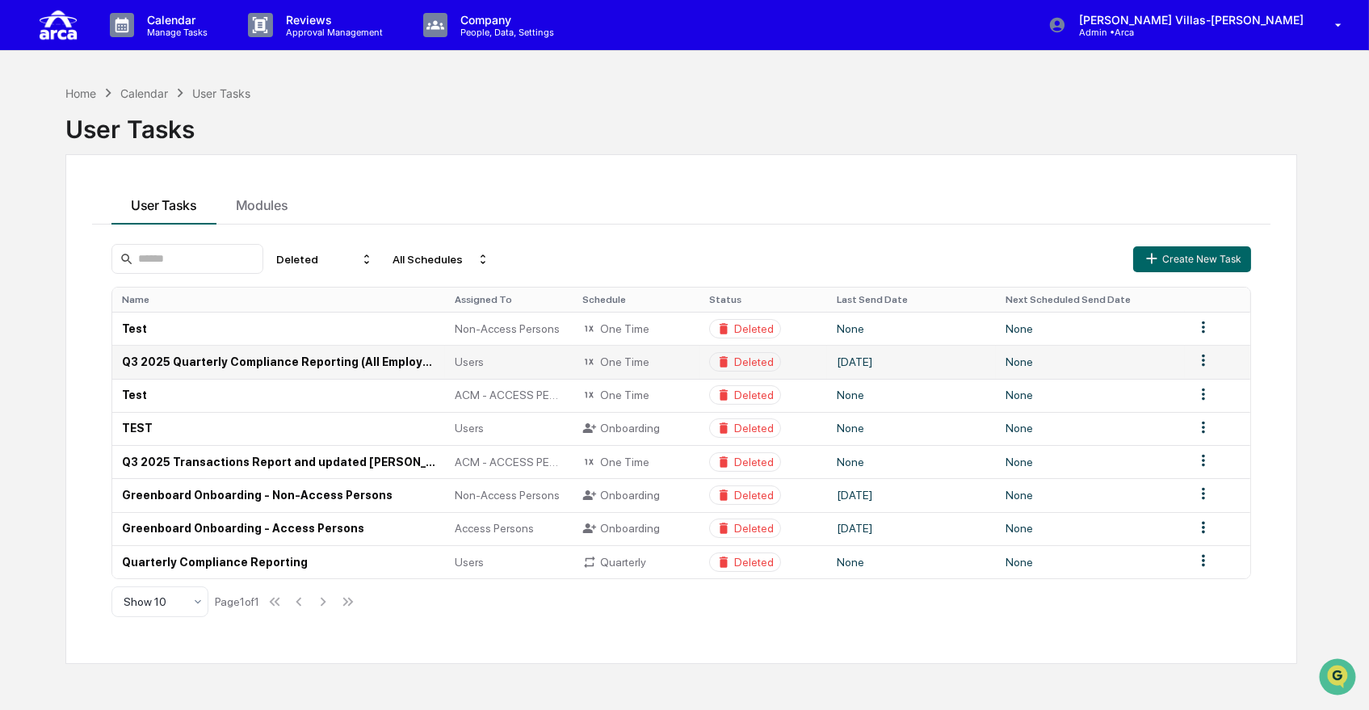
click at [328, 367] on td "Q3 2025 Quarterly Compliance Reporting (All Employees)" at bounding box center [278, 361] width 333 height 33
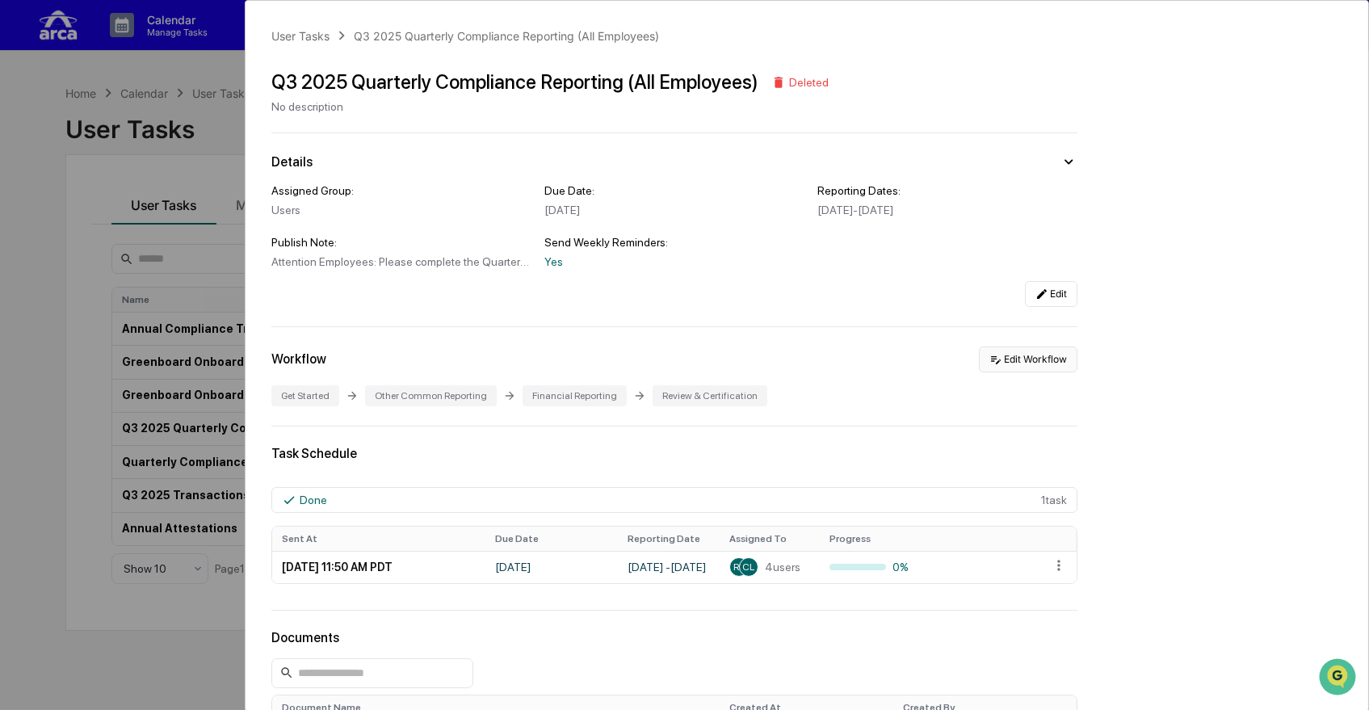
click at [1028, 370] on button "Edit Workflow" at bounding box center [1028, 360] width 99 height 26
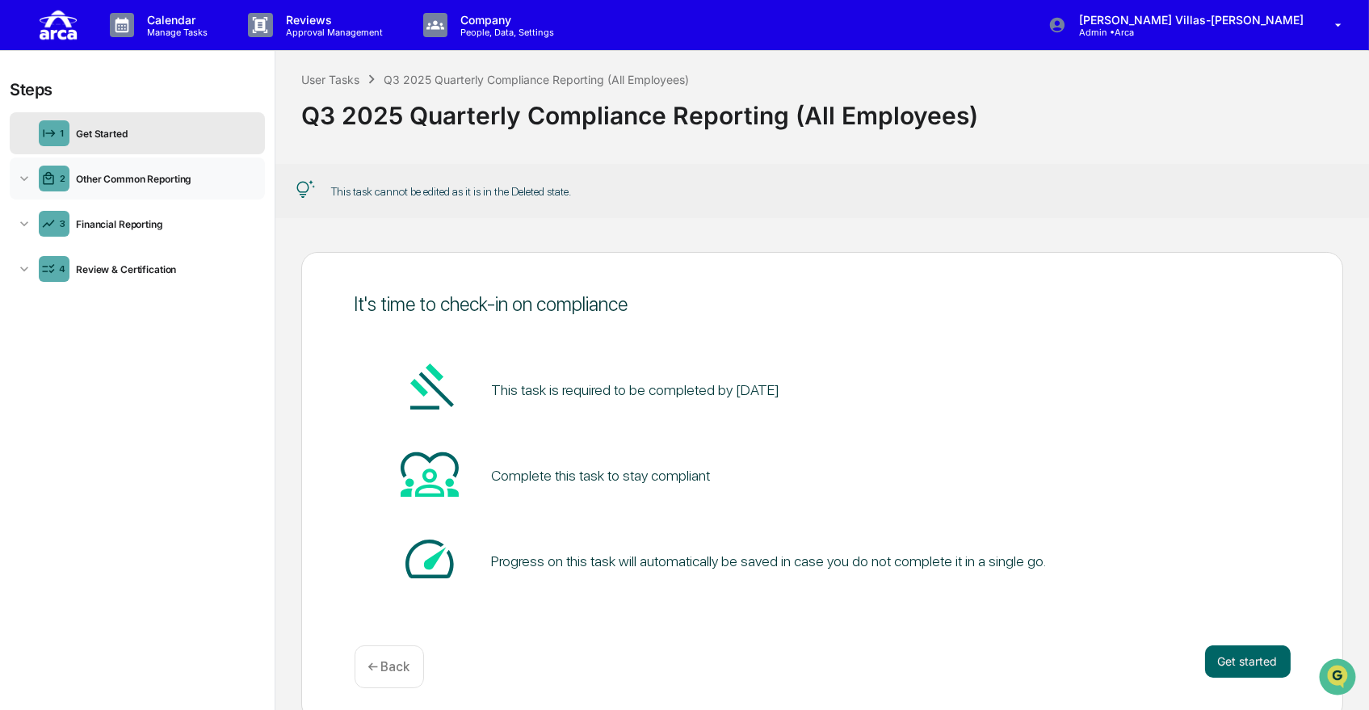
click at [23, 186] on icon at bounding box center [24, 178] width 16 height 16
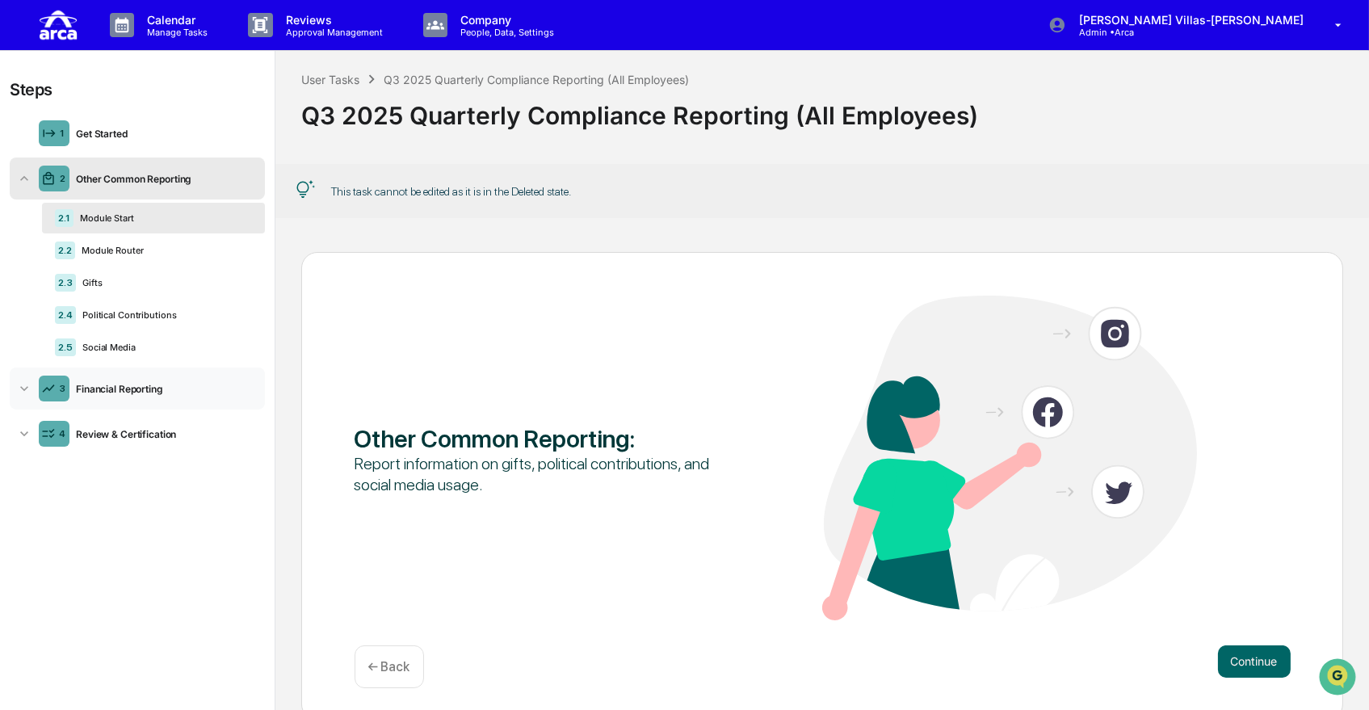
click at [26, 389] on icon at bounding box center [24, 388] width 8 height 5
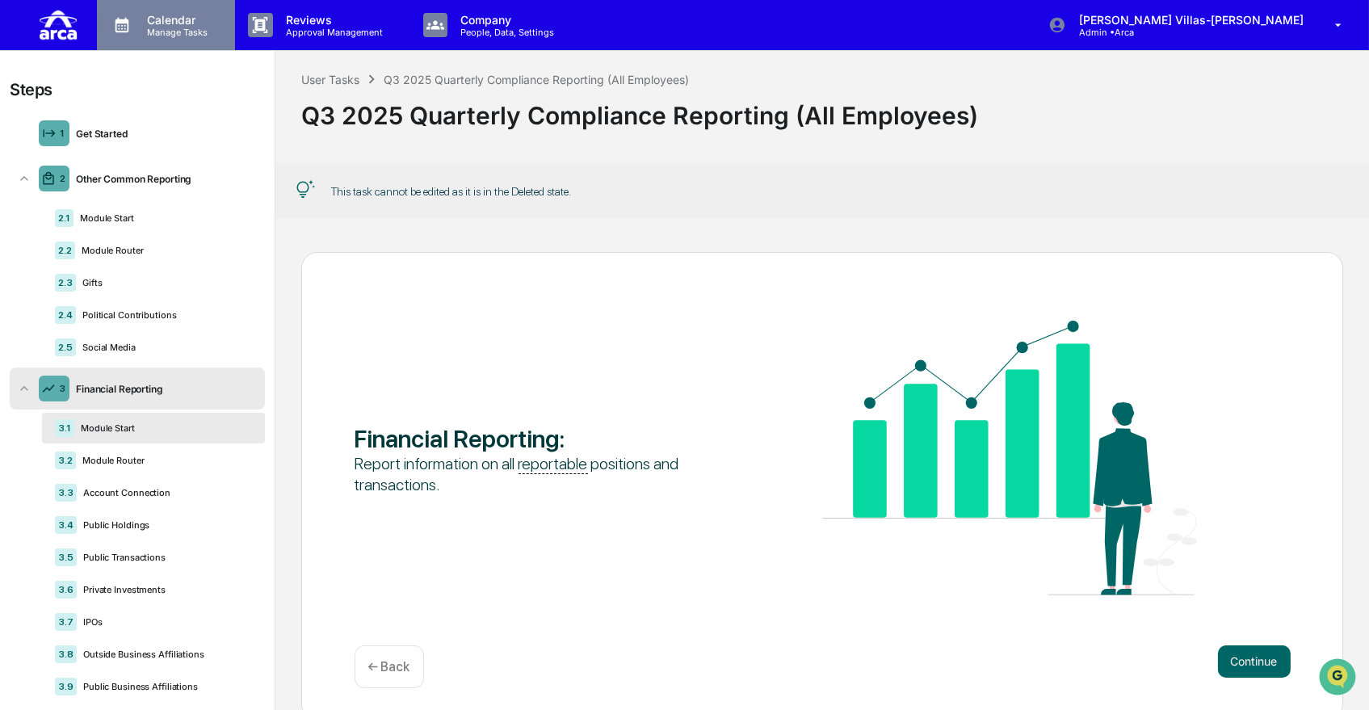
click at [174, 30] on p "Manage Tasks" at bounding box center [175, 32] width 82 height 11
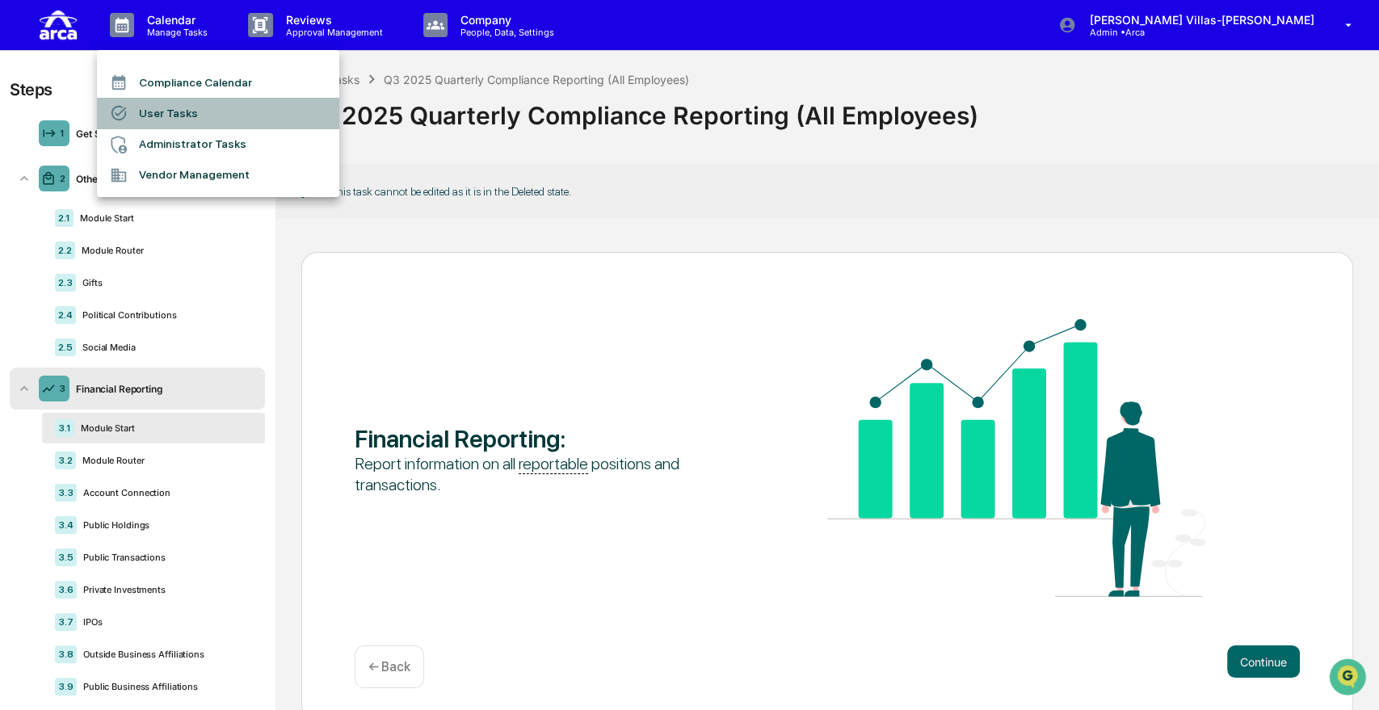
click at [174, 109] on li "User Tasks" at bounding box center [218, 113] width 242 height 31
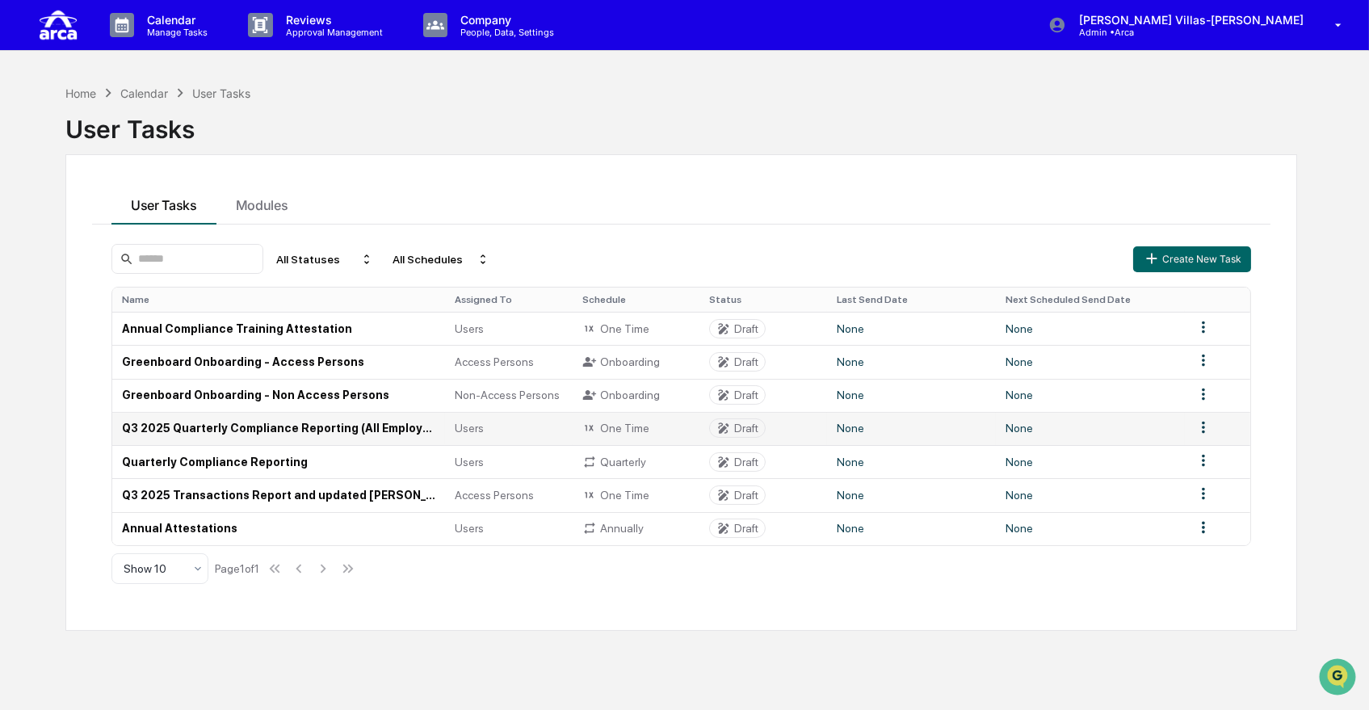
click at [195, 426] on td "Q3 2025 Quarterly Compliance Reporting (All Employees)" at bounding box center [278, 428] width 333 height 33
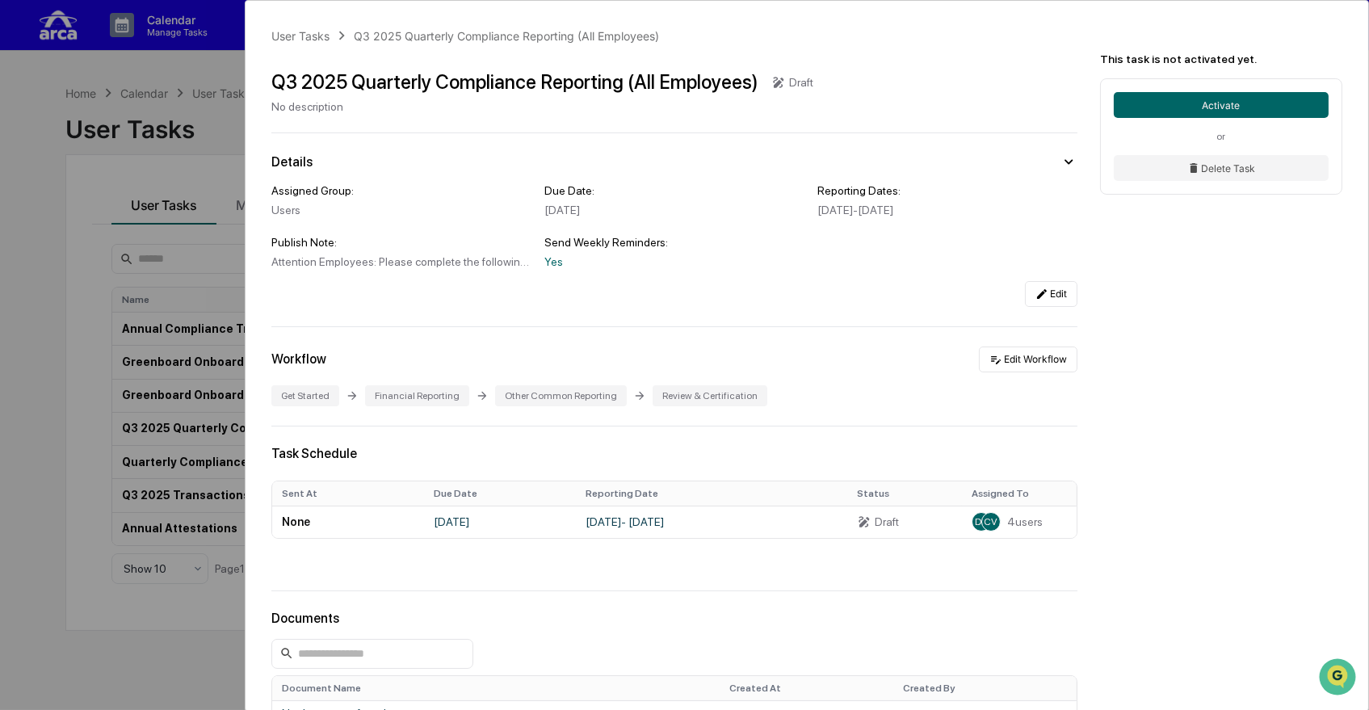
click at [32, 313] on div "User Tasks Q3 2025 Quarterly Compliance Reporting (All Employees) Q3 2025 Quart…" at bounding box center [684, 355] width 1369 height 710
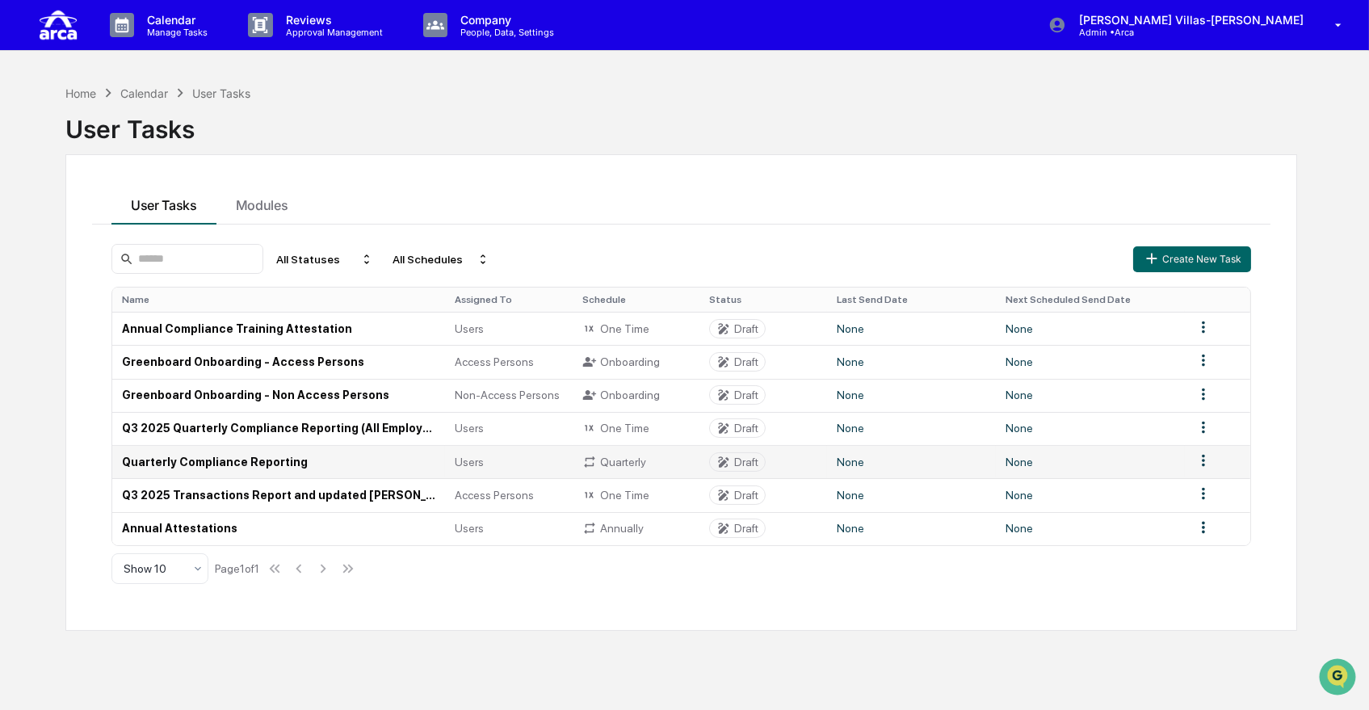
click at [300, 462] on td "Quarterly Compliance Reporting" at bounding box center [278, 461] width 333 height 33
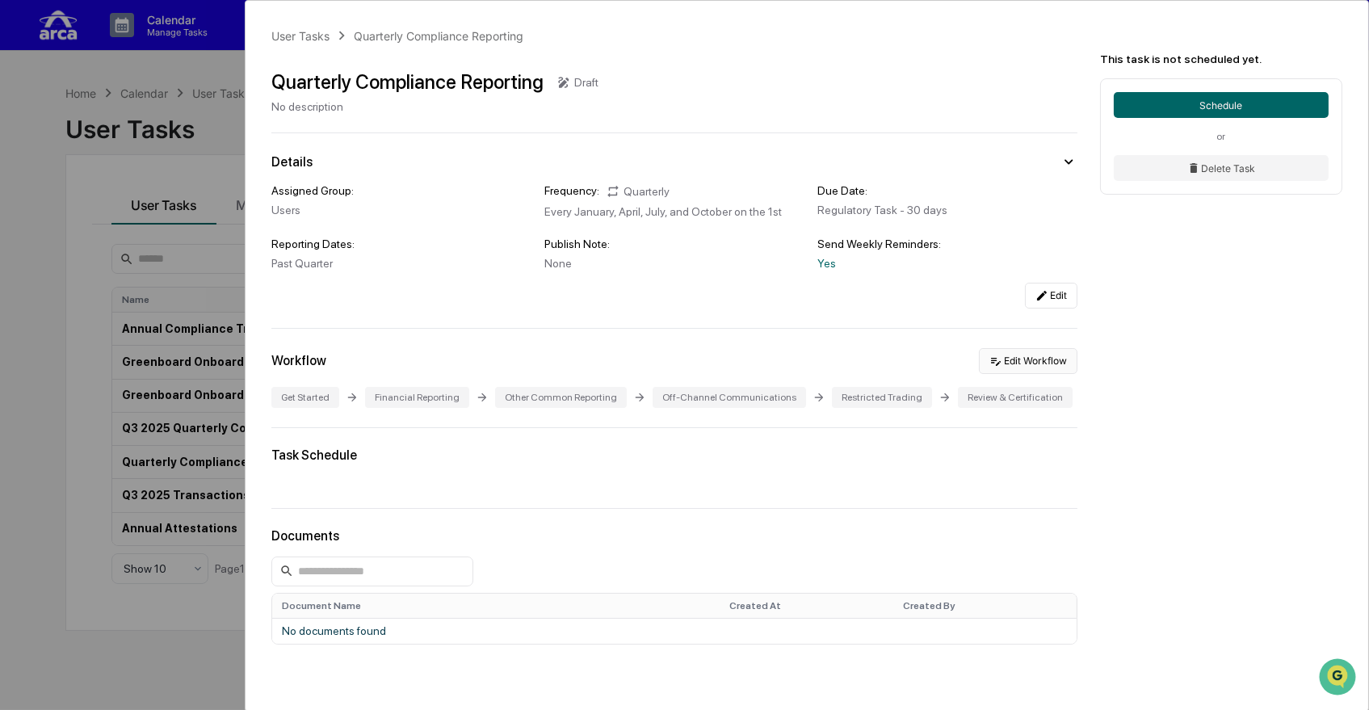
click at [1040, 373] on button "Edit Workflow" at bounding box center [1028, 361] width 99 height 26
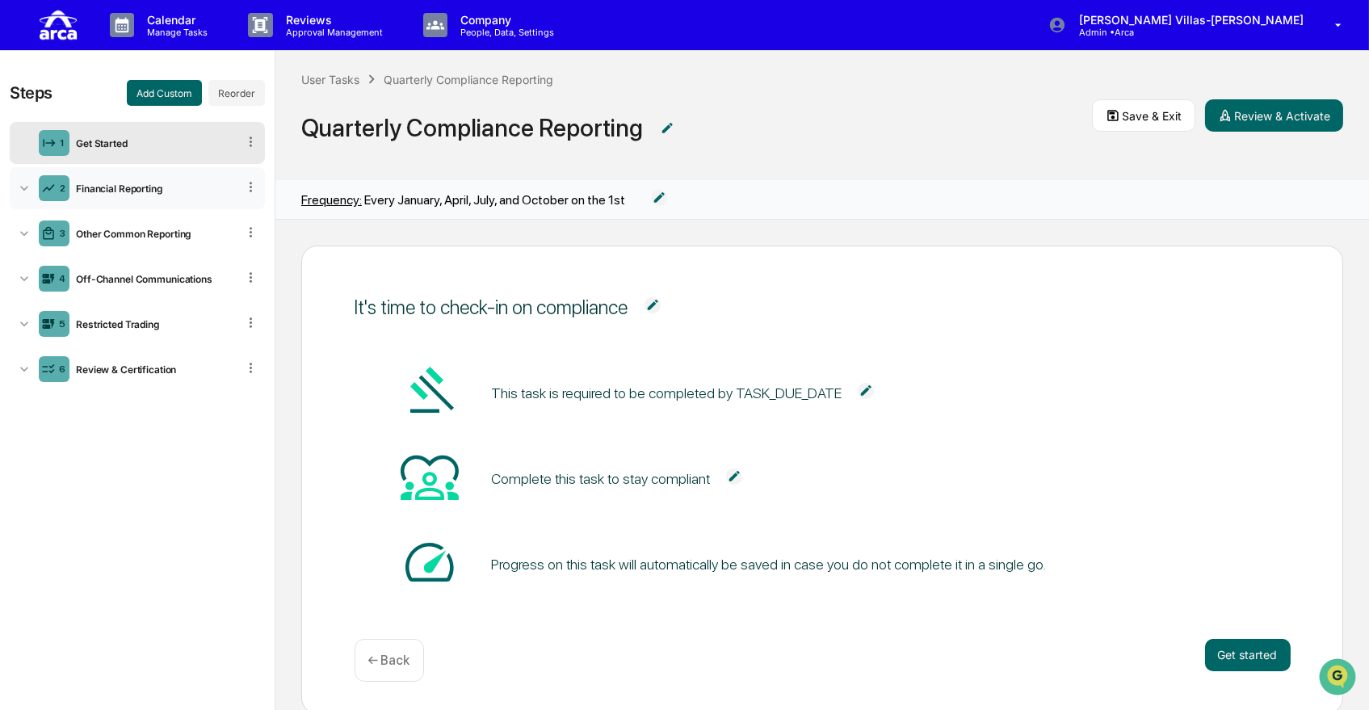
click at [24, 182] on icon at bounding box center [24, 188] width 16 height 16
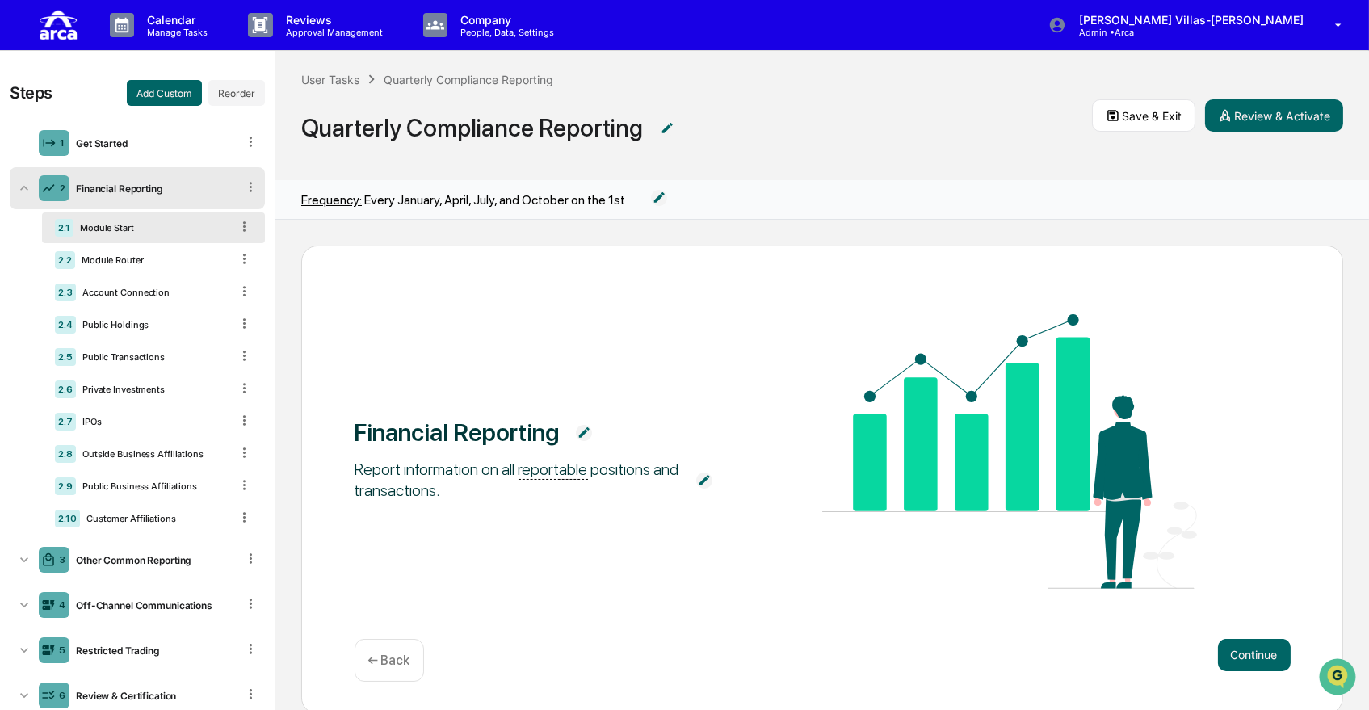
scroll to position [27, 0]
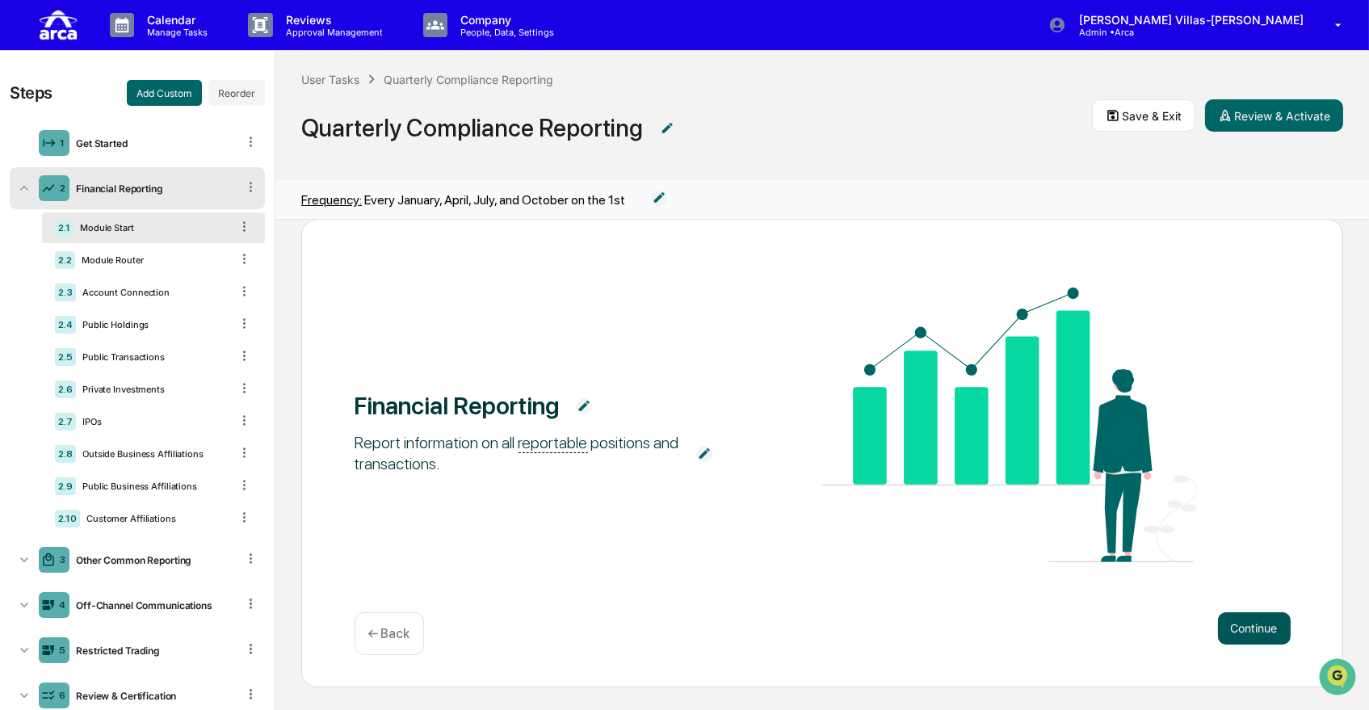
click at [1225, 629] on button "Continue" at bounding box center [1254, 628] width 73 height 32
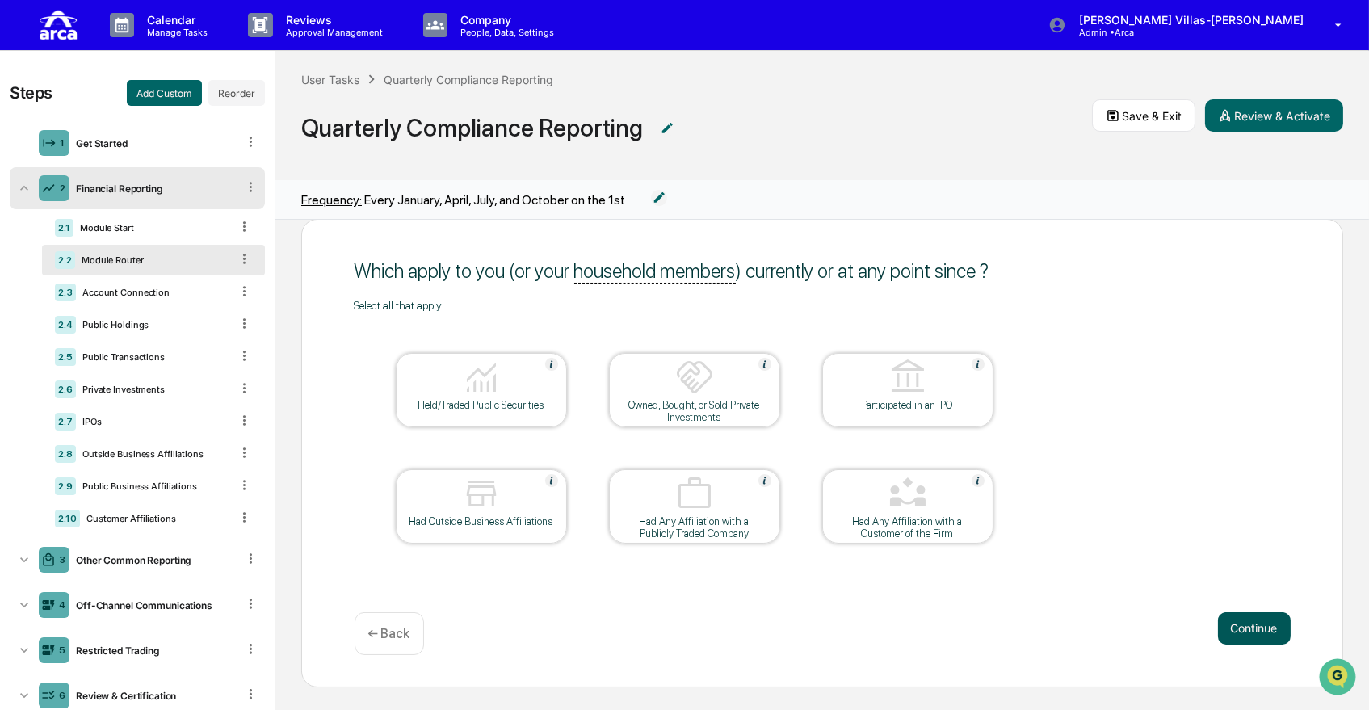
click at [1243, 628] on button "Continue" at bounding box center [1254, 628] width 73 height 32
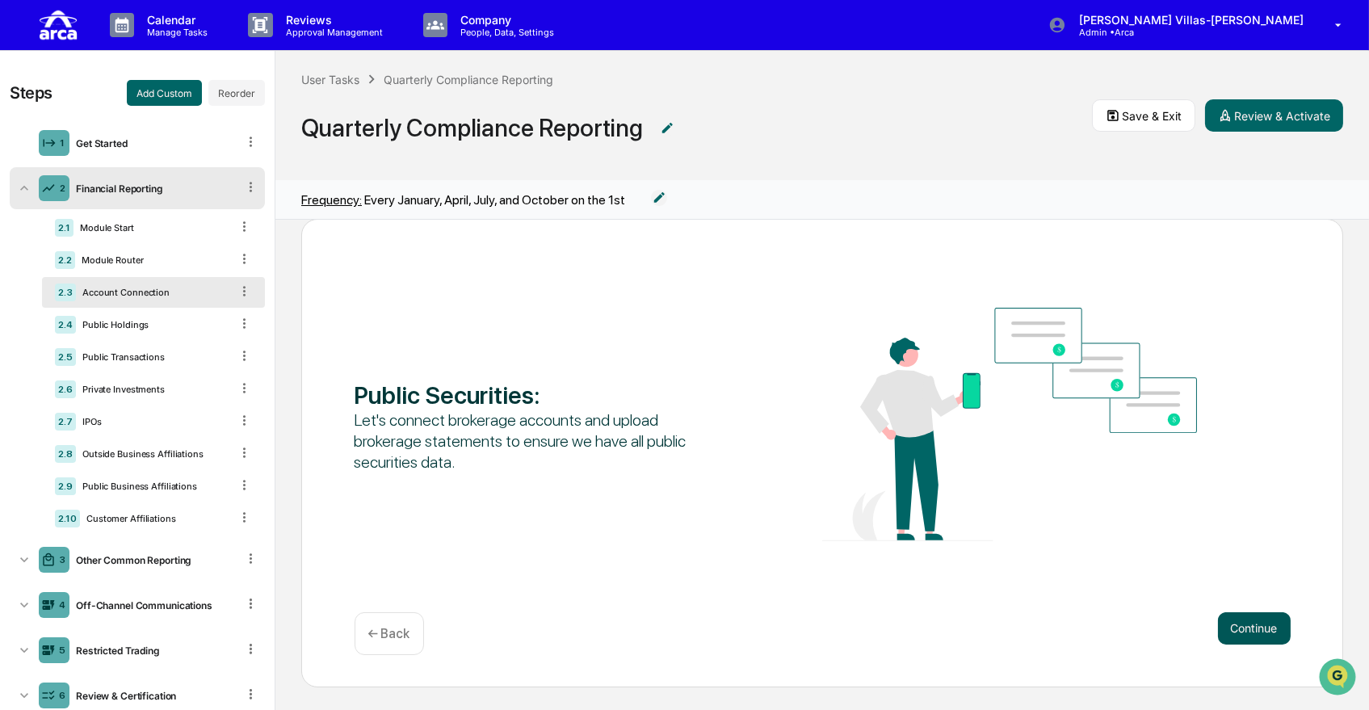
click at [1243, 628] on button "Continue" at bounding box center [1254, 628] width 73 height 32
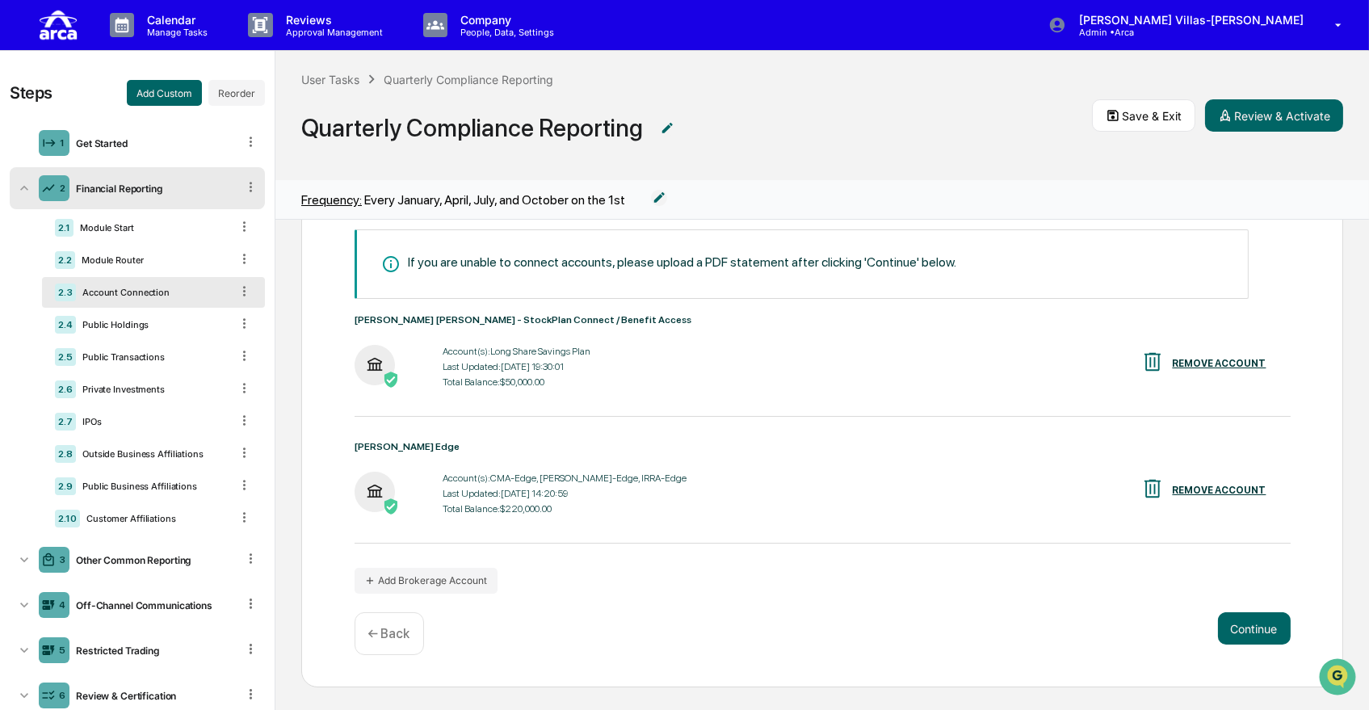
scroll to position [129, 0]
click at [1245, 634] on button "Continue" at bounding box center [1254, 627] width 73 height 32
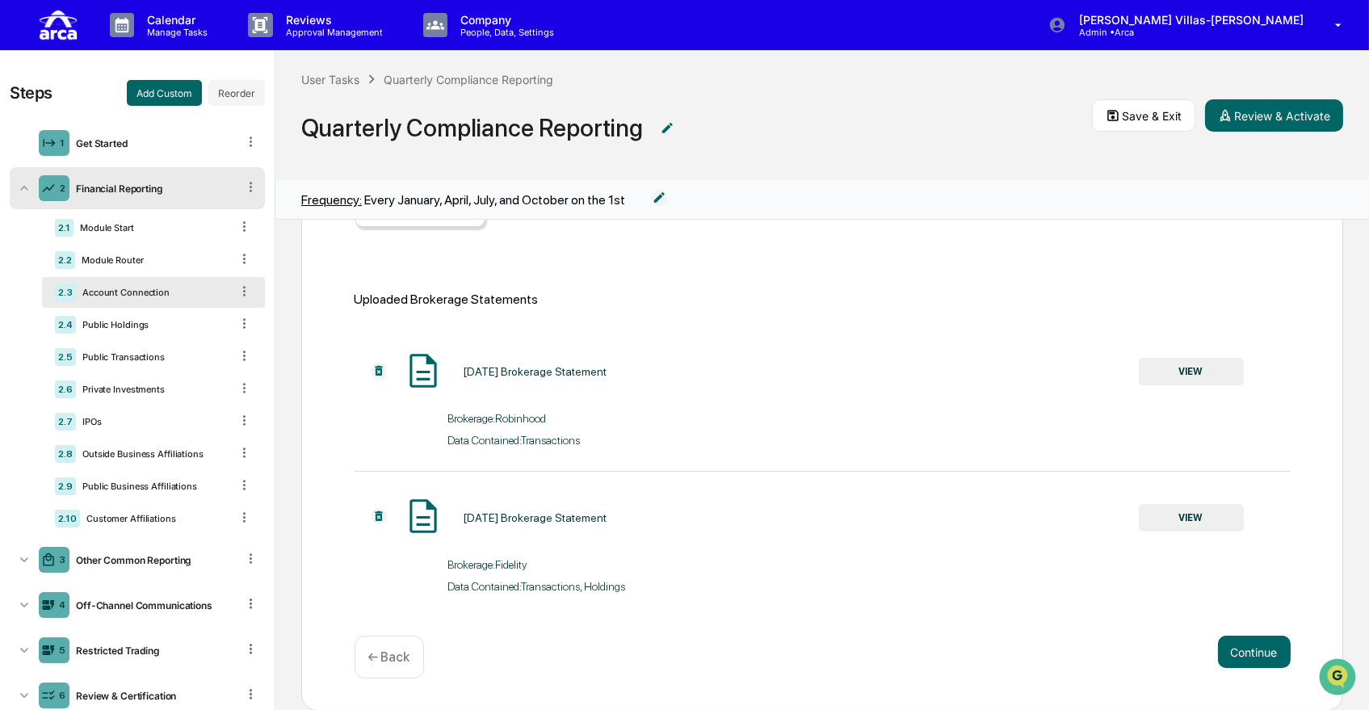
scroll to position [217, 0]
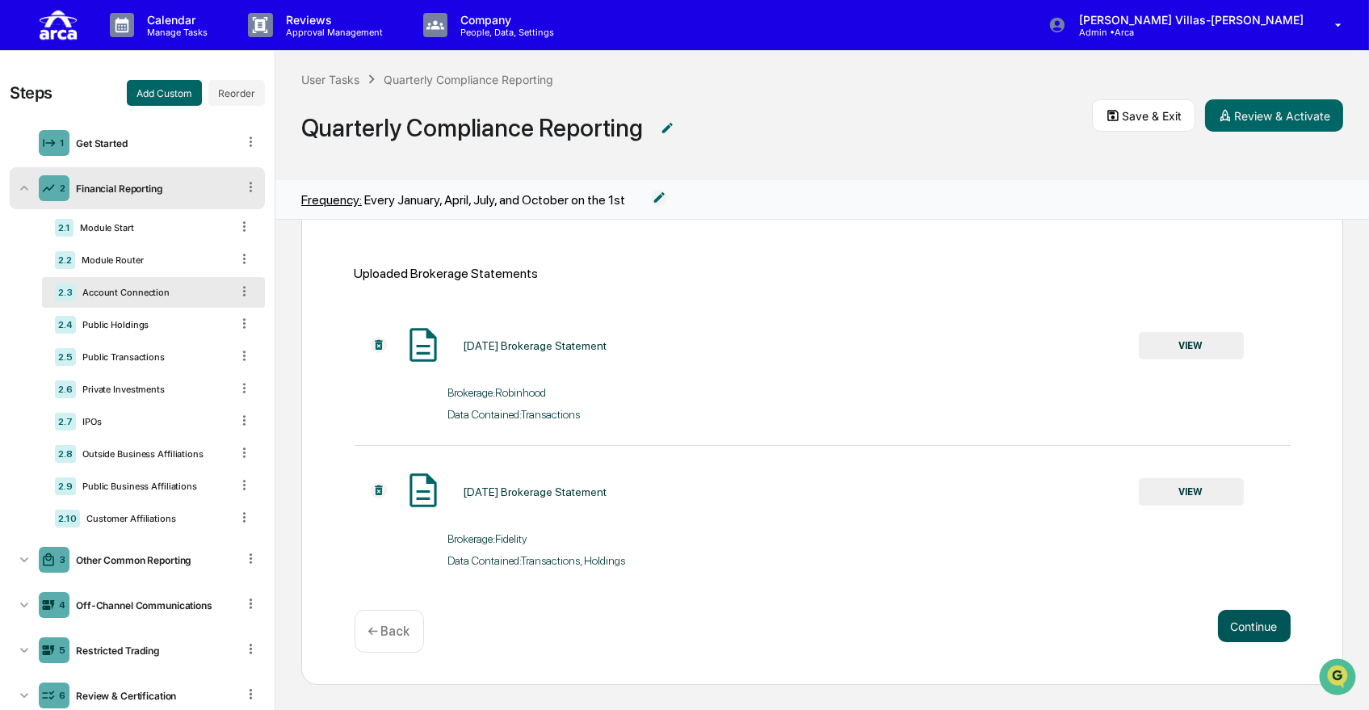
click at [1241, 627] on button "Continue" at bounding box center [1254, 626] width 73 height 32
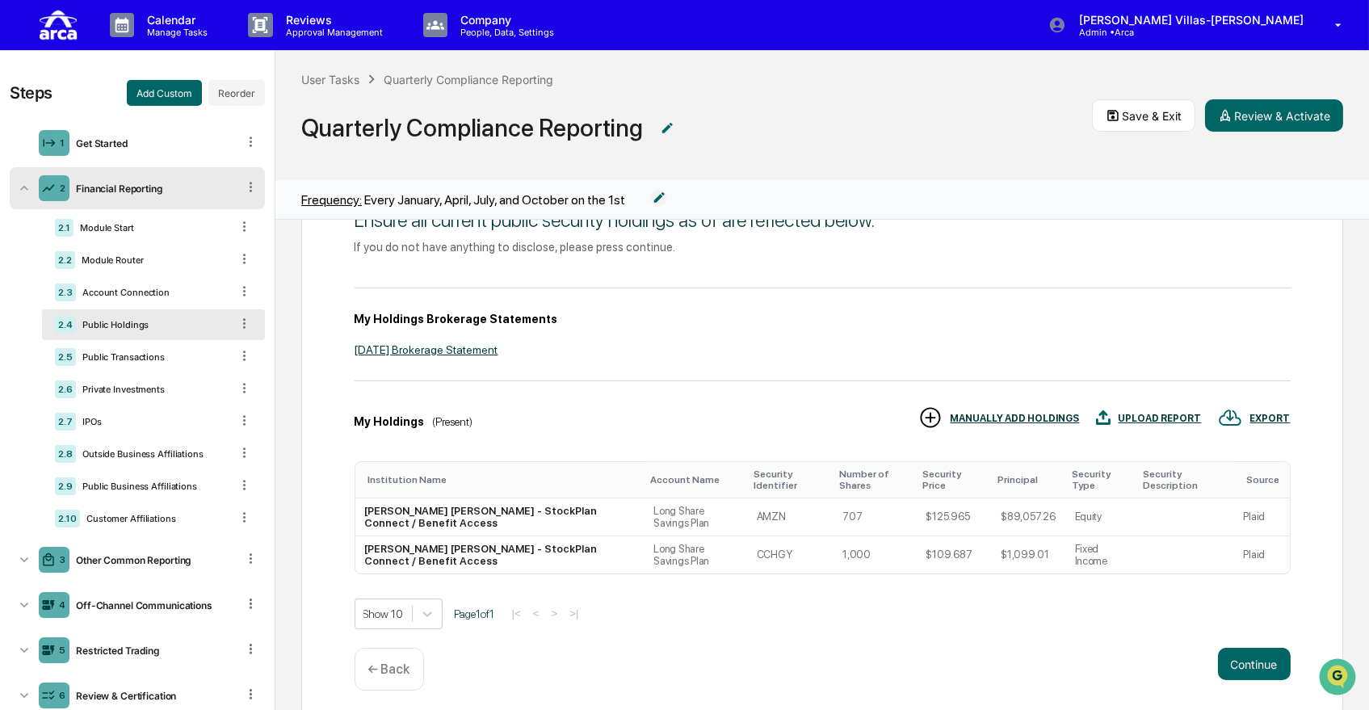
scroll to position [105, 0]
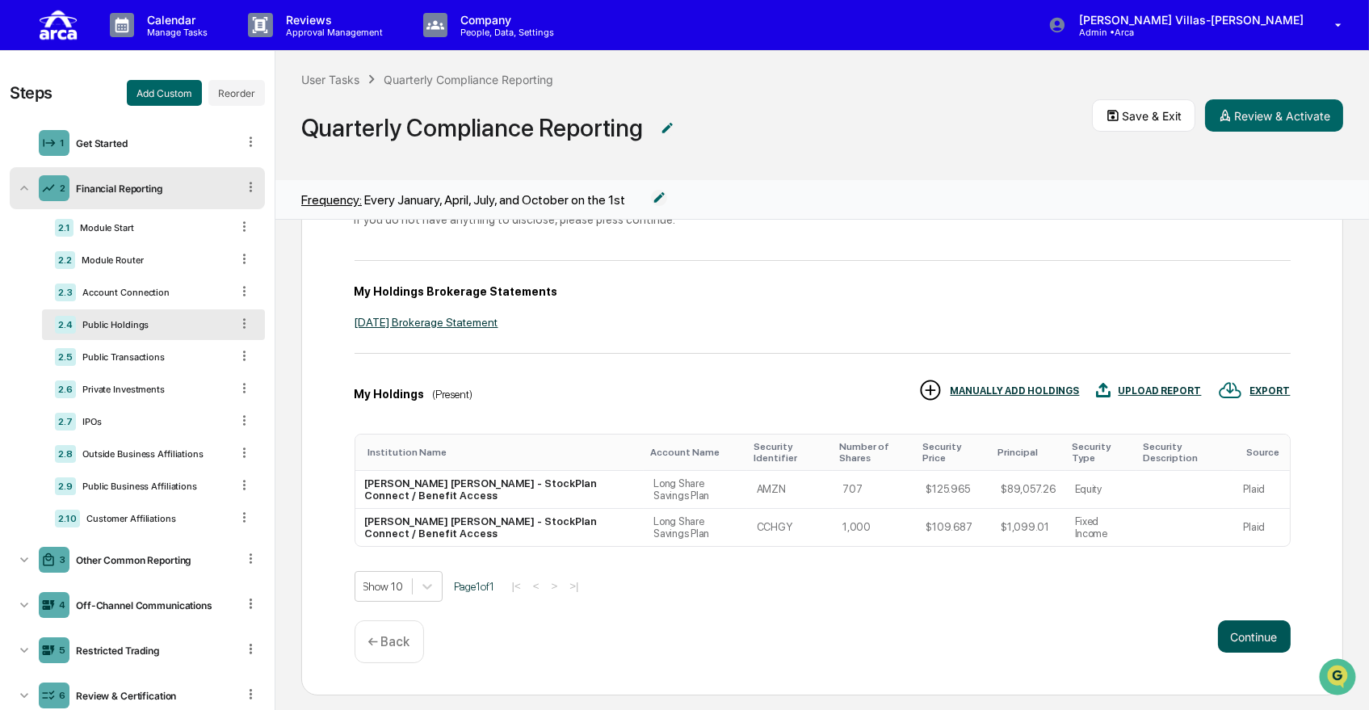
click at [1230, 625] on button "Continue" at bounding box center [1254, 636] width 73 height 32
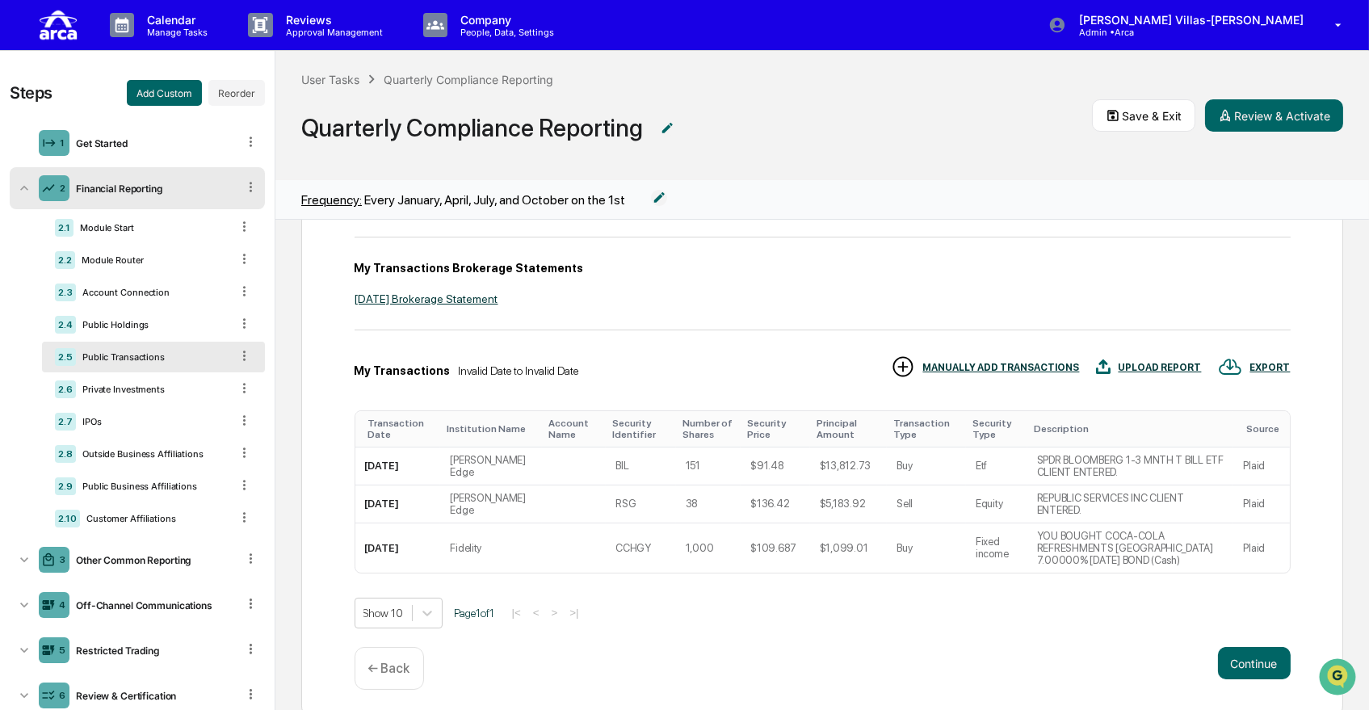
click at [389, 661] on p "← Back" at bounding box center [389, 668] width 42 height 15
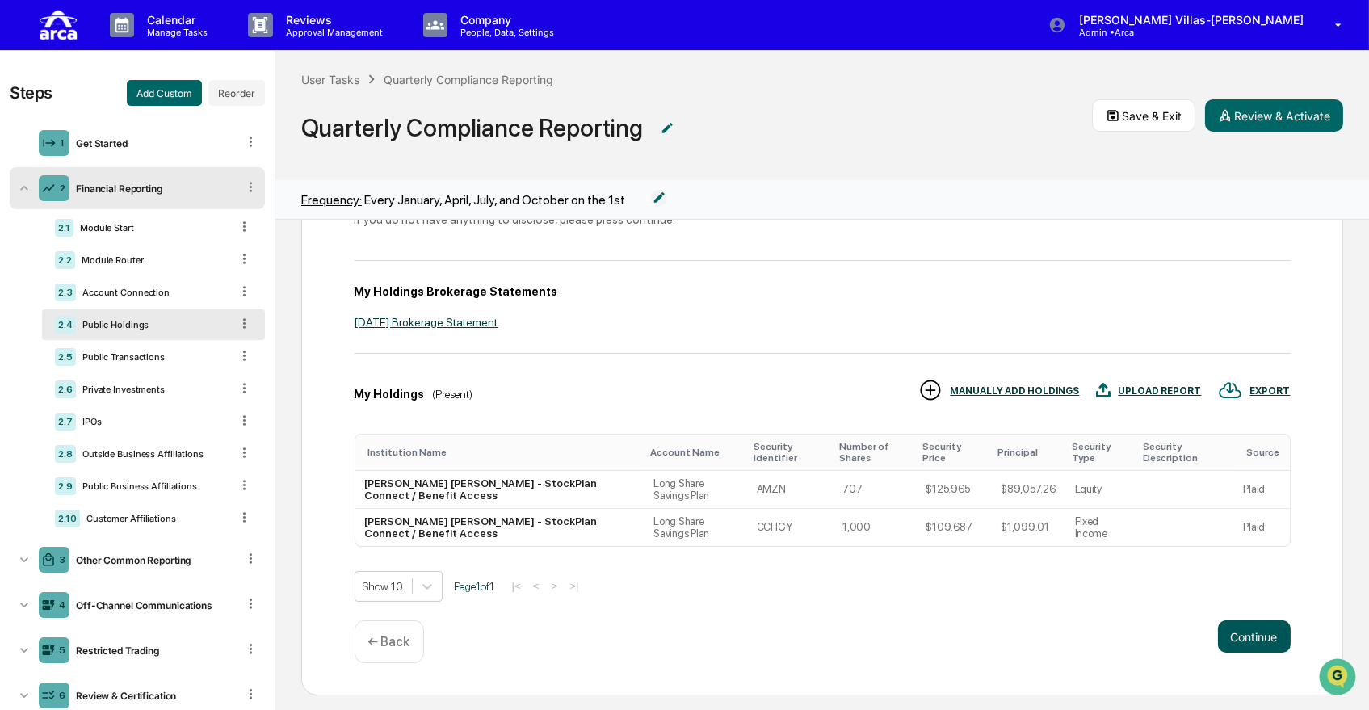
click at [1231, 620] on button "Continue" at bounding box center [1254, 636] width 73 height 32
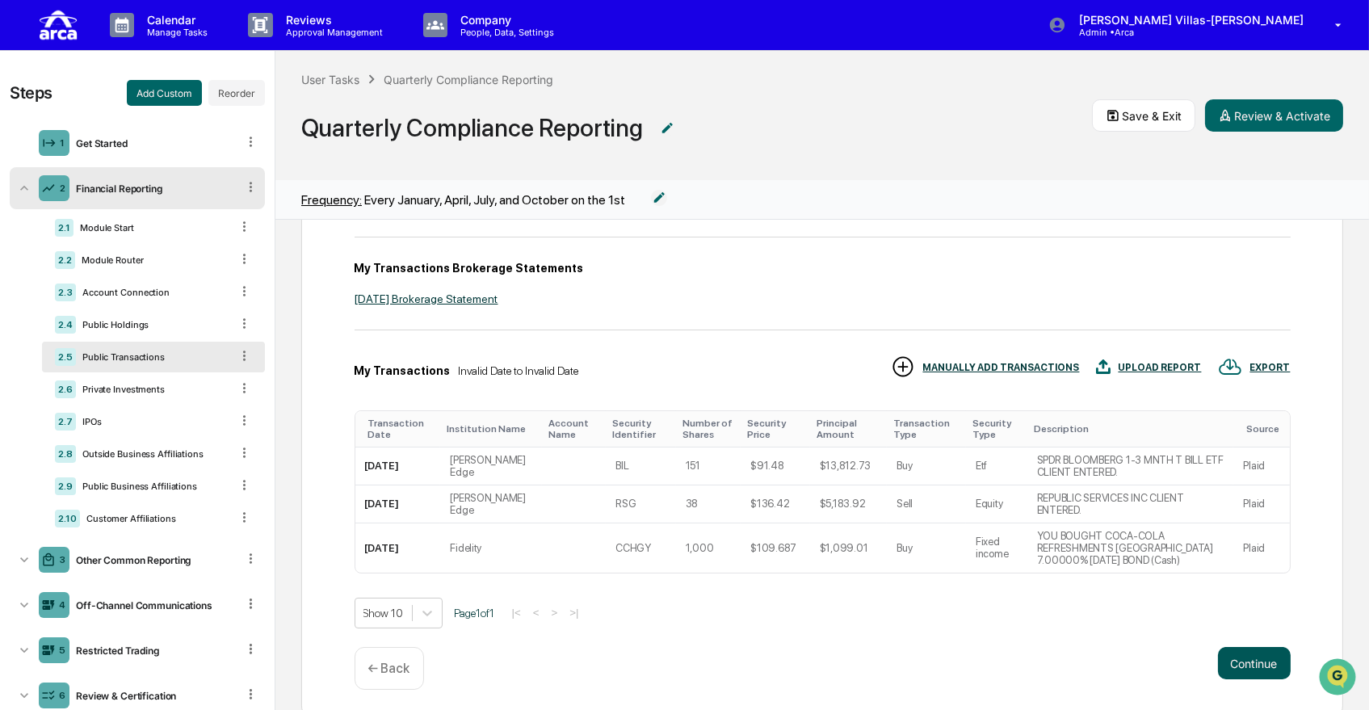
click at [1235, 648] on button "Continue" at bounding box center [1254, 663] width 73 height 32
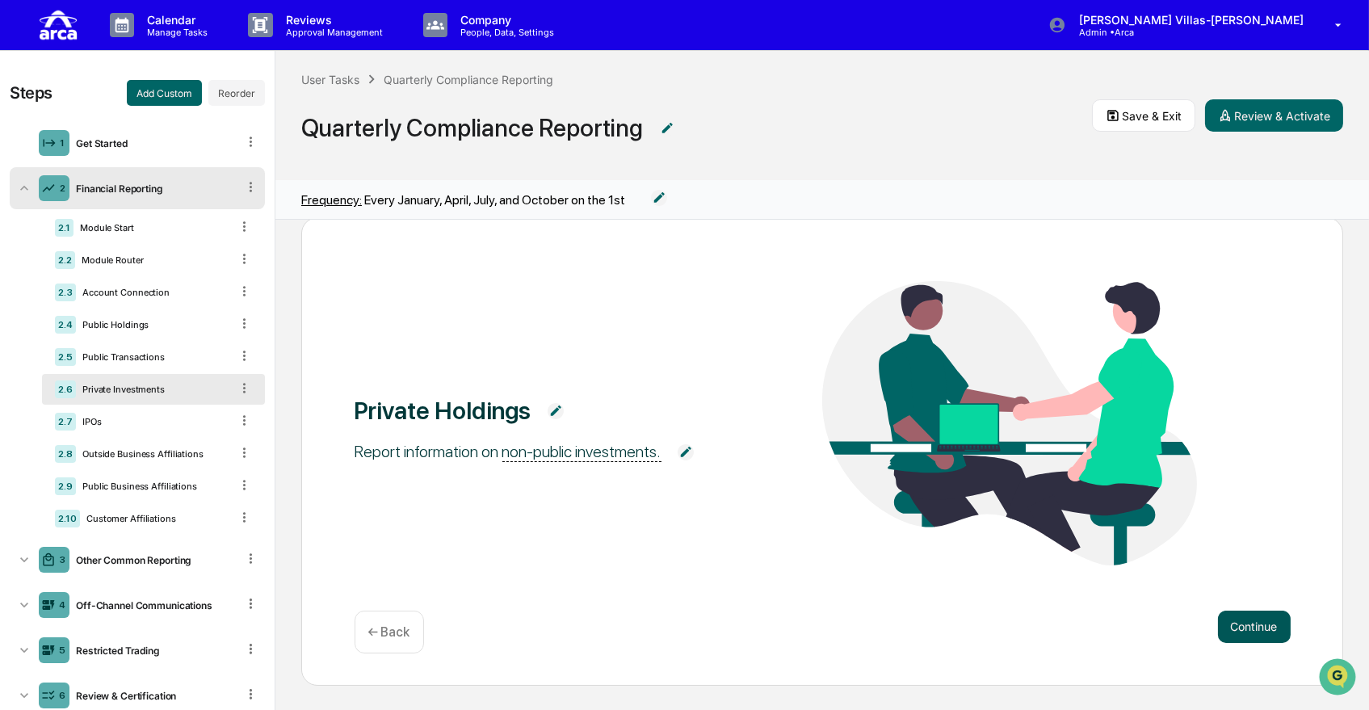
scroll to position [27, 0]
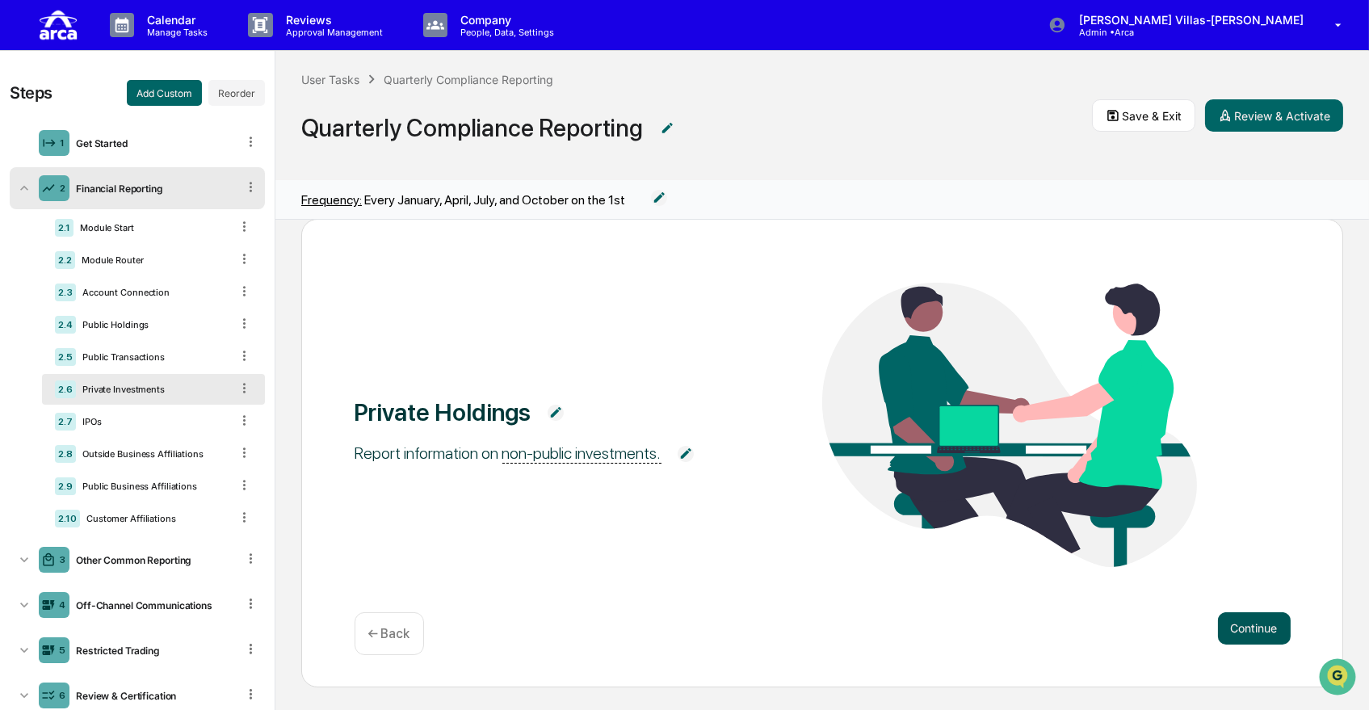
click at [1234, 627] on button "Continue" at bounding box center [1254, 628] width 73 height 32
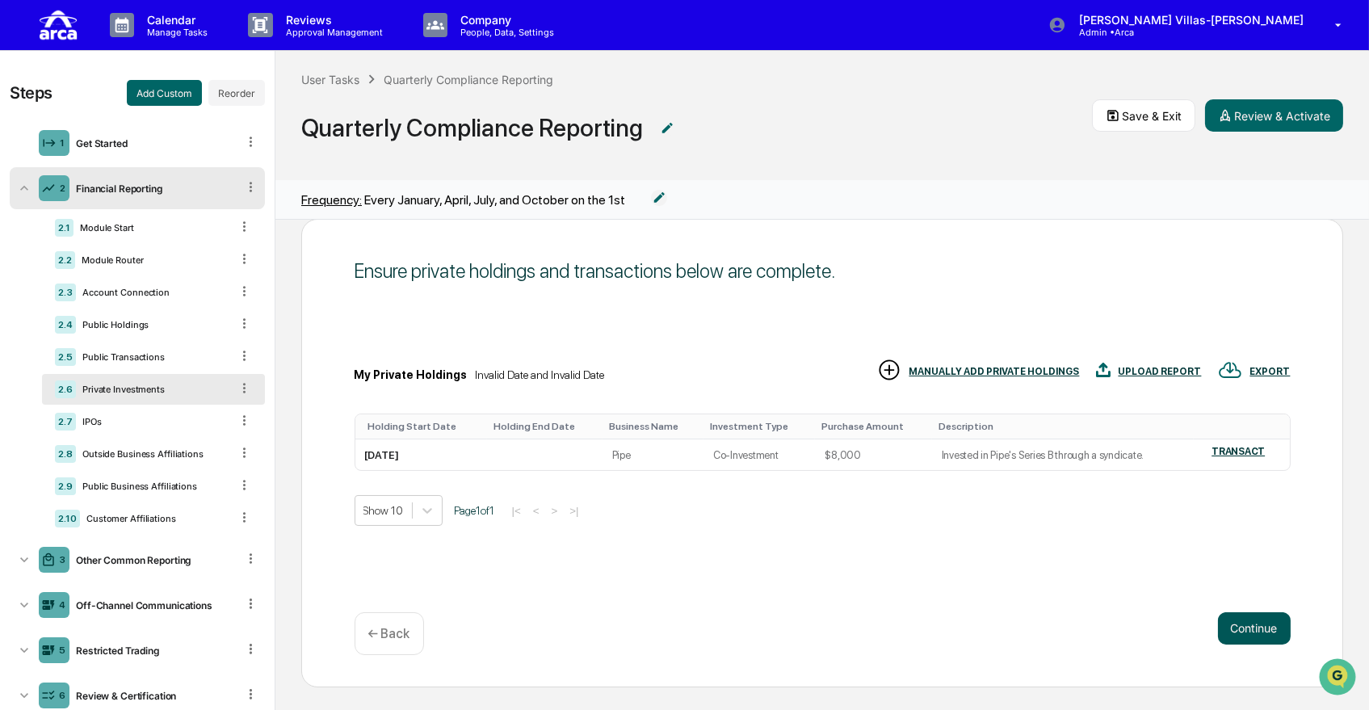
click at [1234, 627] on button "Continue" at bounding box center [1254, 628] width 73 height 32
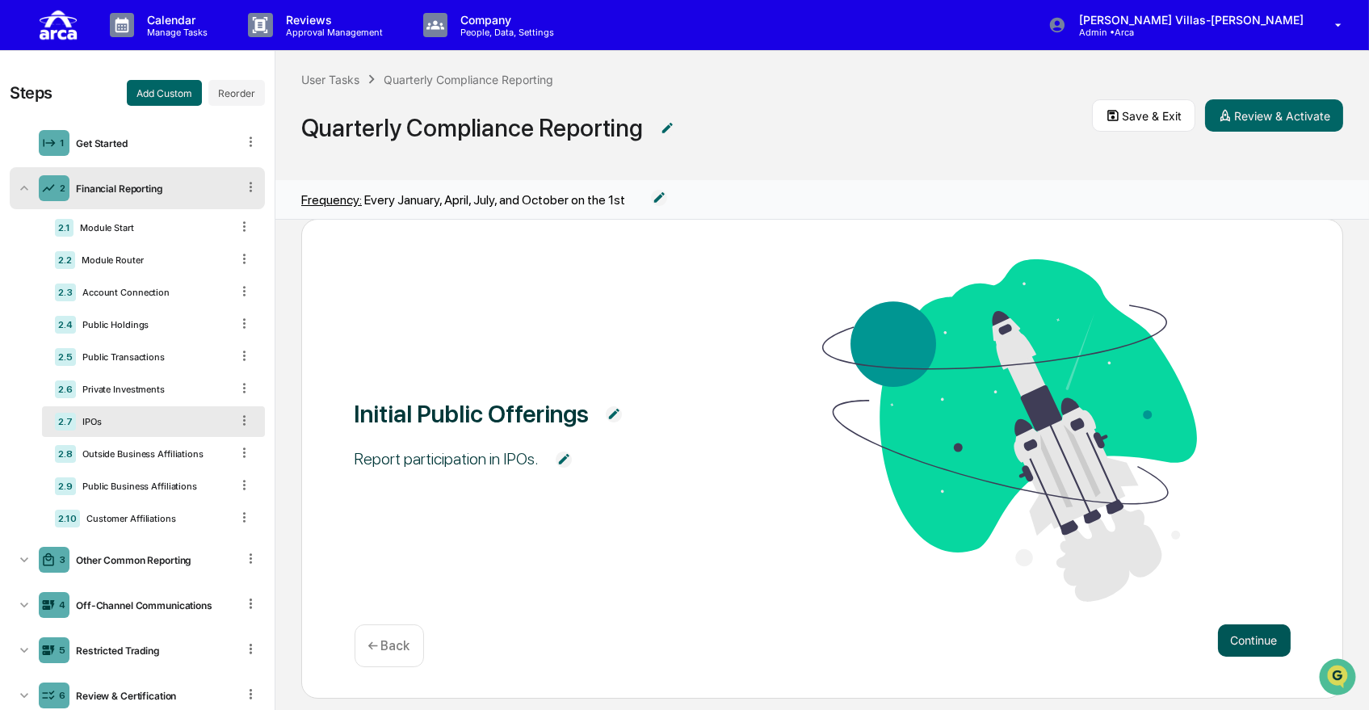
scroll to position [35, 0]
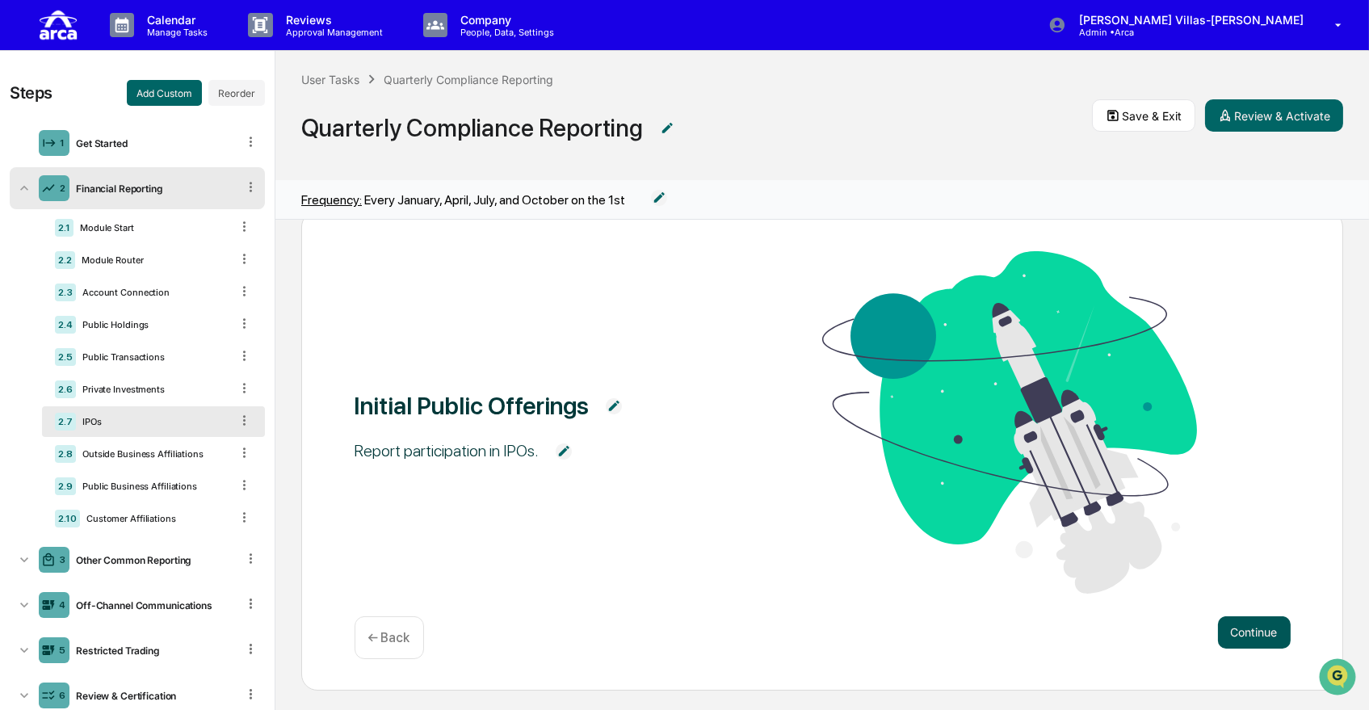
click at [1234, 627] on button "Continue" at bounding box center [1254, 632] width 73 height 32
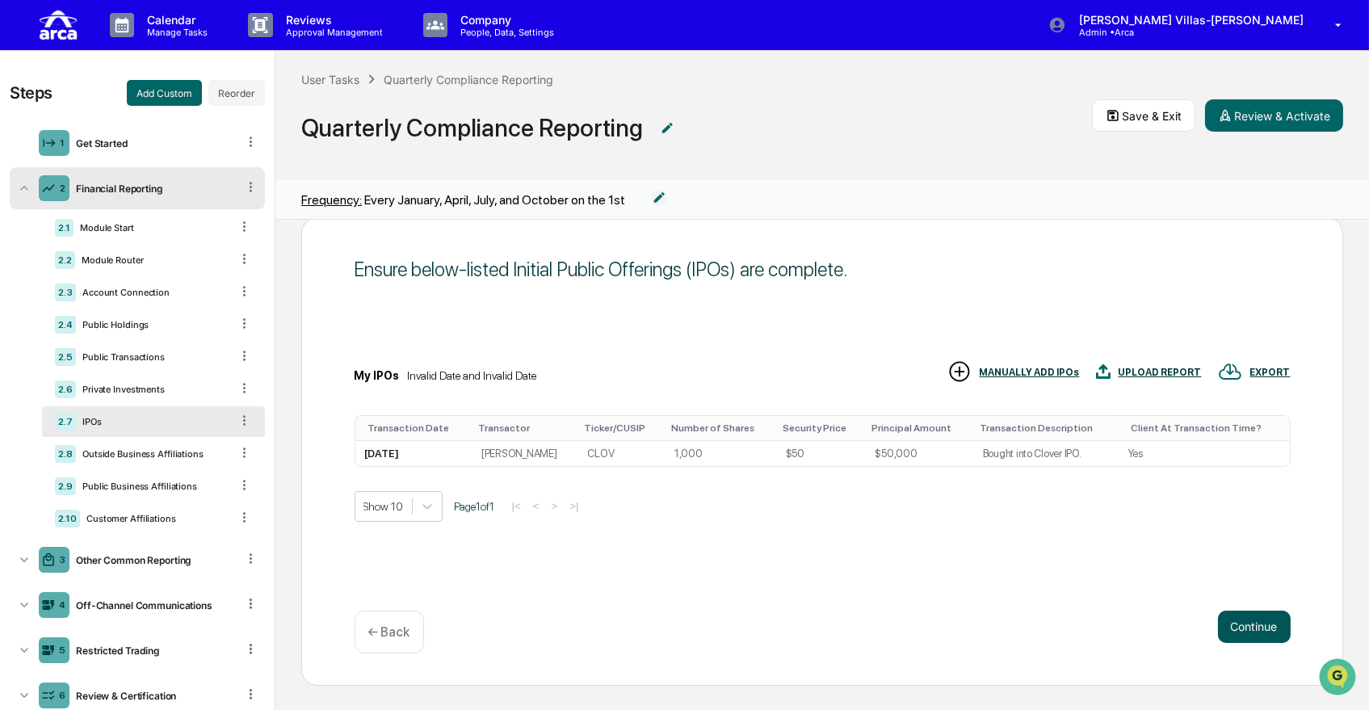
scroll to position [27, 0]
click at [1234, 627] on button "Continue" at bounding box center [1254, 628] width 73 height 32
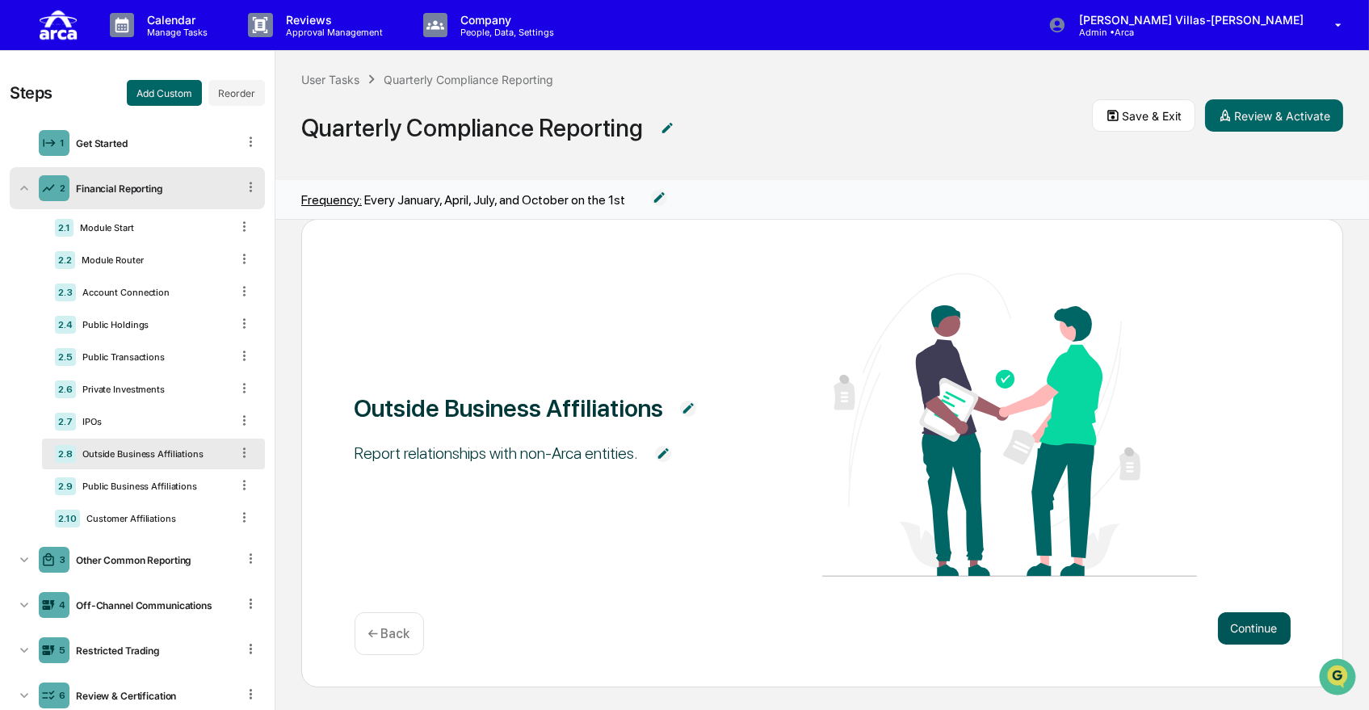
click at [1234, 627] on button "Continue" at bounding box center [1254, 628] width 73 height 32
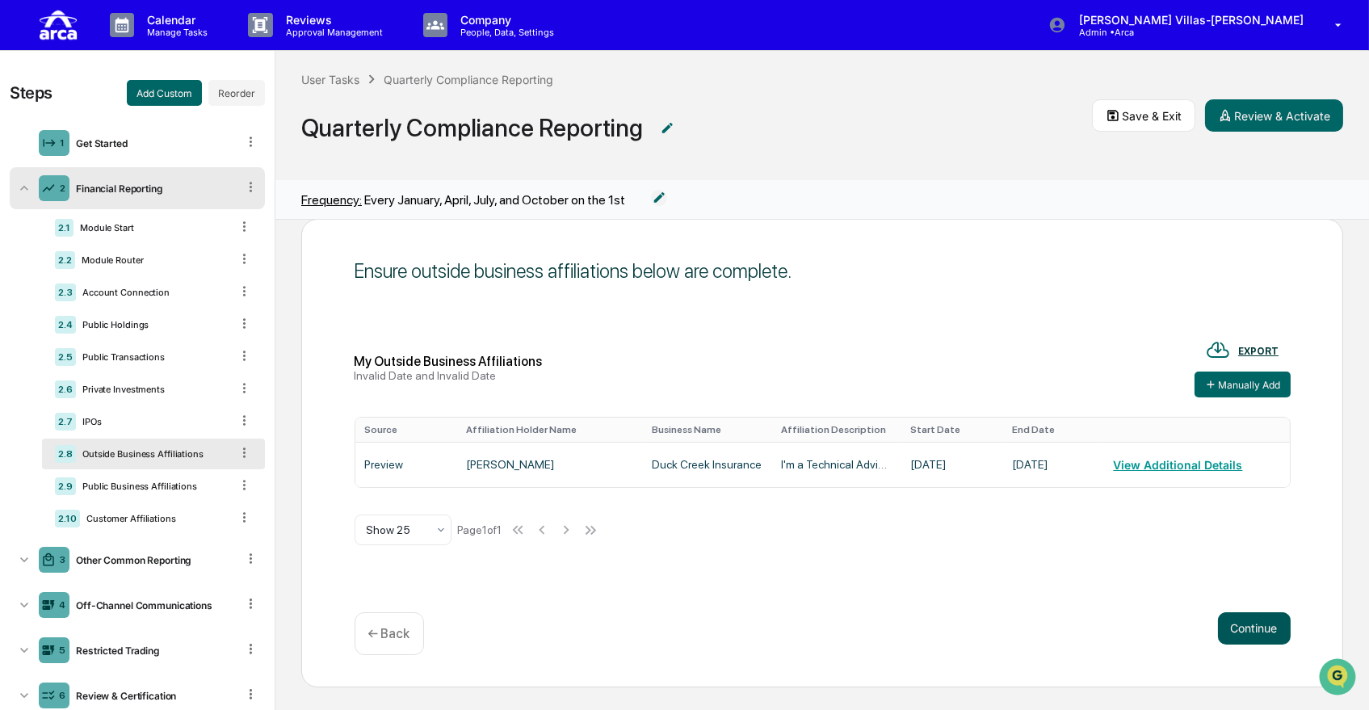
click at [1234, 627] on button "Continue" at bounding box center [1254, 628] width 73 height 32
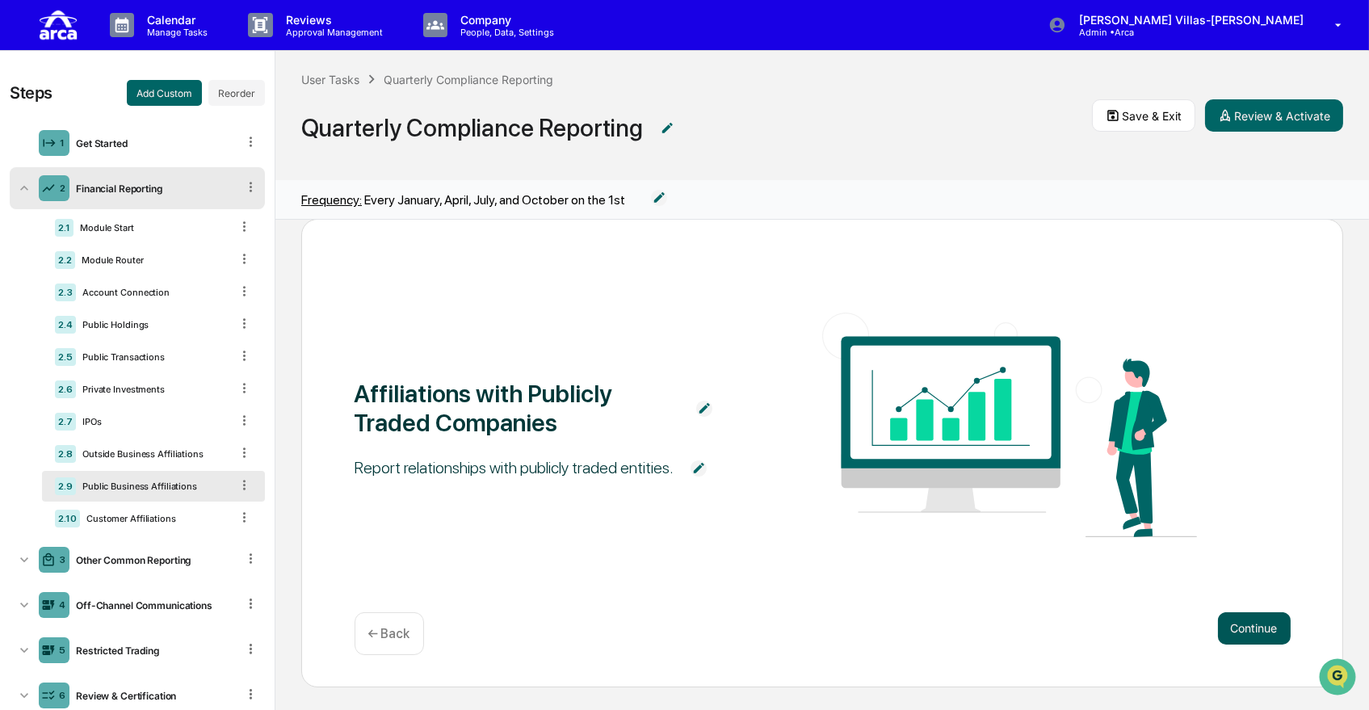
click at [1234, 627] on button "Continue" at bounding box center [1254, 628] width 73 height 32
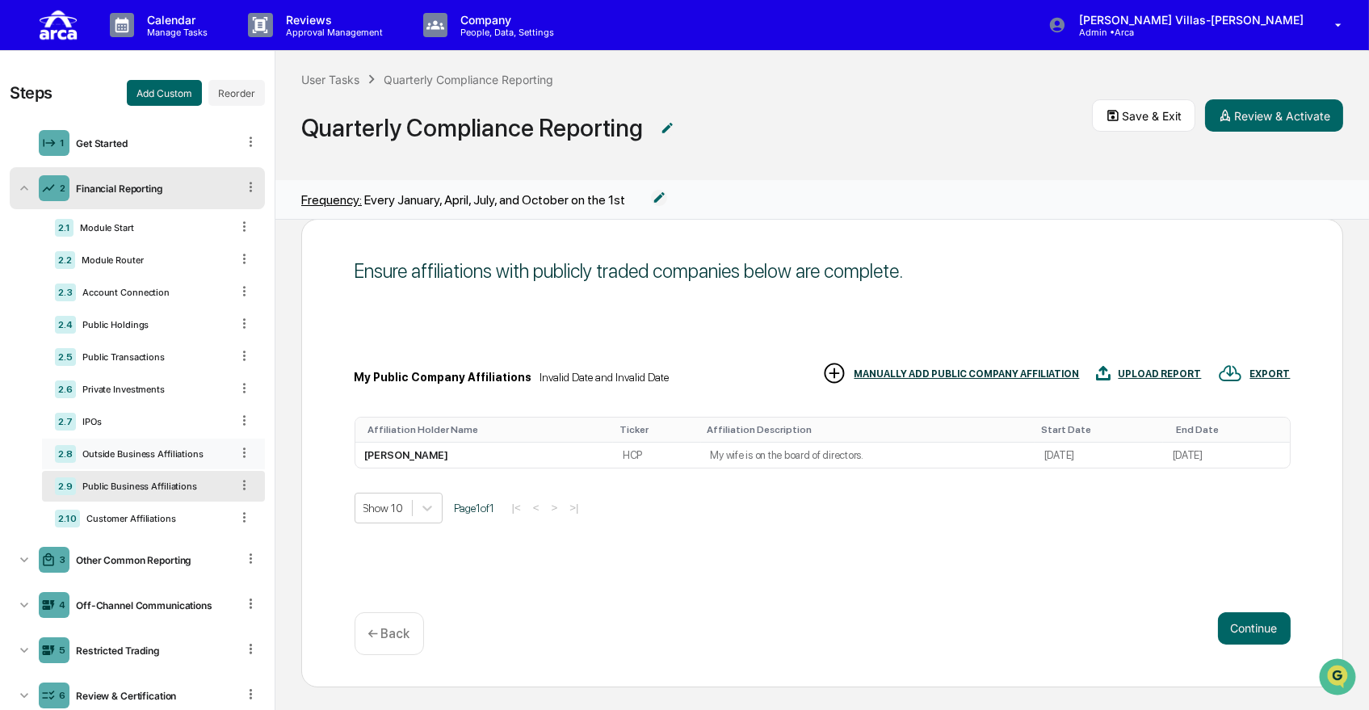
click at [157, 455] on div "Outside Business Affiliations" at bounding box center [153, 453] width 154 height 11
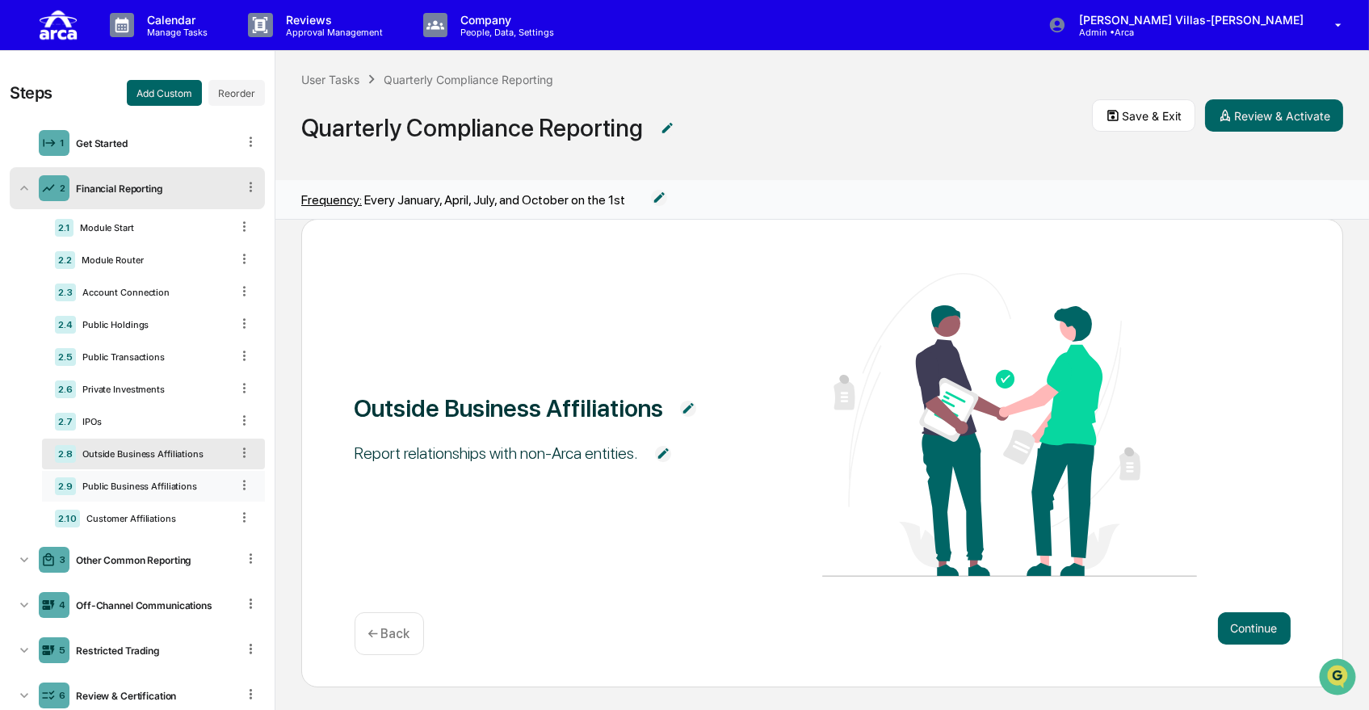
click at [147, 488] on div "Public Business Affiliations" at bounding box center [153, 486] width 154 height 11
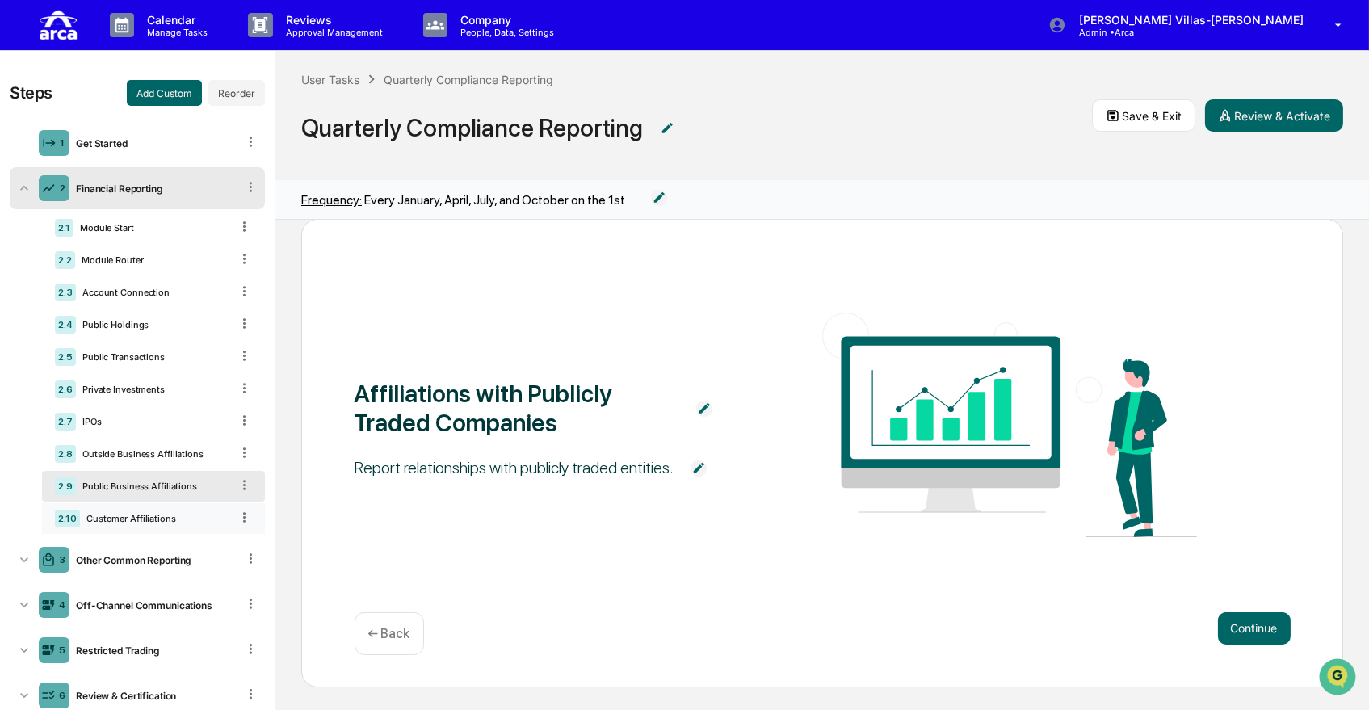
click at [125, 523] on div "Customer Affiliations" at bounding box center [155, 518] width 150 height 11
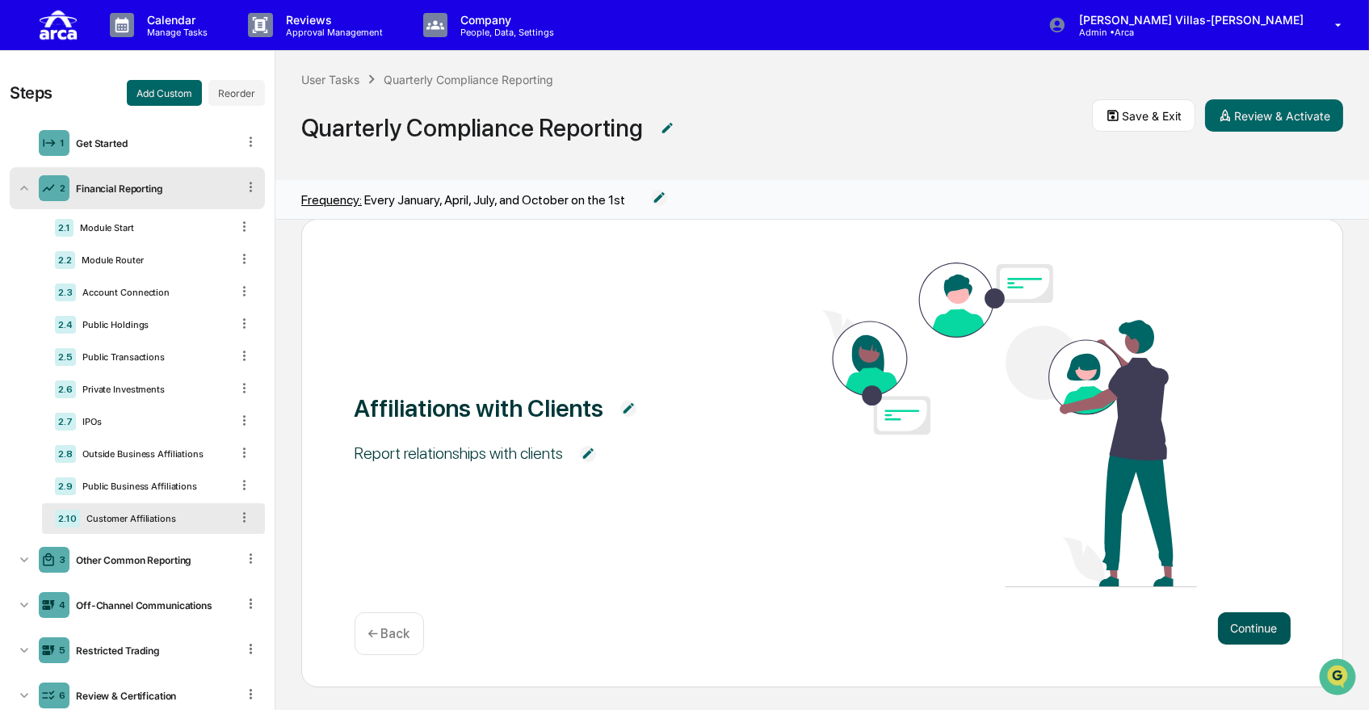
click at [1247, 624] on button "Continue" at bounding box center [1254, 628] width 73 height 32
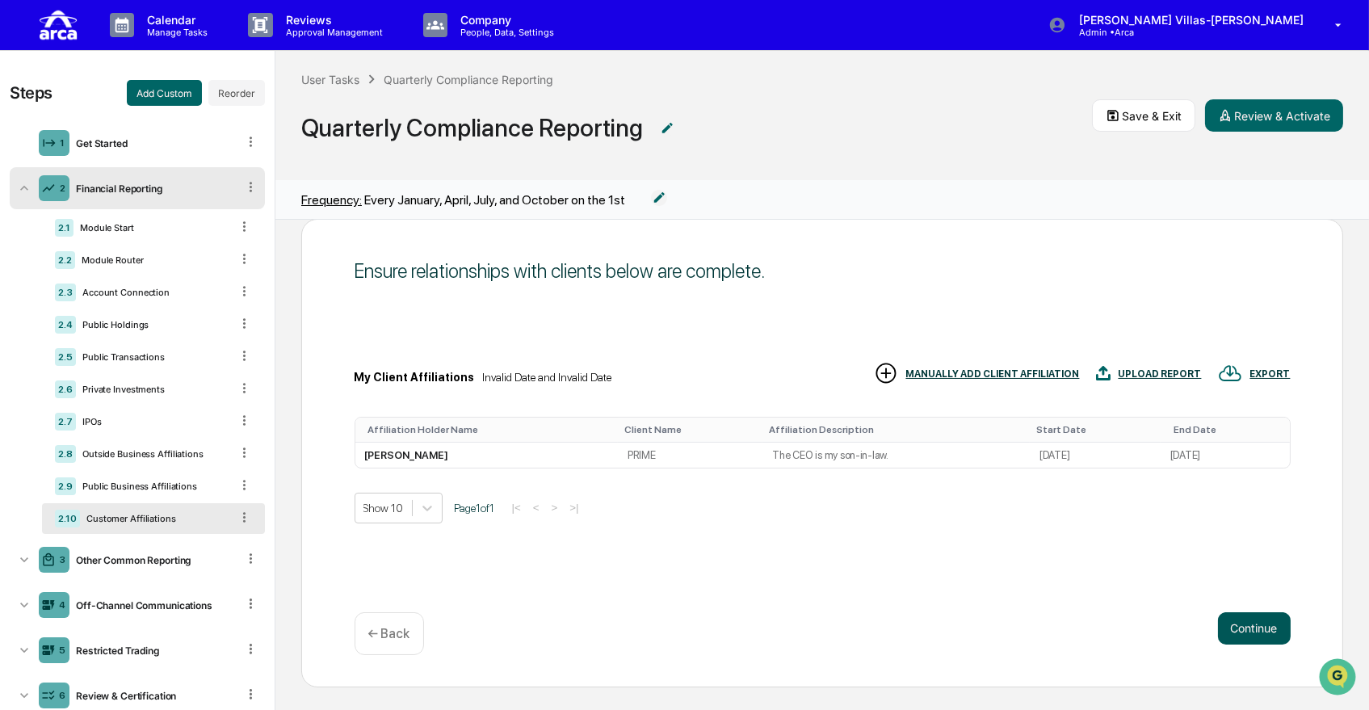
click at [1218, 625] on button "Continue" at bounding box center [1254, 628] width 73 height 32
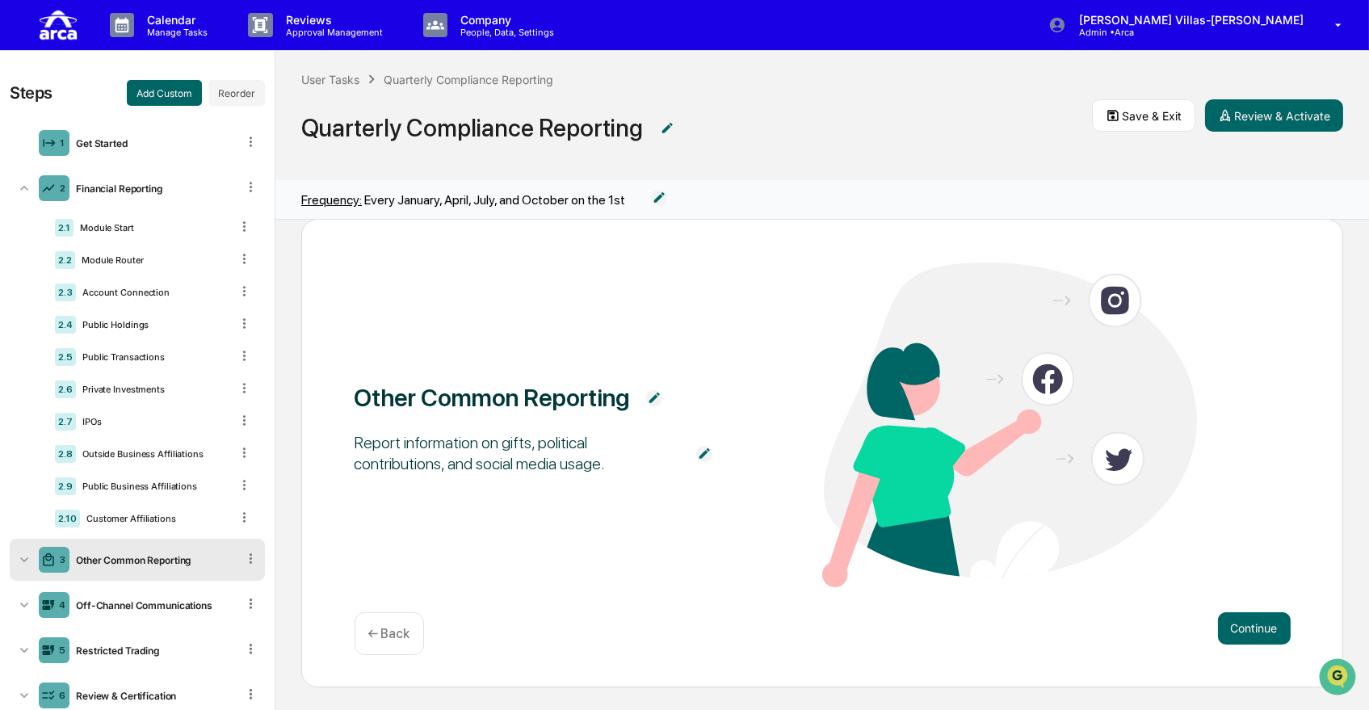
click at [168, 569] on div "3 Other Common Reporting" at bounding box center [137, 560] width 255 height 42
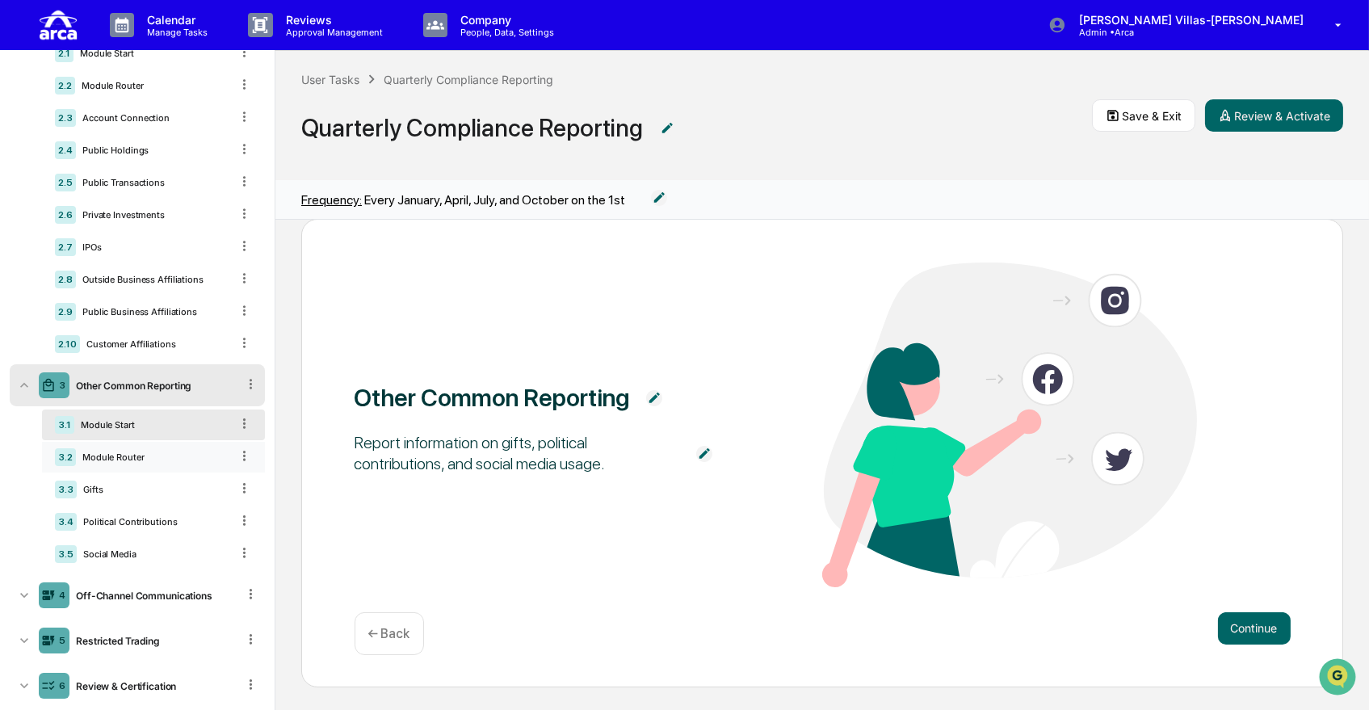
scroll to position [205, 0]
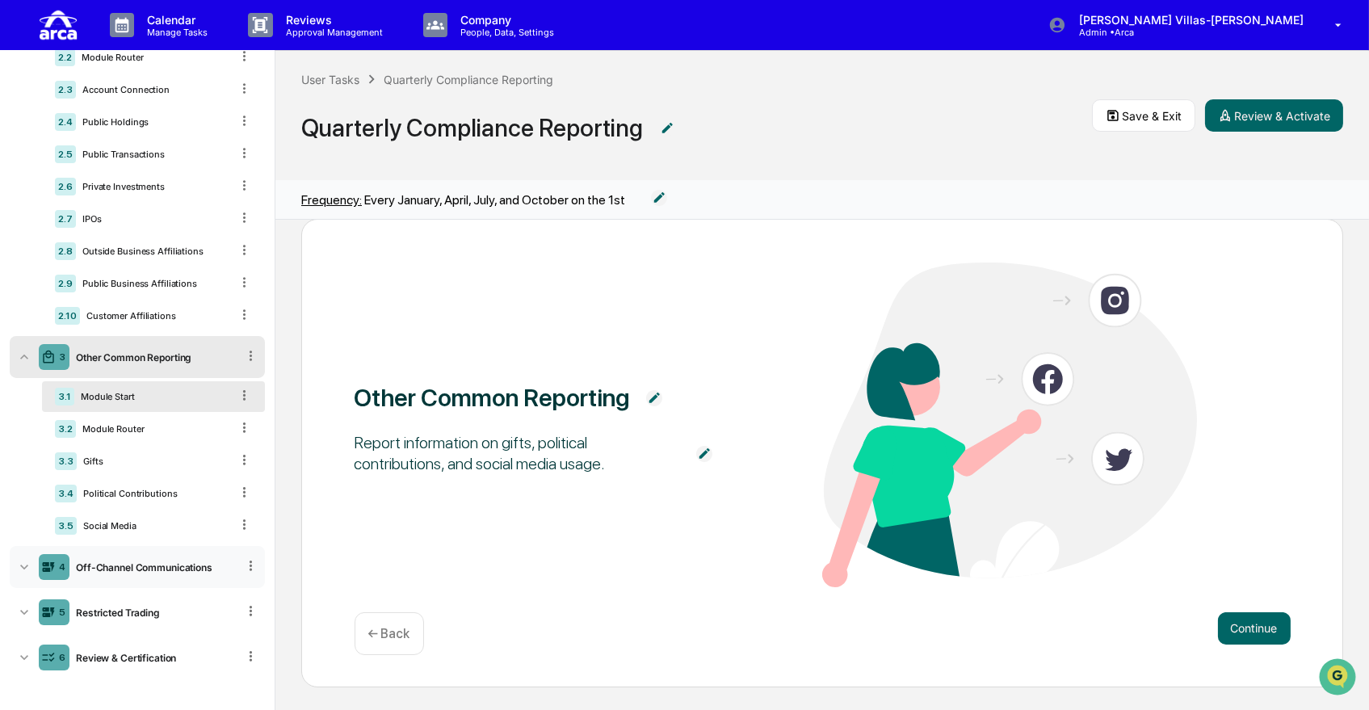
click at [181, 567] on div "Off-Channel Communications" at bounding box center [152, 567] width 167 height 12
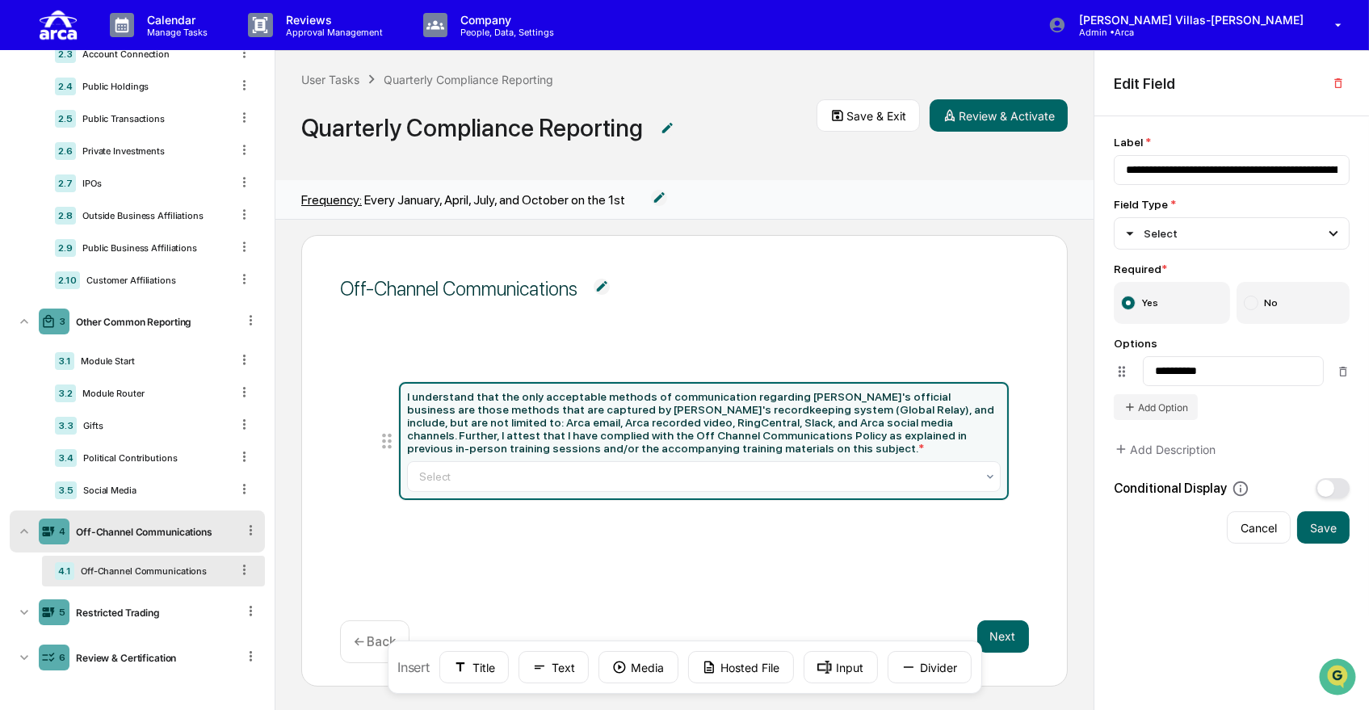
scroll to position [241, 0]
click at [458, 481] on div at bounding box center [697, 476] width 556 height 16
click at [319, 483] on div "Off-Channel Communications I understand that the only acceptable methods of com…" at bounding box center [684, 461] width 767 height 452
click at [124, 610] on div "Restricted Trading" at bounding box center [152, 613] width 167 height 12
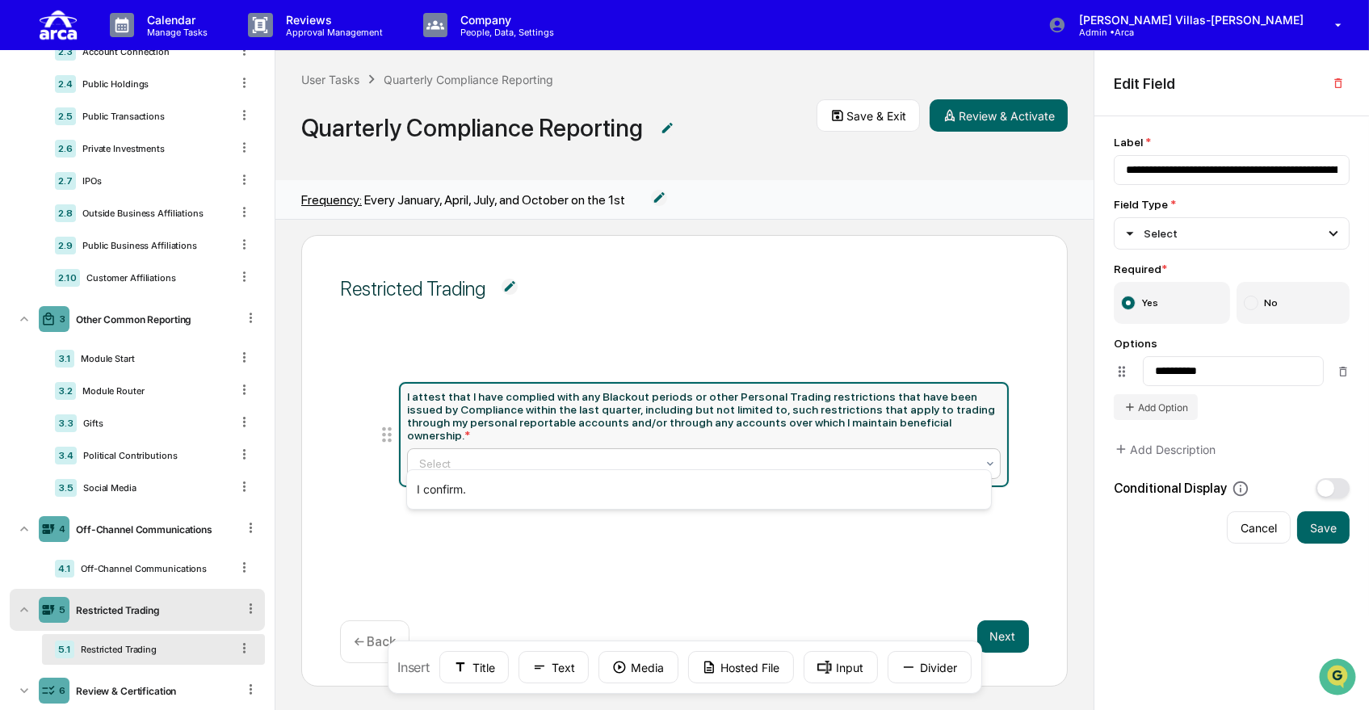
click at [468, 456] on div at bounding box center [697, 464] width 556 height 16
type input "**********"
click at [337, 502] on div "Restricted Trading I attest that I have complied with any Blackout periods or o…" at bounding box center [684, 461] width 767 height 452
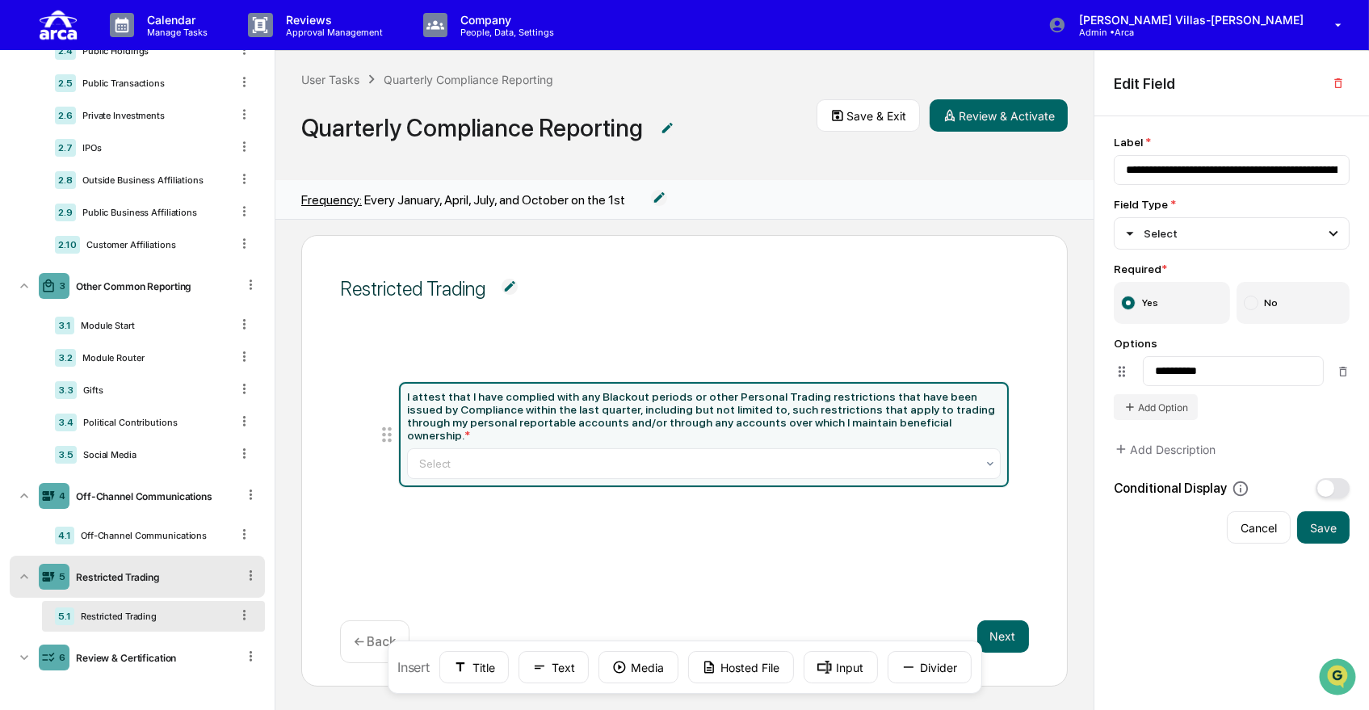
scroll to position [277, 0]
click at [161, 657] on div "Review & Certification" at bounding box center [152, 658] width 167 height 12
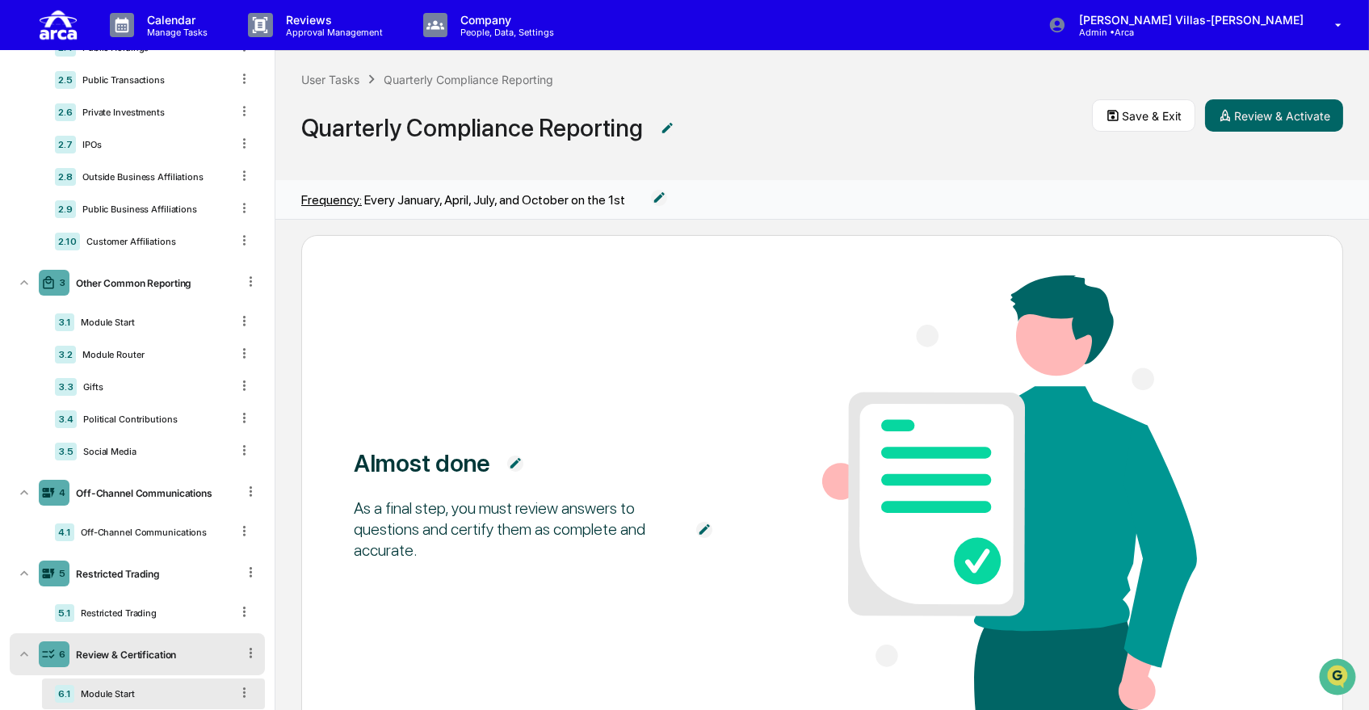
scroll to position [142, 0]
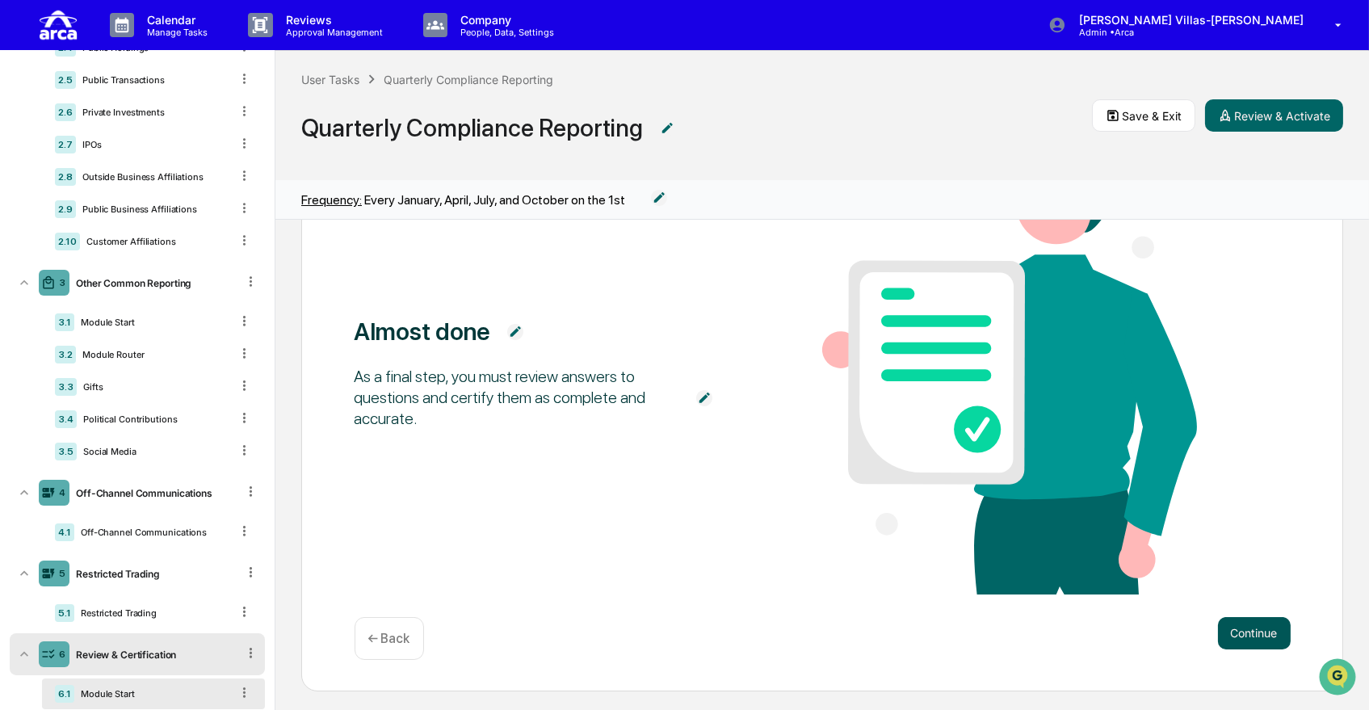
click at [1254, 622] on button "Continue" at bounding box center [1254, 633] width 73 height 32
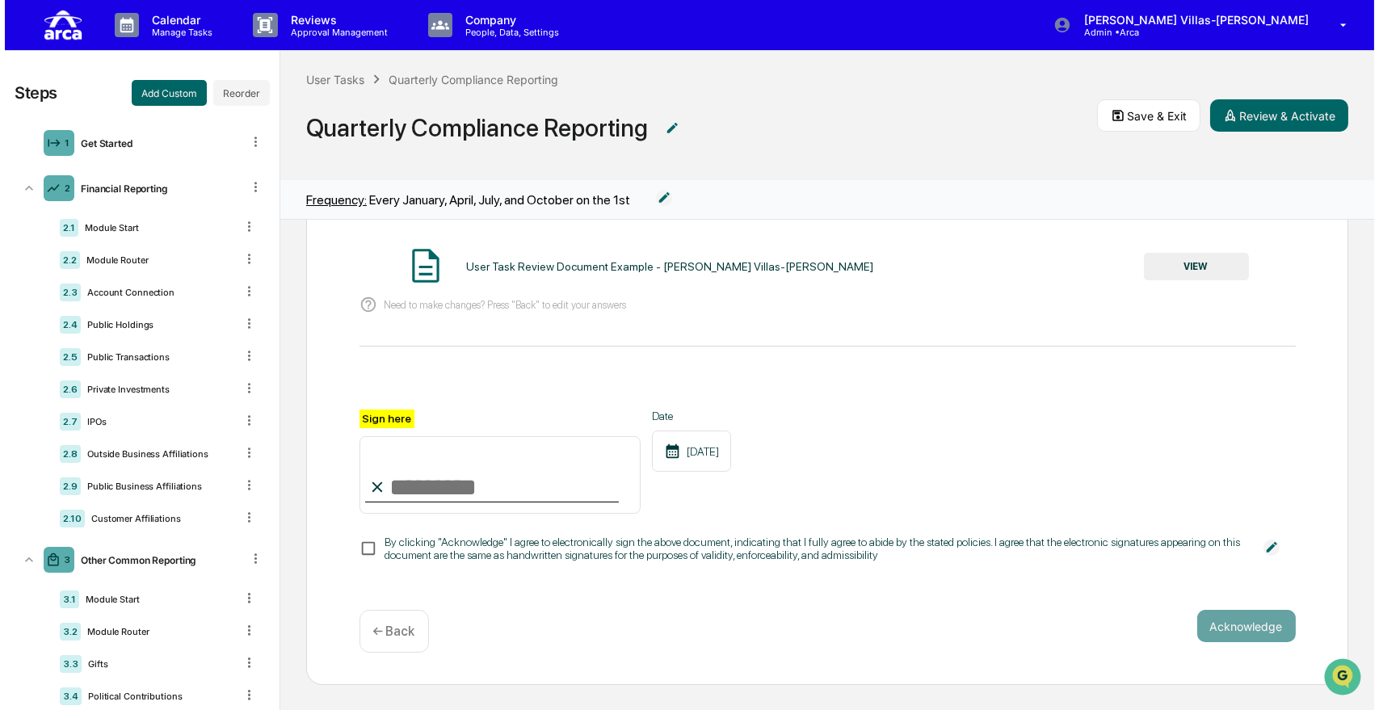
scroll to position [0, 0]
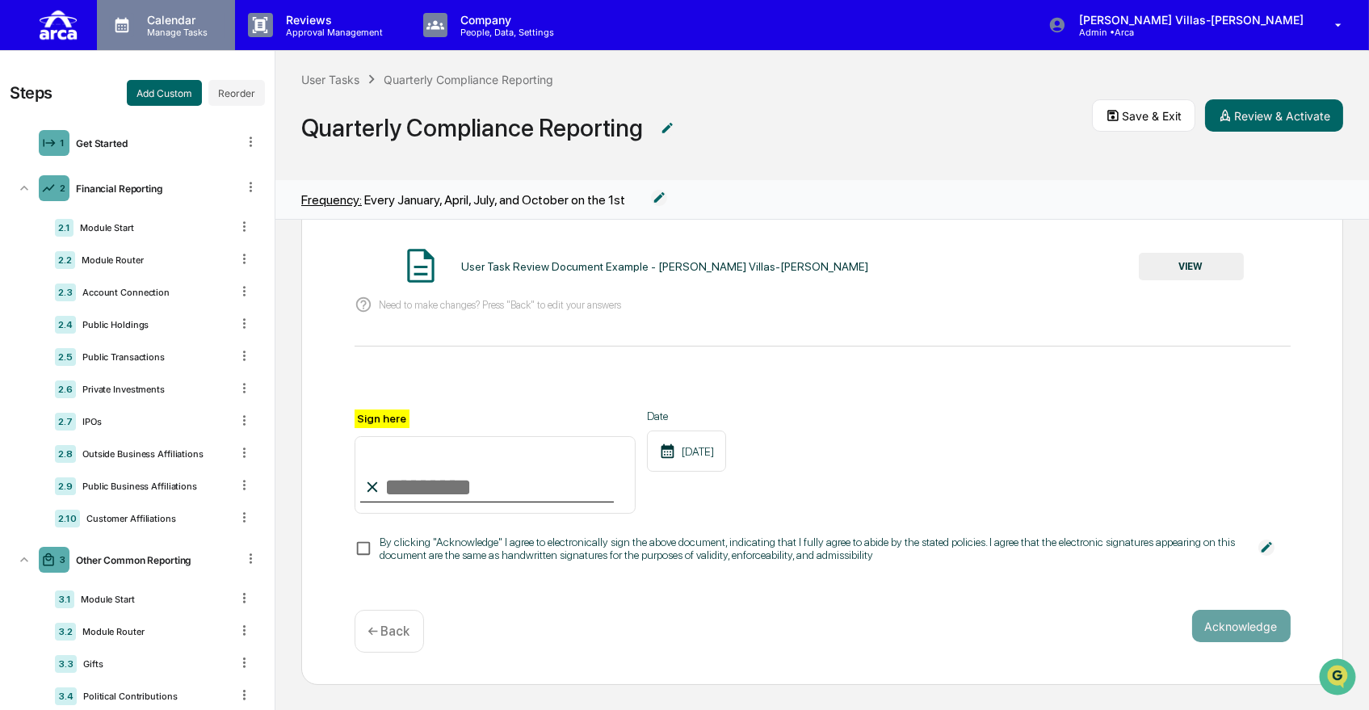
click at [180, 27] on p "Manage Tasks" at bounding box center [175, 32] width 82 height 11
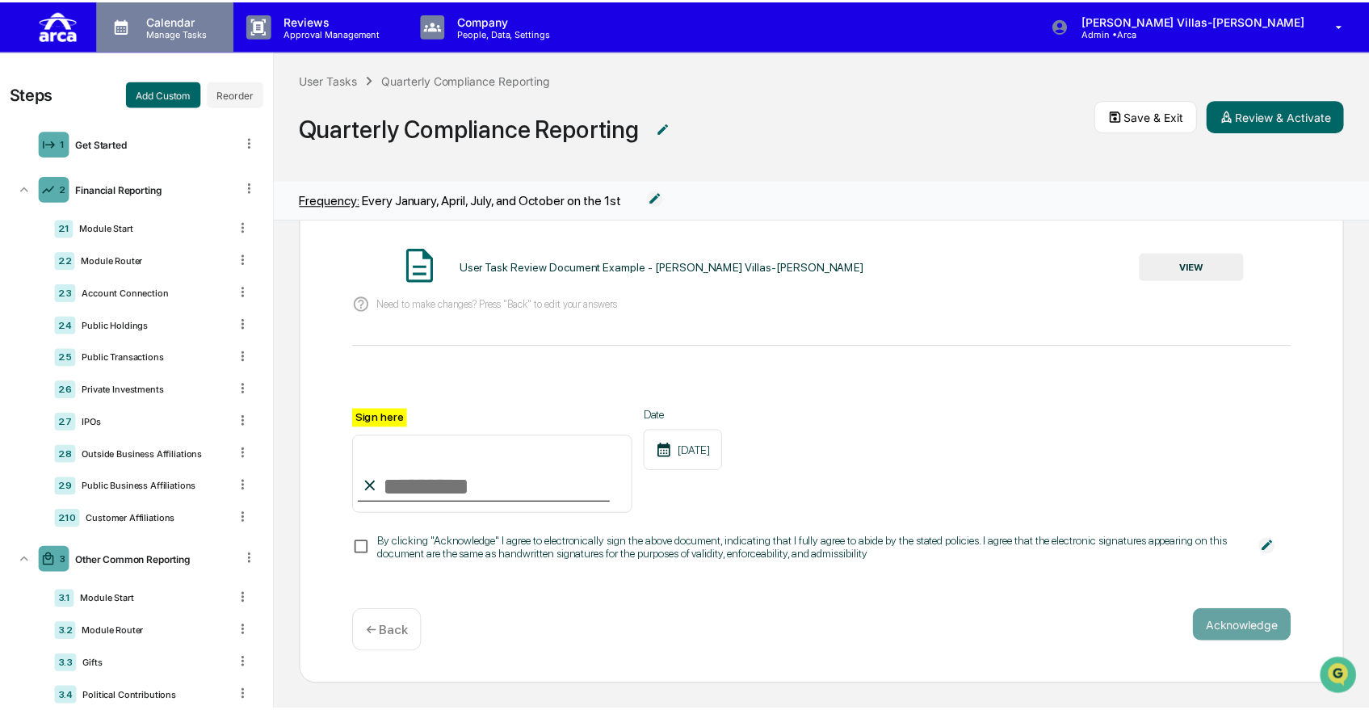
scroll to position [121, 0]
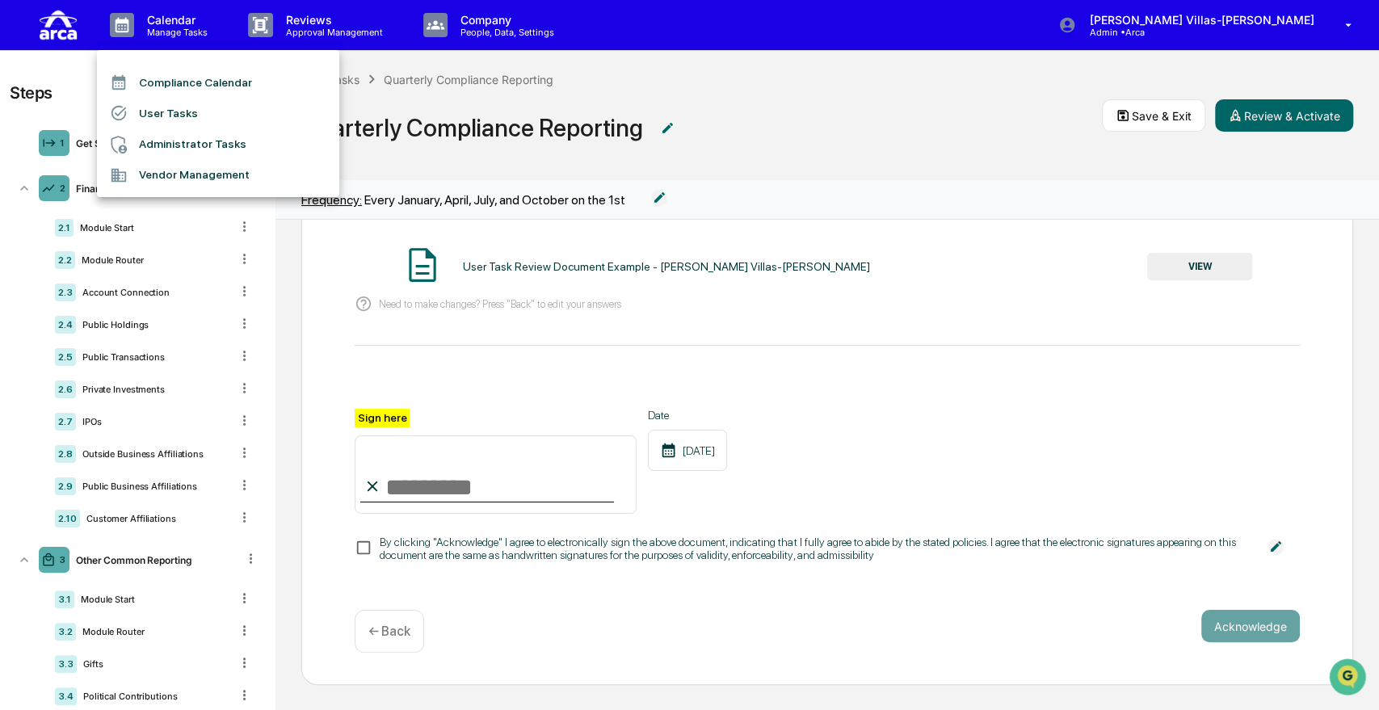
click at [170, 107] on li "User Tasks" at bounding box center [218, 113] width 242 height 31
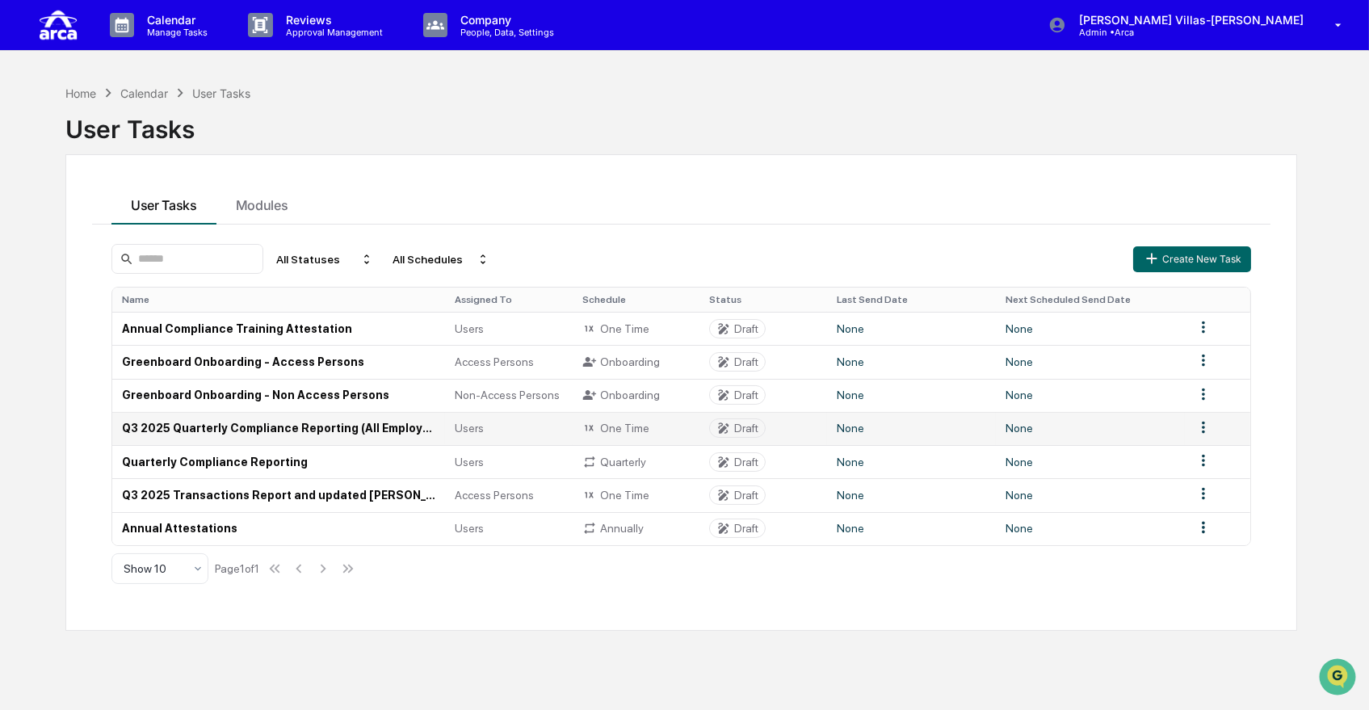
click at [337, 425] on td "Q3 2025 Quarterly Compliance Reporting (All Employees)" at bounding box center [278, 428] width 333 height 33
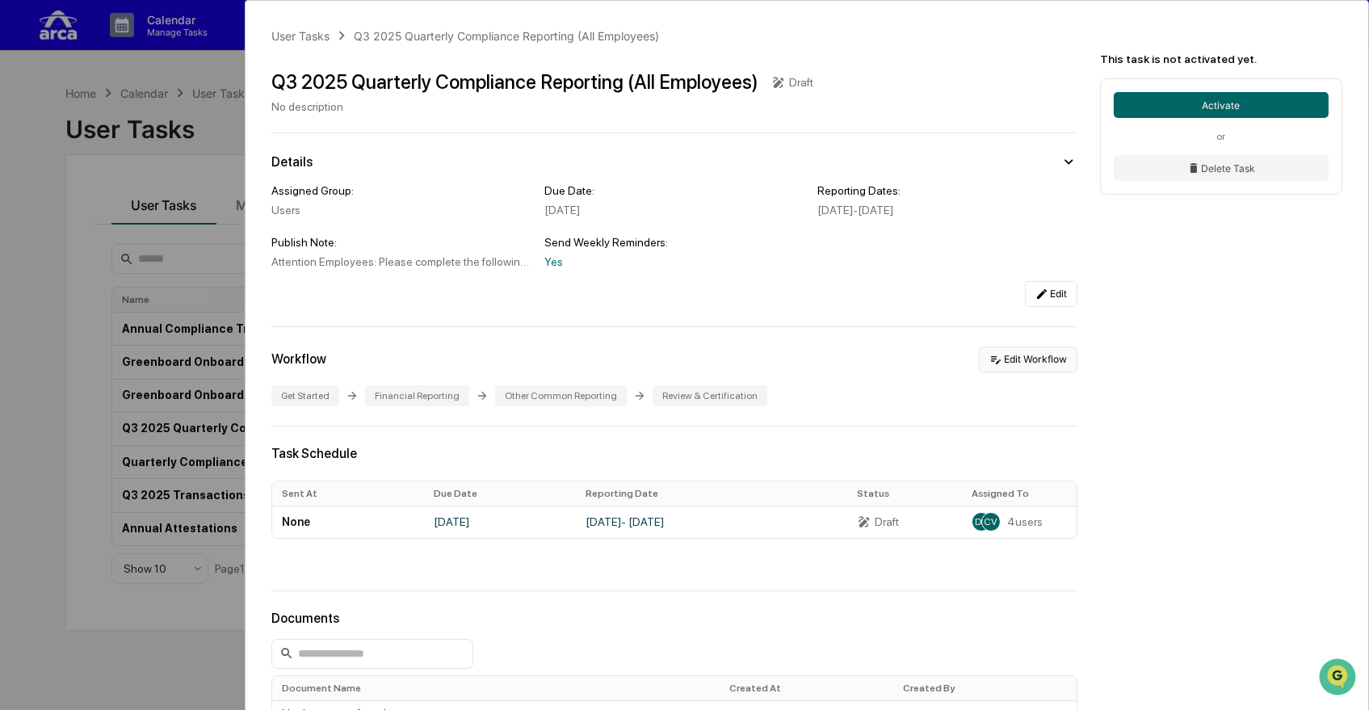
click at [989, 363] on icon at bounding box center [995, 359] width 13 height 13
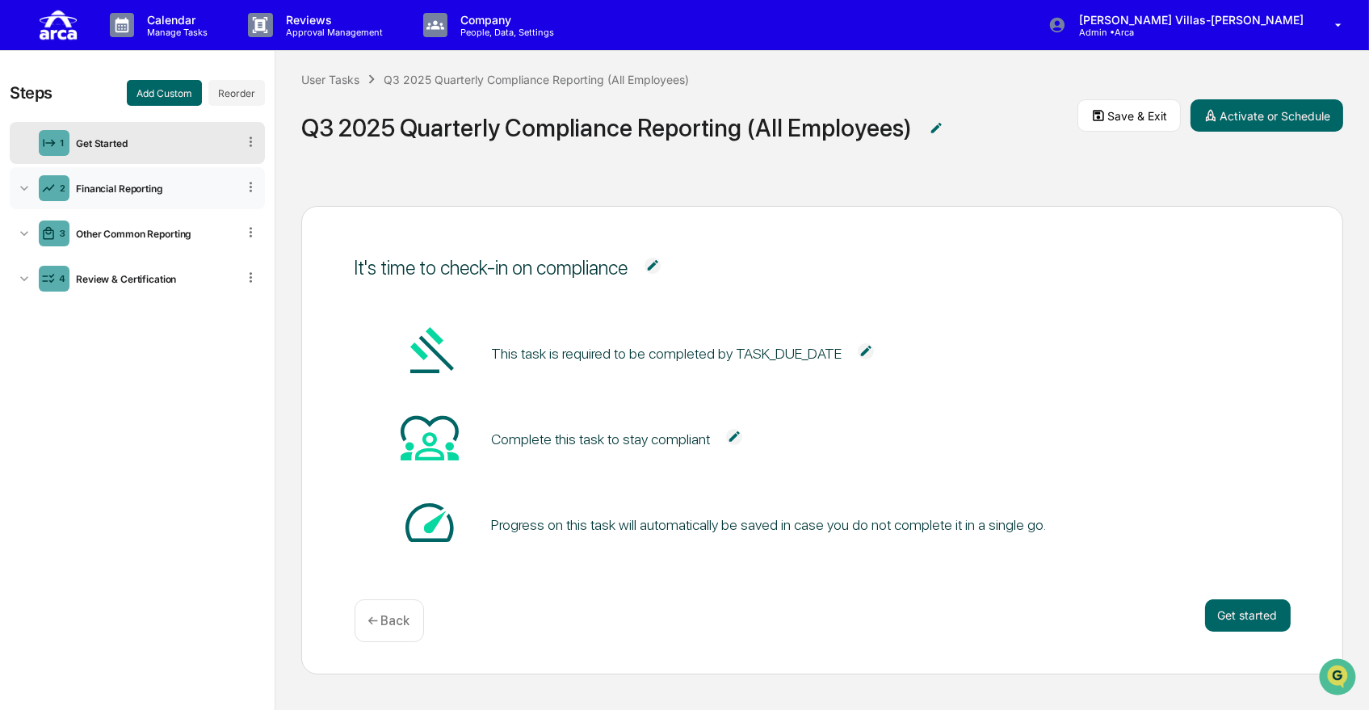
click at [26, 189] on icon at bounding box center [24, 188] width 16 height 16
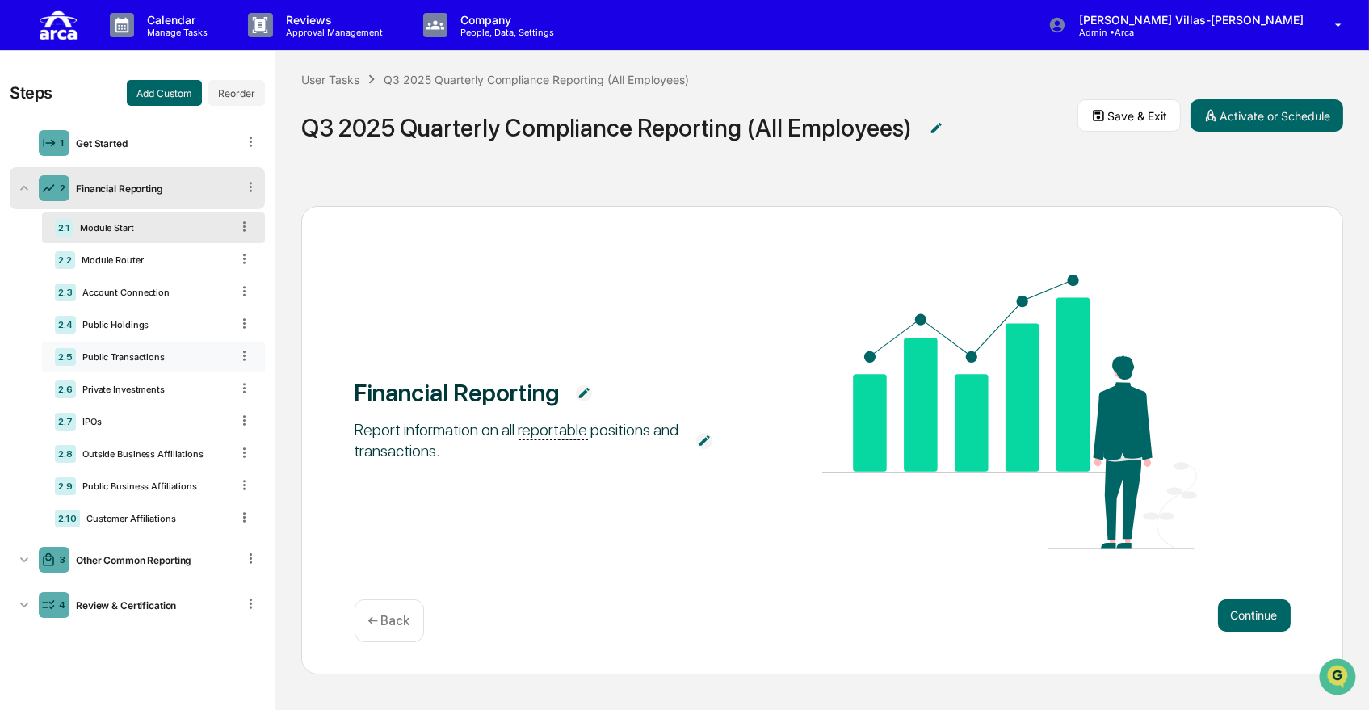
click at [128, 352] on div "Public Transactions" at bounding box center [153, 356] width 154 height 11
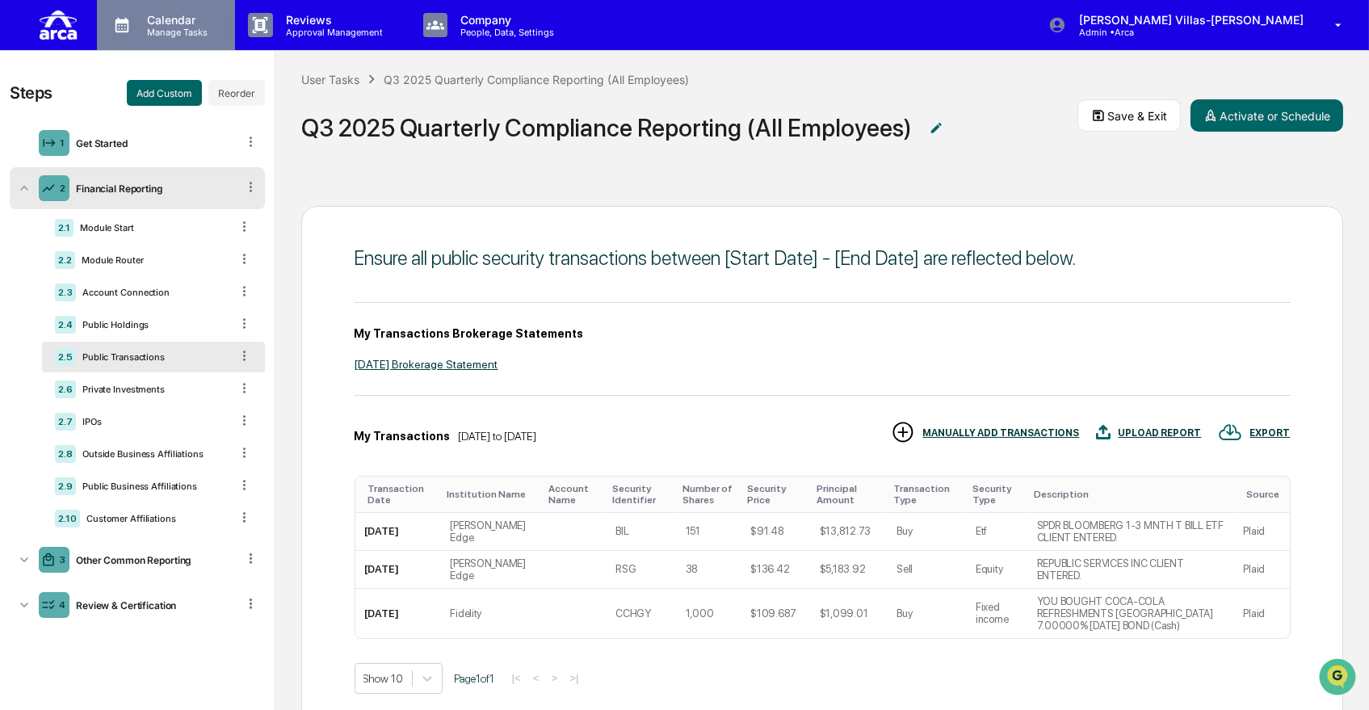
click at [168, 27] on p "Manage Tasks" at bounding box center [175, 32] width 82 height 11
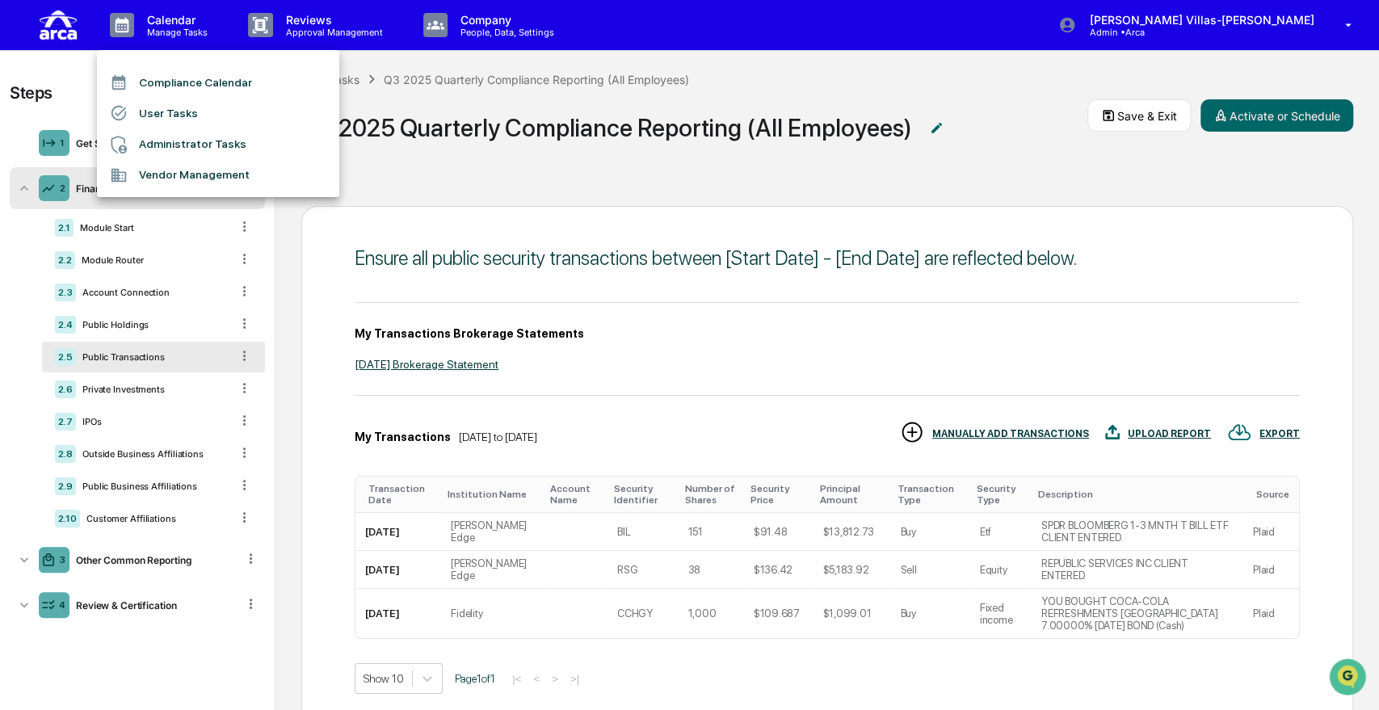
click at [167, 117] on li "User Tasks" at bounding box center [218, 113] width 242 height 31
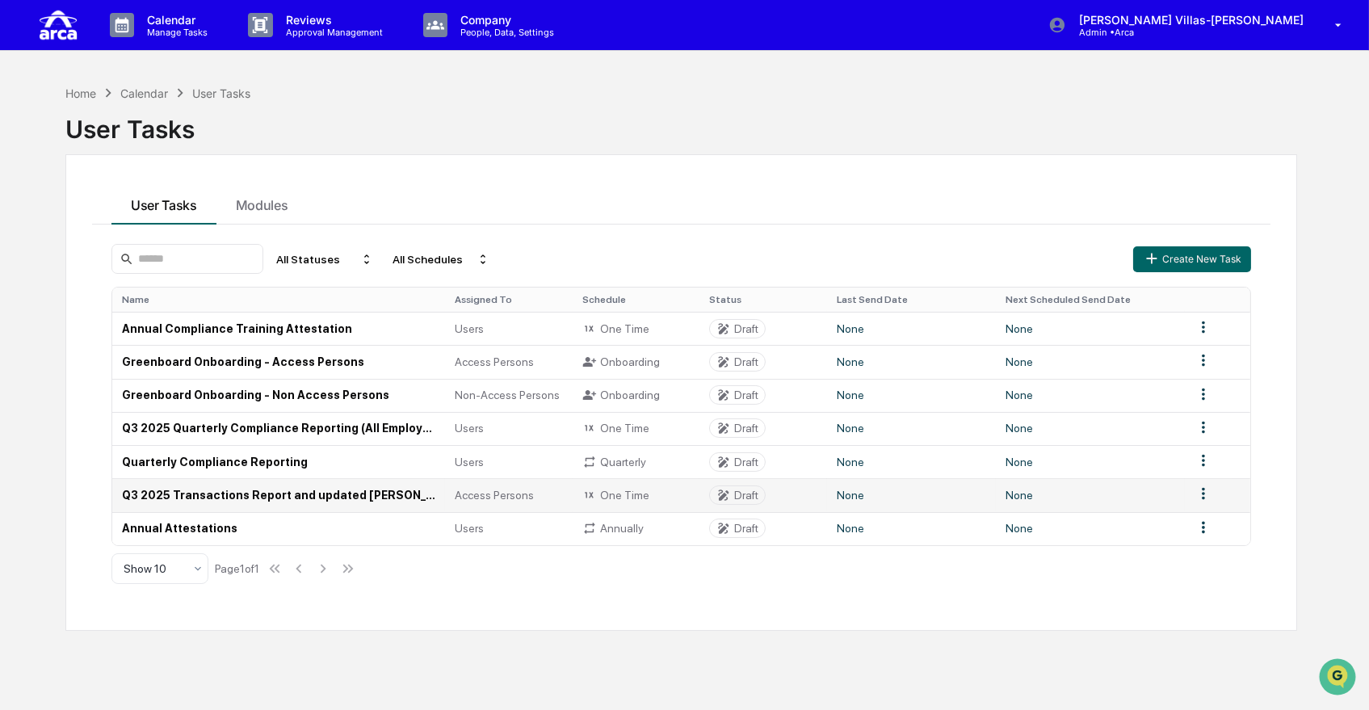
click at [281, 504] on td "Q3 2025 Transactions Report and updated [PERSON_NAME] Confirmation (Access Pers…" at bounding box center [278, 494] width 333 height 33
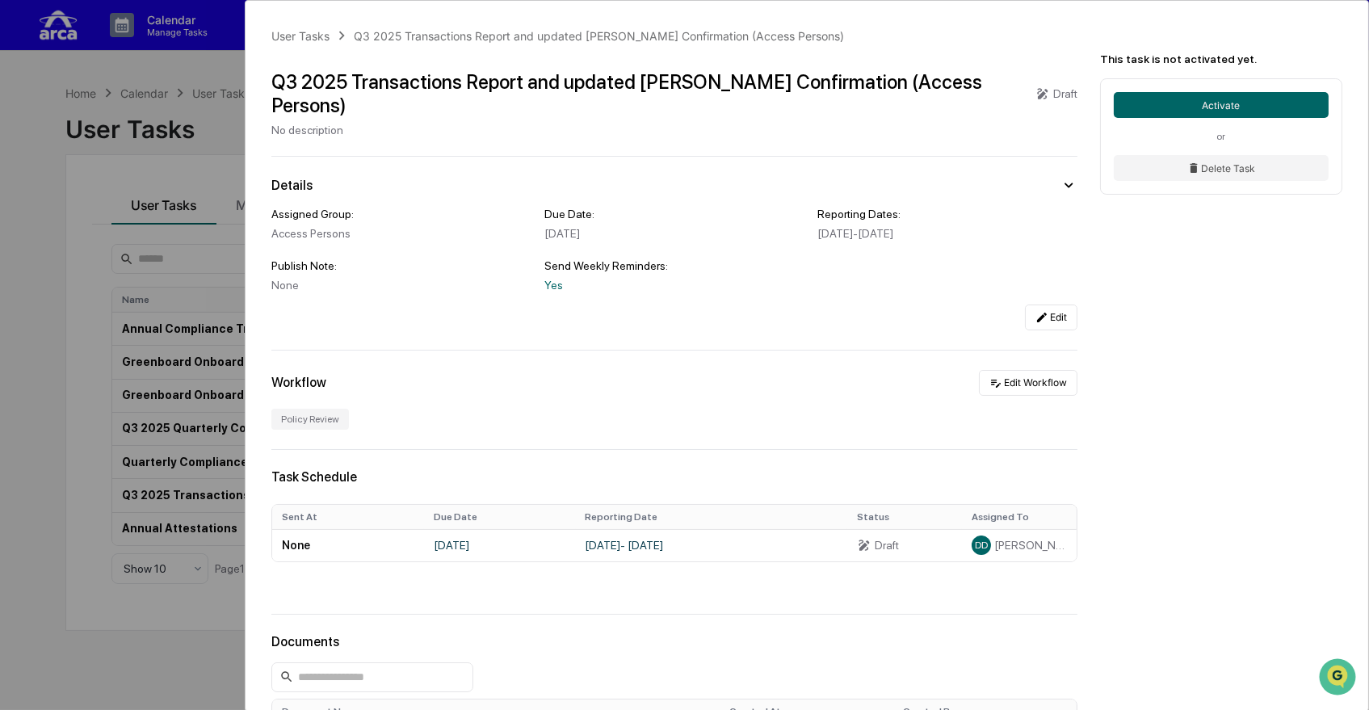
click at [52, 306] on div "User Tasks Q3 2025 Transactions Report and updated [PERSON_NAME] Confirmation (…" at bounding box center [684, 355] width 1369 height 710
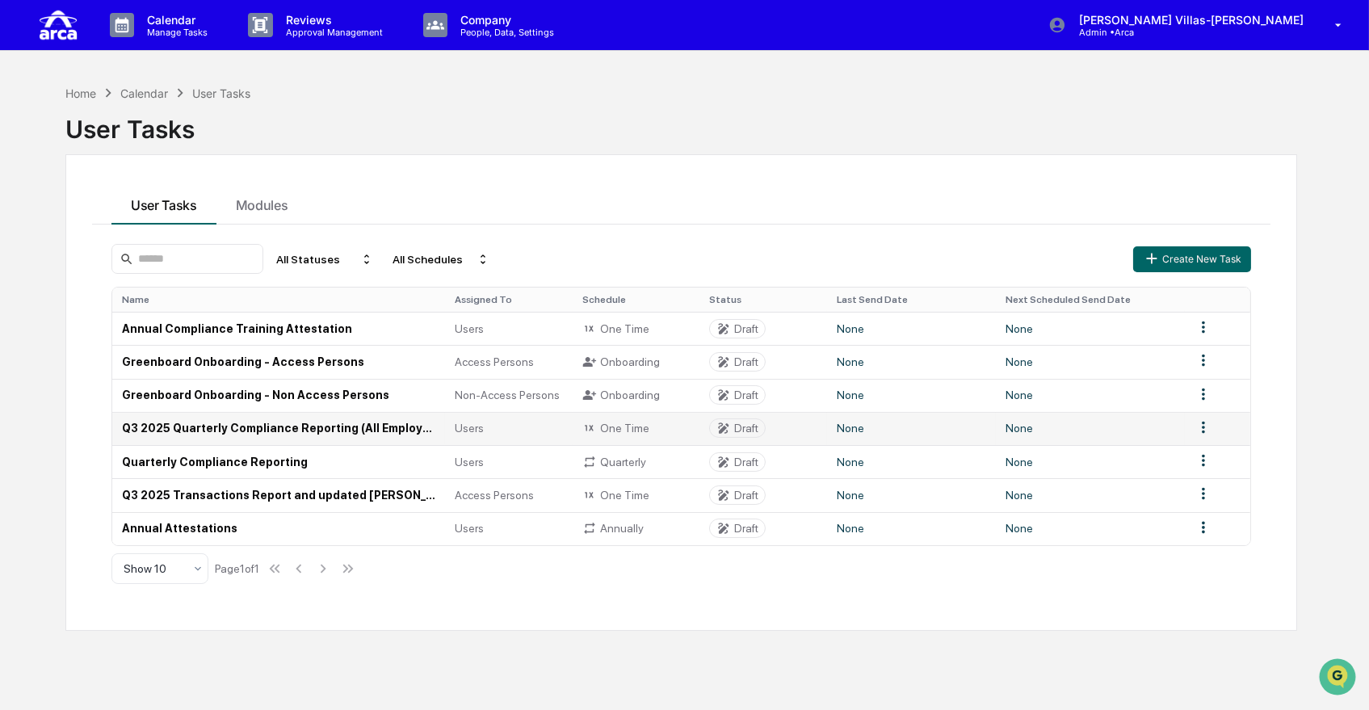
click at [233, 434] on td "Q3 2025 Quarterly Compliance Reporting (All Employees)" at bounding box center [278, 428] width 333 height 33
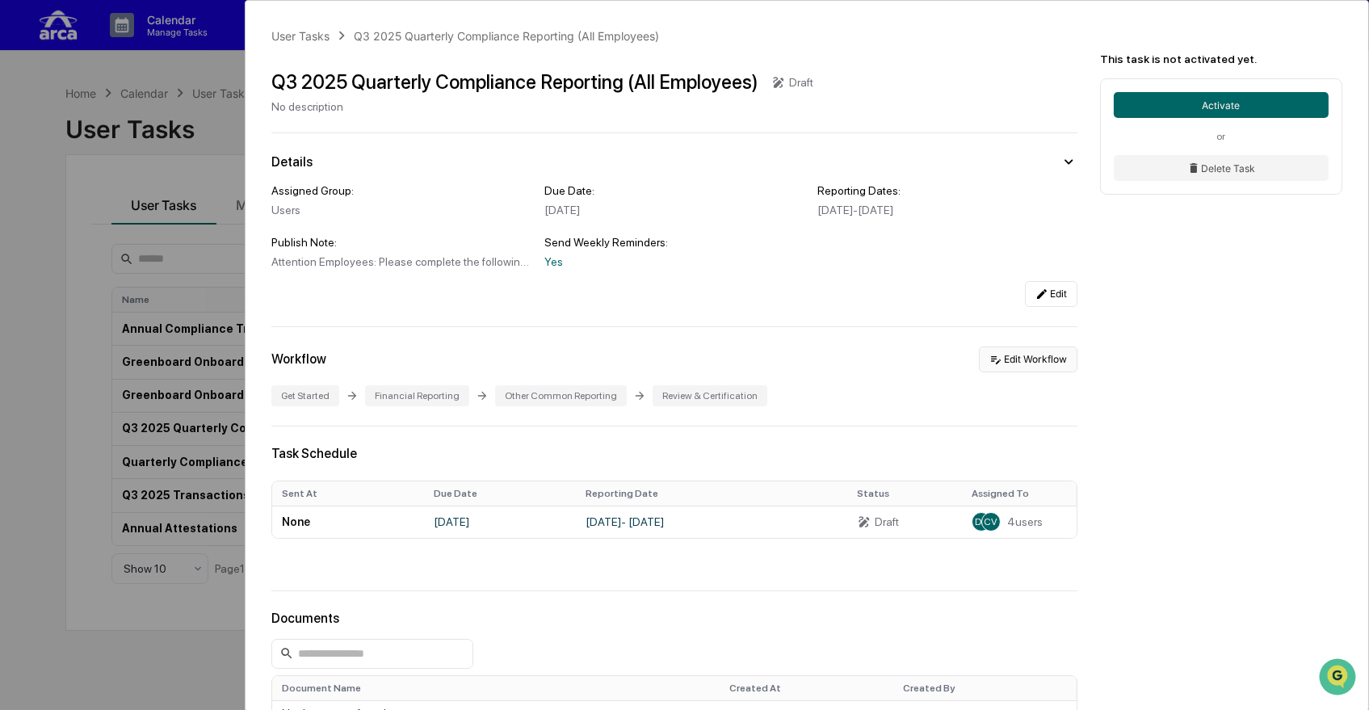
click at [1018, 365] on button "Edit Workflow" at bounding box center [1028, 360] width 99 height 26
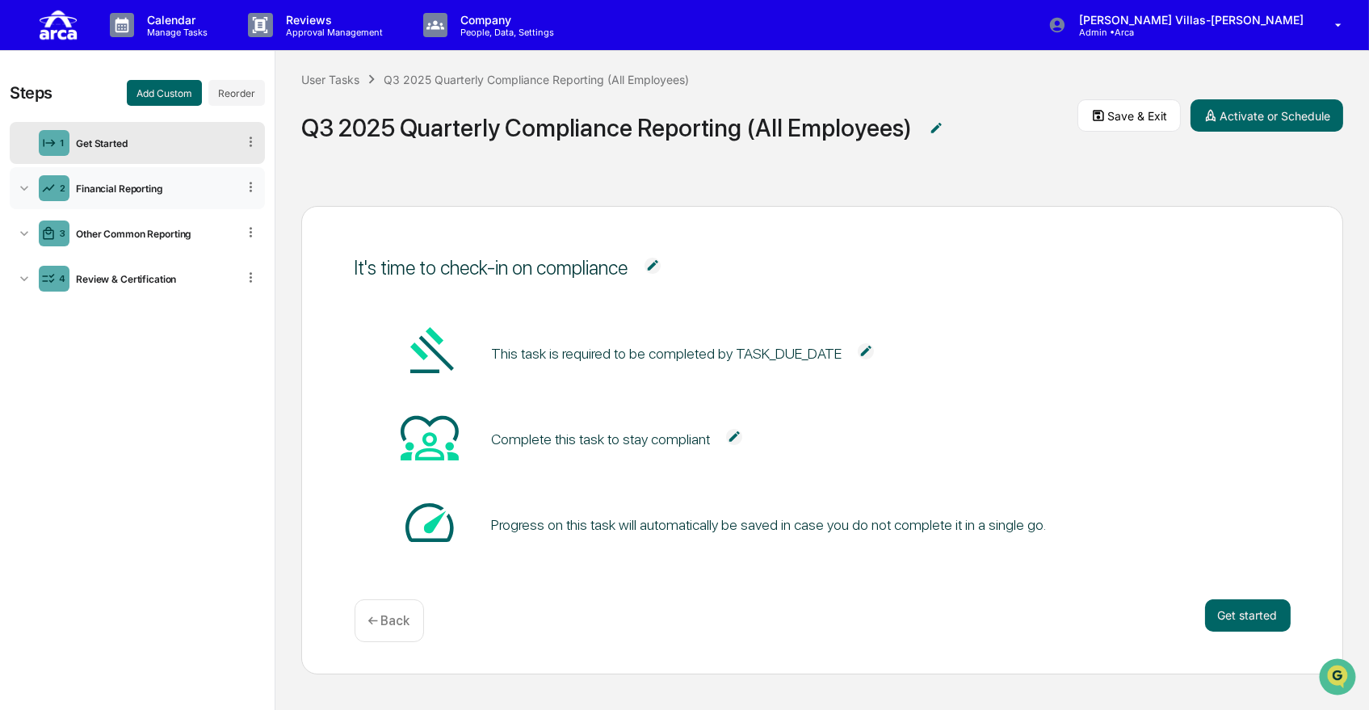
click at [22, 194] on icon at bounding box center [24, 188] width 16 height 16
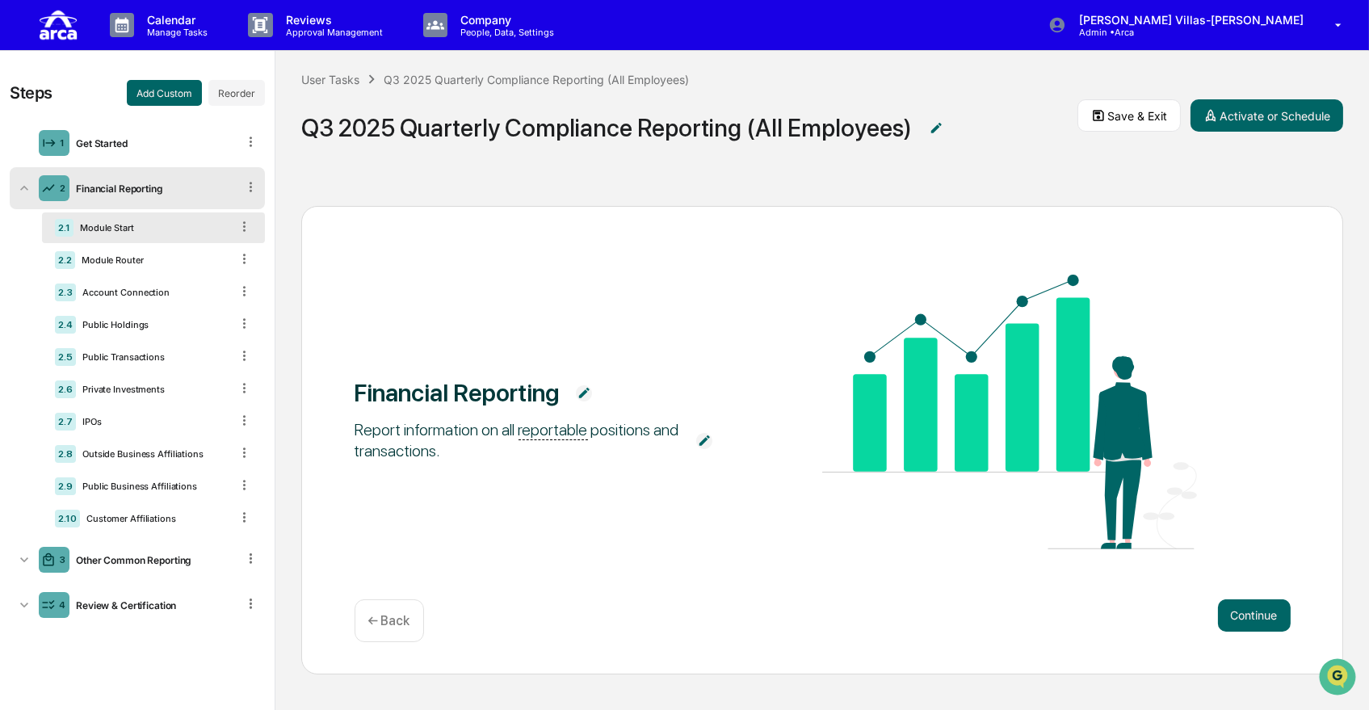
click at [19, 189] on icon at bounding box center [24, 188] width 16 height 16
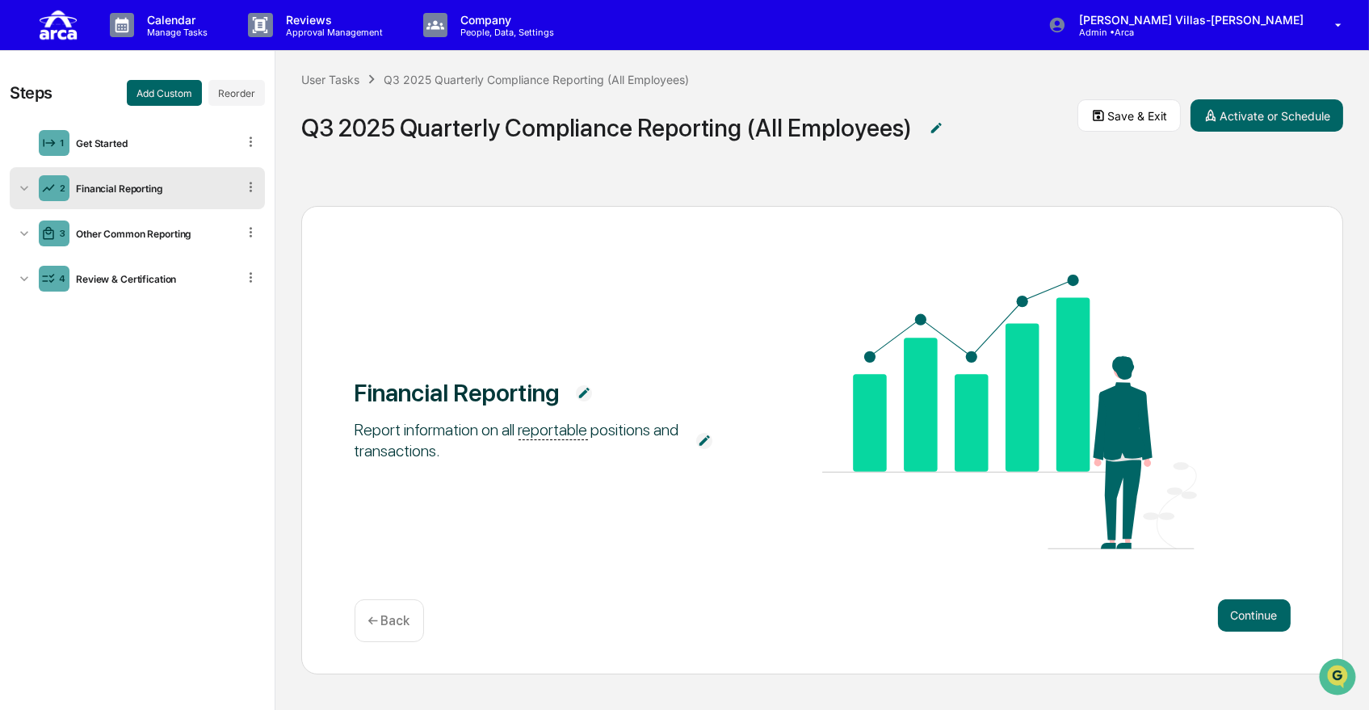
click at [25, 188] on icon at bounding box center [24, 188] width 8 height 5
